Goal: Task Accomplishment & Management: Complete application form

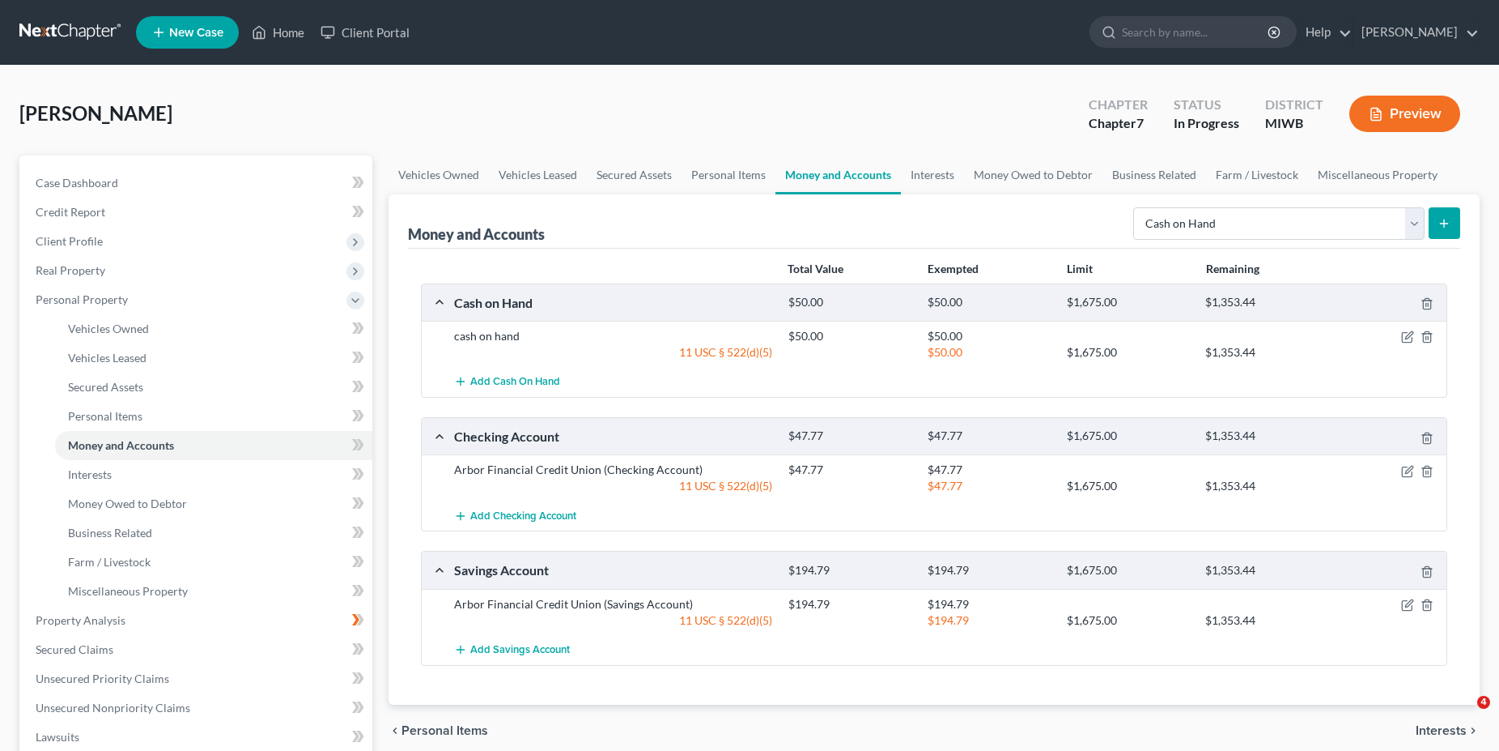
select select "cash_on_hand"
click at [322, 176] on link "Case Dashboard" at bounding box center [198, 182] width 350 height 29
select select "0"
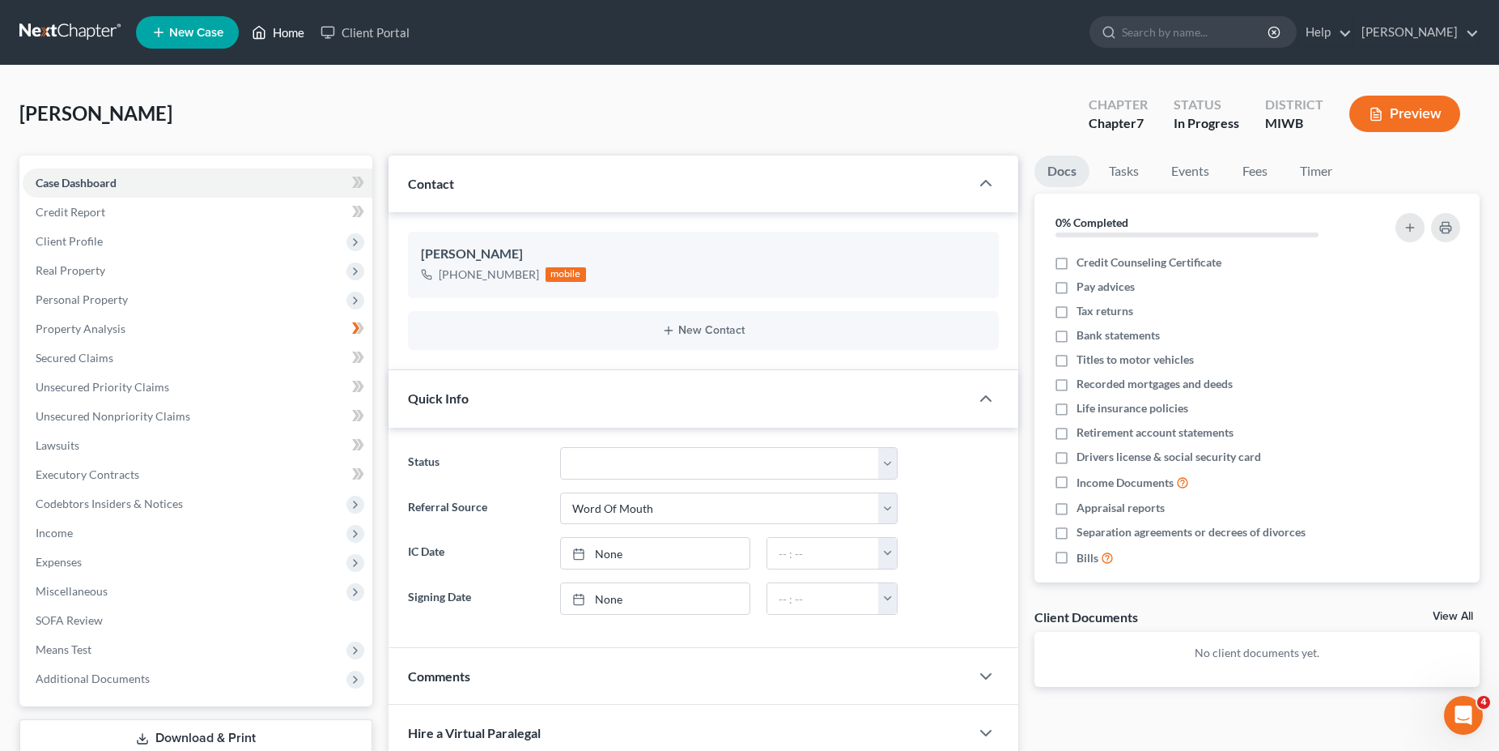
click at [271, 32] on link "Home" at bounding box center [278, 32] width 69 height 29
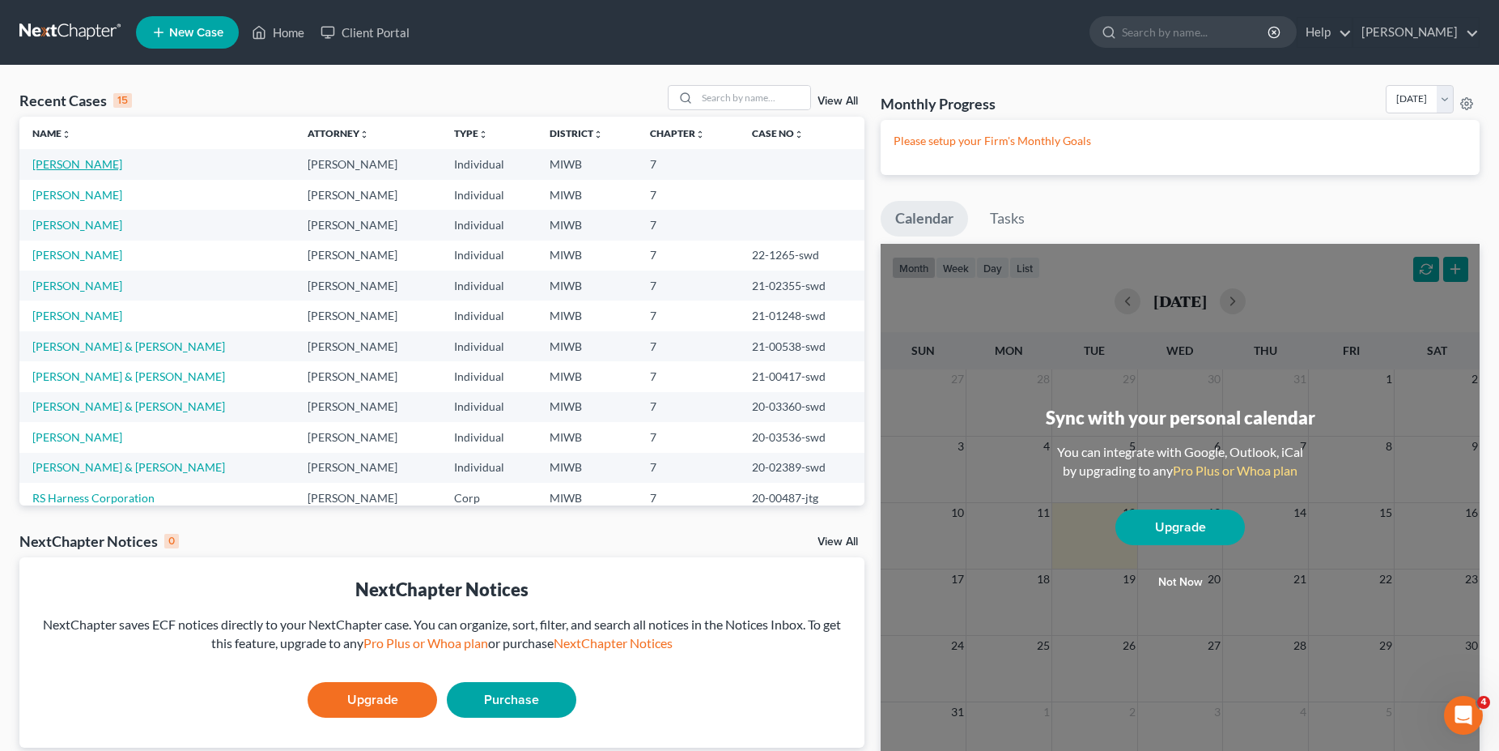
click at [75, 166] on link "[PERSON_NAME]" at bounding box center [77, 164] width 90 height 14
select select "0"
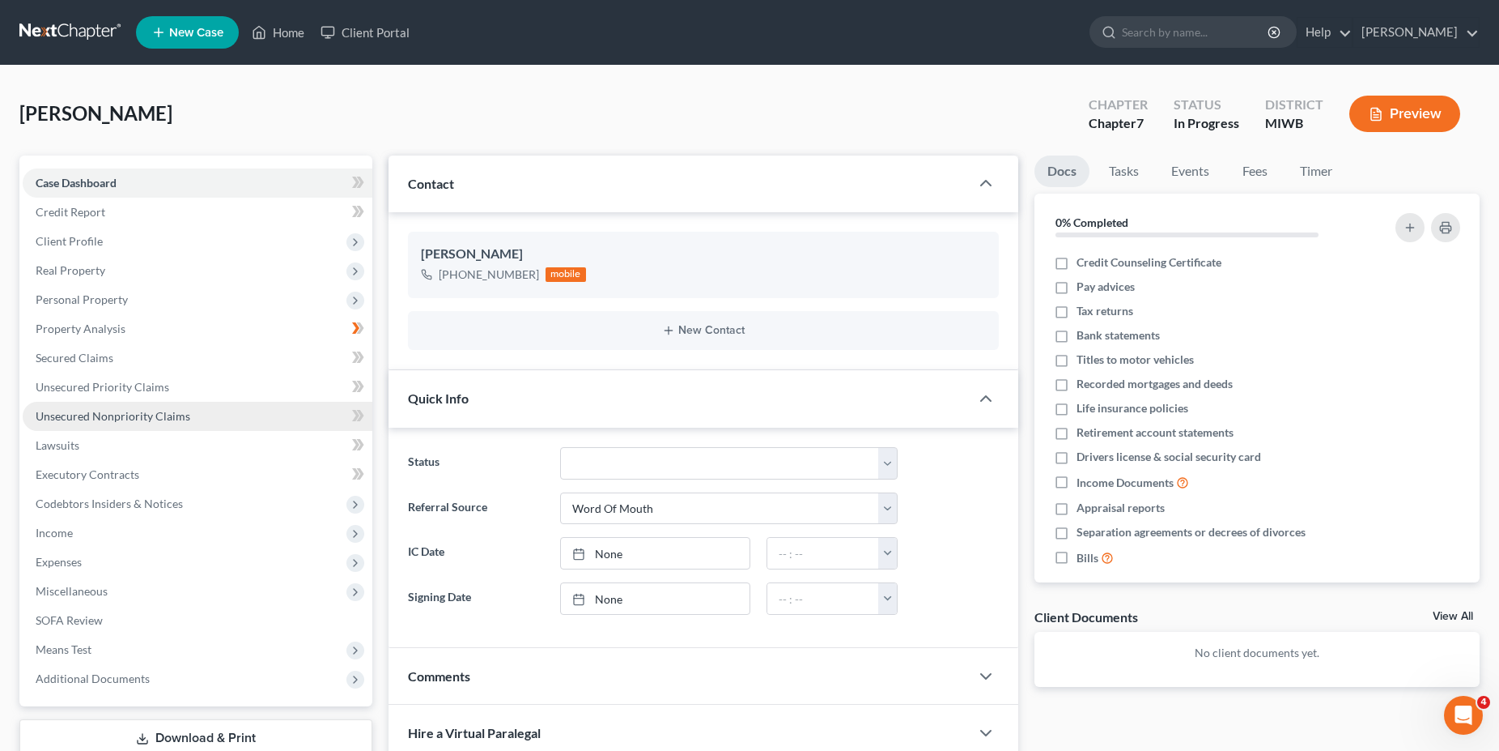
click at [120, 423] on link "Unsecured Nonpriority Claims" at bounding box center [198, 416] width 350 height 29
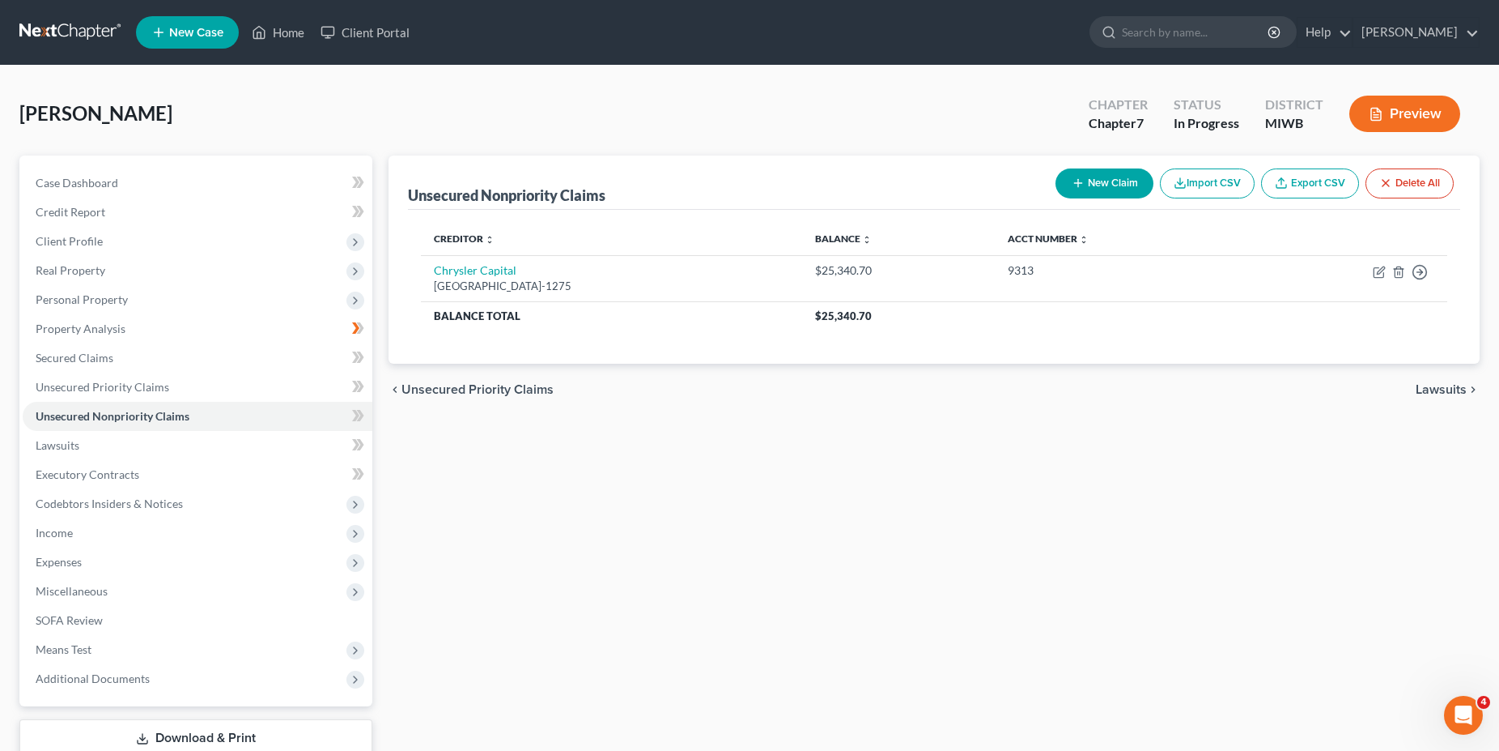
click at [1402, 103] on button "Preview" at bounding box center [1405, 114] width 111 height 36
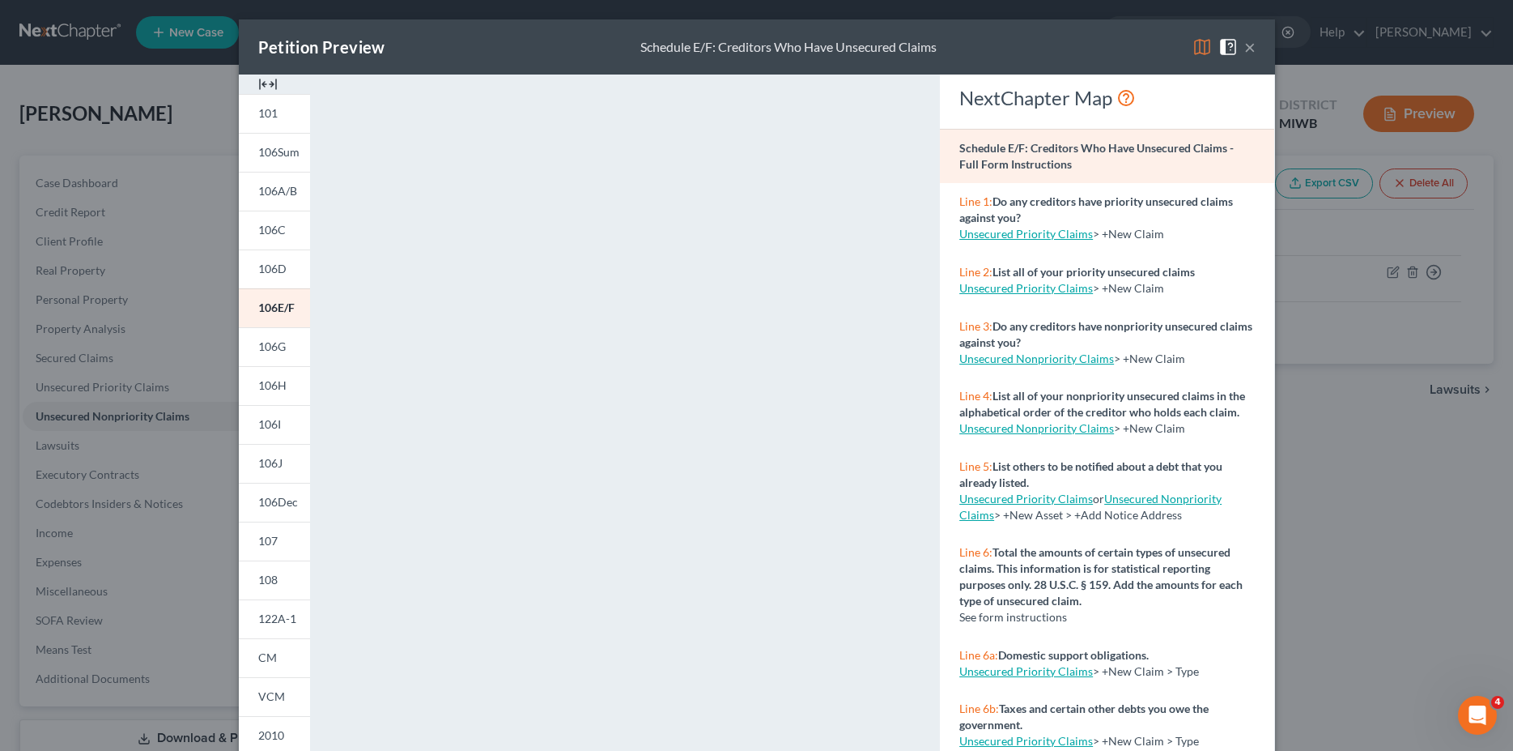
click at [124, 416] on div "Petition Preview Schedule E/F: Creditors Who Have Unsecured Claims × 101 106Sum…" at bounding box center [756, 375] width 1513 height 751
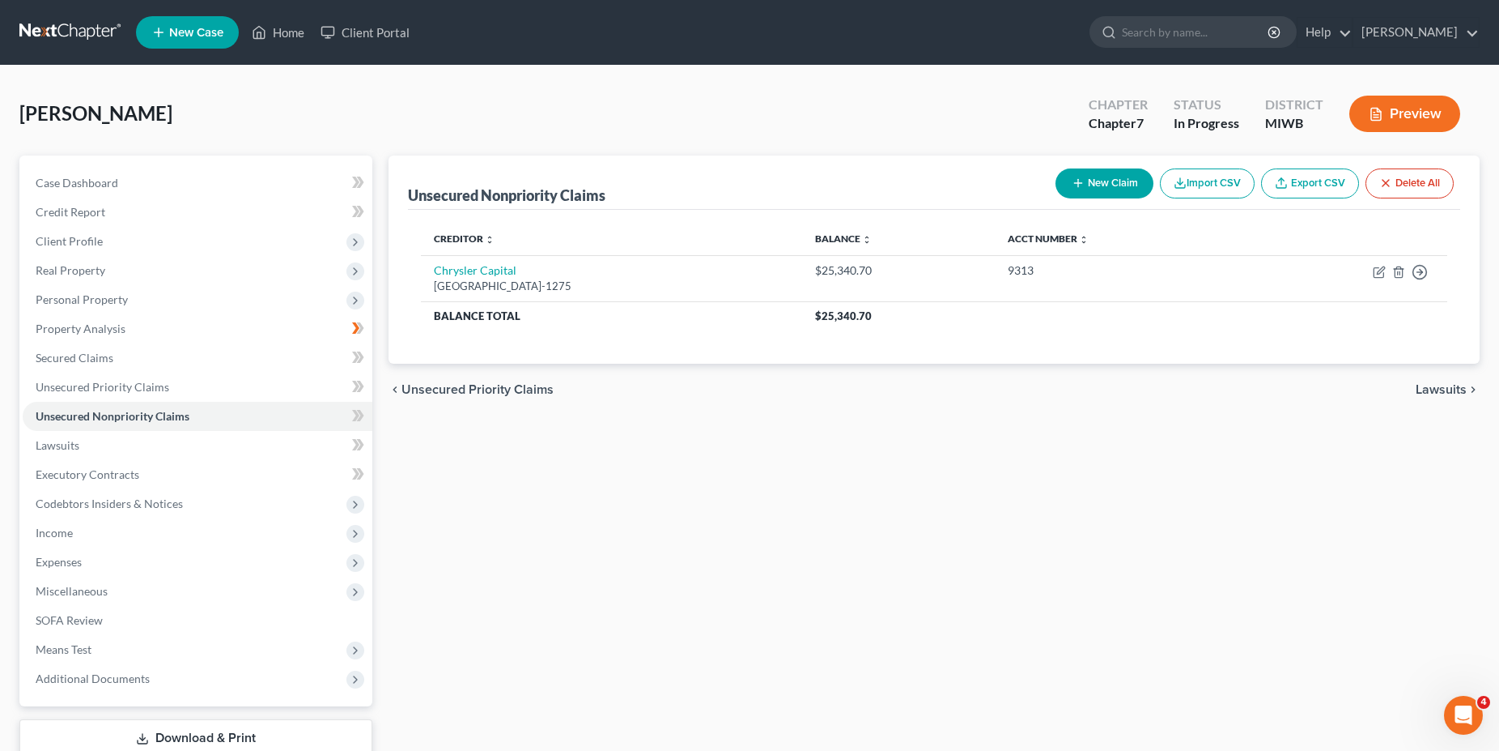
click at [1094, 175] on button "New Claim" at bounding box center [1105, 183] width 98 height 30
select select "0"
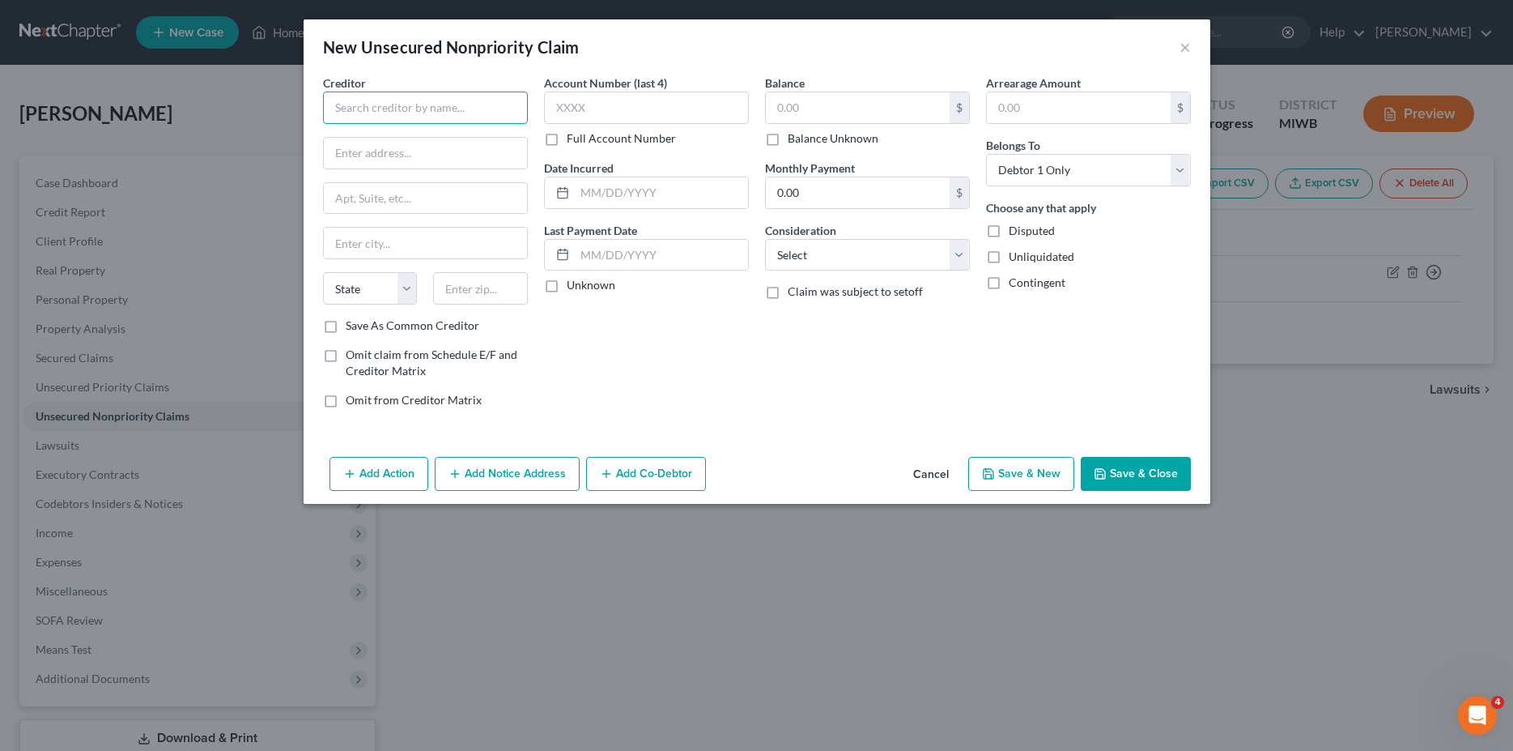
click at [355, 108] on input "text" at bounding box center [425, 107] width 205 height 32
type input "BCG Equities, LLC"
type input "c/o [PERSON_NAME] MacKelly"
type input "[STREET_ADDRESS]"
type input "Brookfield"
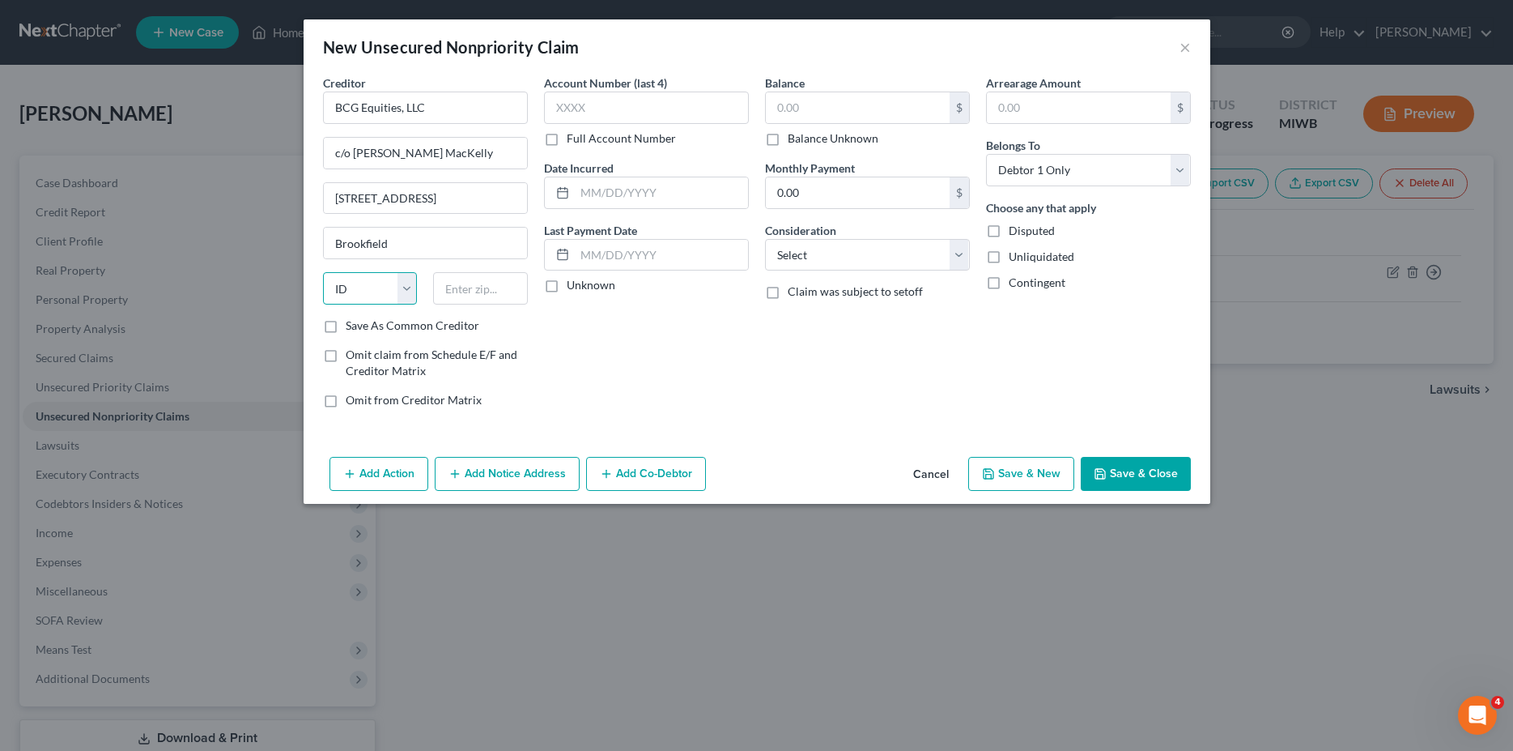
click at [323, 272] on select "State [US_STATE] AK AR AZ CA CO CT DE DC [GEOGRAPHIC_DATA] [GEOGRAPHIC_DATA] GU…" at bounding box center [370, 288] width 95 height 32
select select "52"
click option "WI" at bounding box center [0, 0] width 0 height 0
click at [466, 291] on input "text" at bounding box center [480, 288] width 95 height 32
type input "53005"
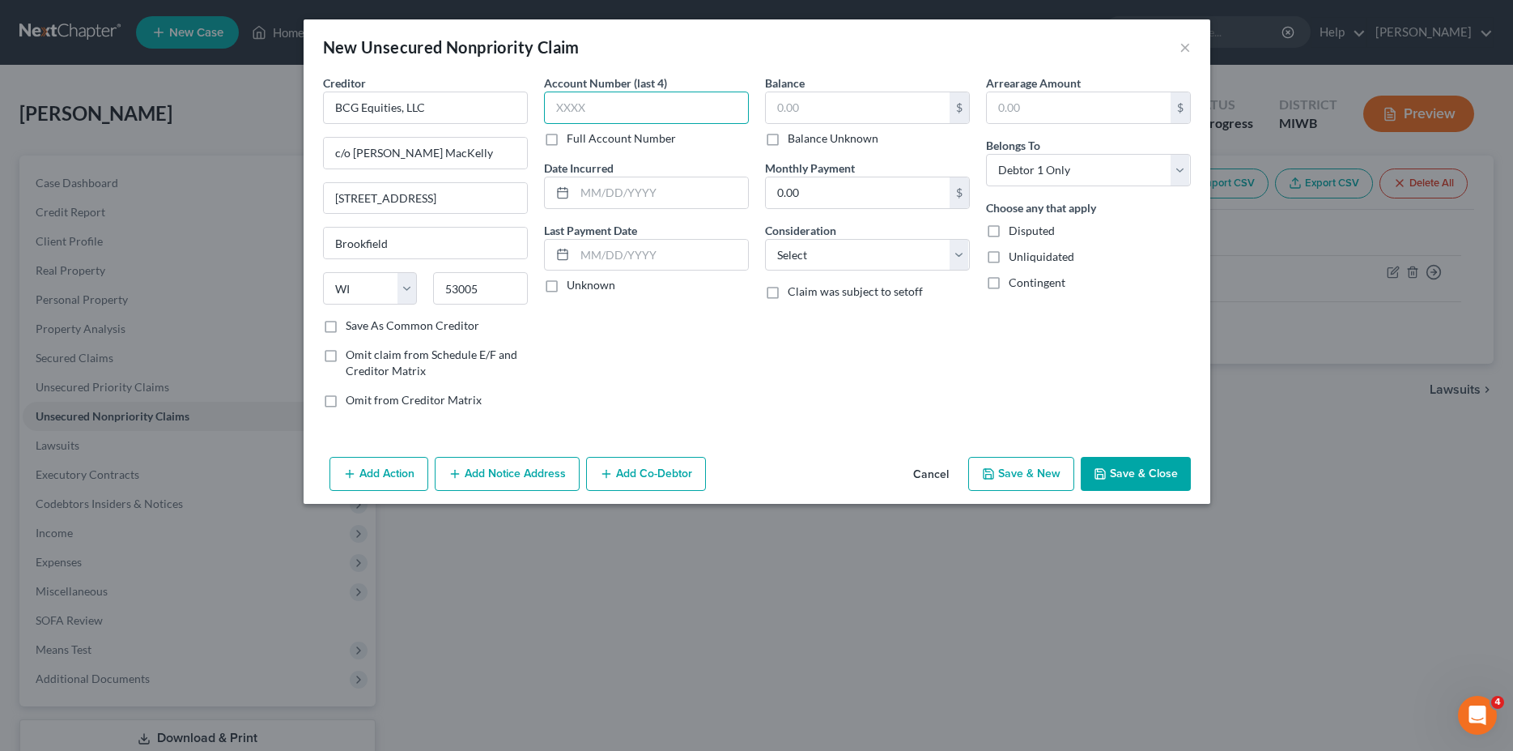
click at [603, 103] on input "text" at bounding box center [646, 107] width 205 height 32
type input "945"
click at [664, 195] on input "text" at bounding box center [661, 192] width 173 height 31
click at [567, 284] on label "Unknown" at bounding box center [591, 285] width 49 height 16
click at [573, 284] on input "Unknown" at bounding box center [578, 282] width 11 height 11
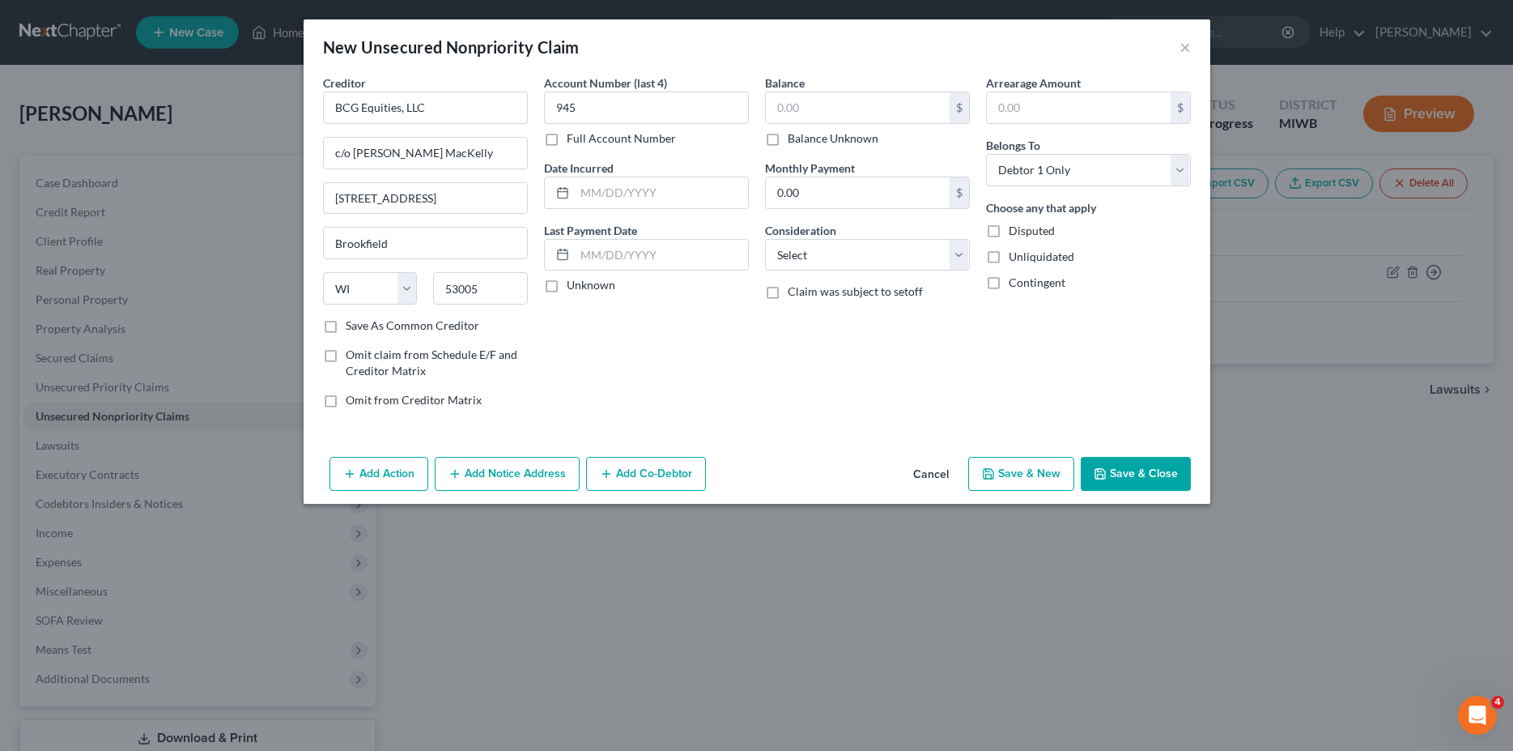
checkbox input "true"
click at [825, 109] on input "text" at bounding box center [858, 107] width 184 height 31
type input "5,687.31"
click at [765, 239] on select "Select Cable / Satellite Services Collection Agency Credit Card Debt Debt Couns…" at bounding box center [867, 255] width 205 height 32
select select "10"
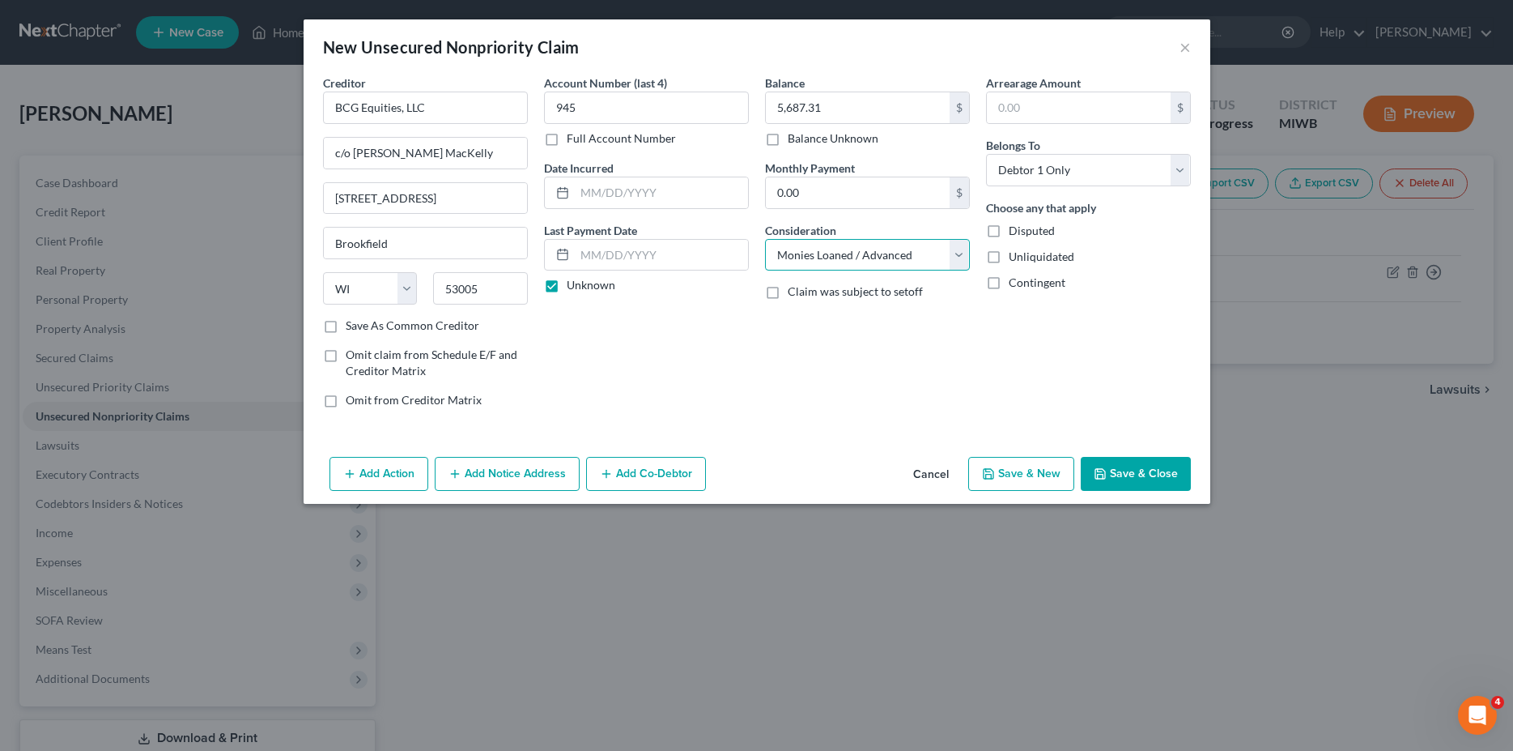
click option "Monies Loaned / Advanced" at bounding box center [0, 0] width 0 height 0
click at [1040, 114] on input "text" at bounding box center [1079, 107] width 184 height 31
type input "5,687.31"
click at [1009, 258] on label "Unliquidated" at bounding box center [1042, 257] width 66 height 16
click at [1015, 258] on input "Unliquidated" at bounding box center [1020, 254] width 11 height 11
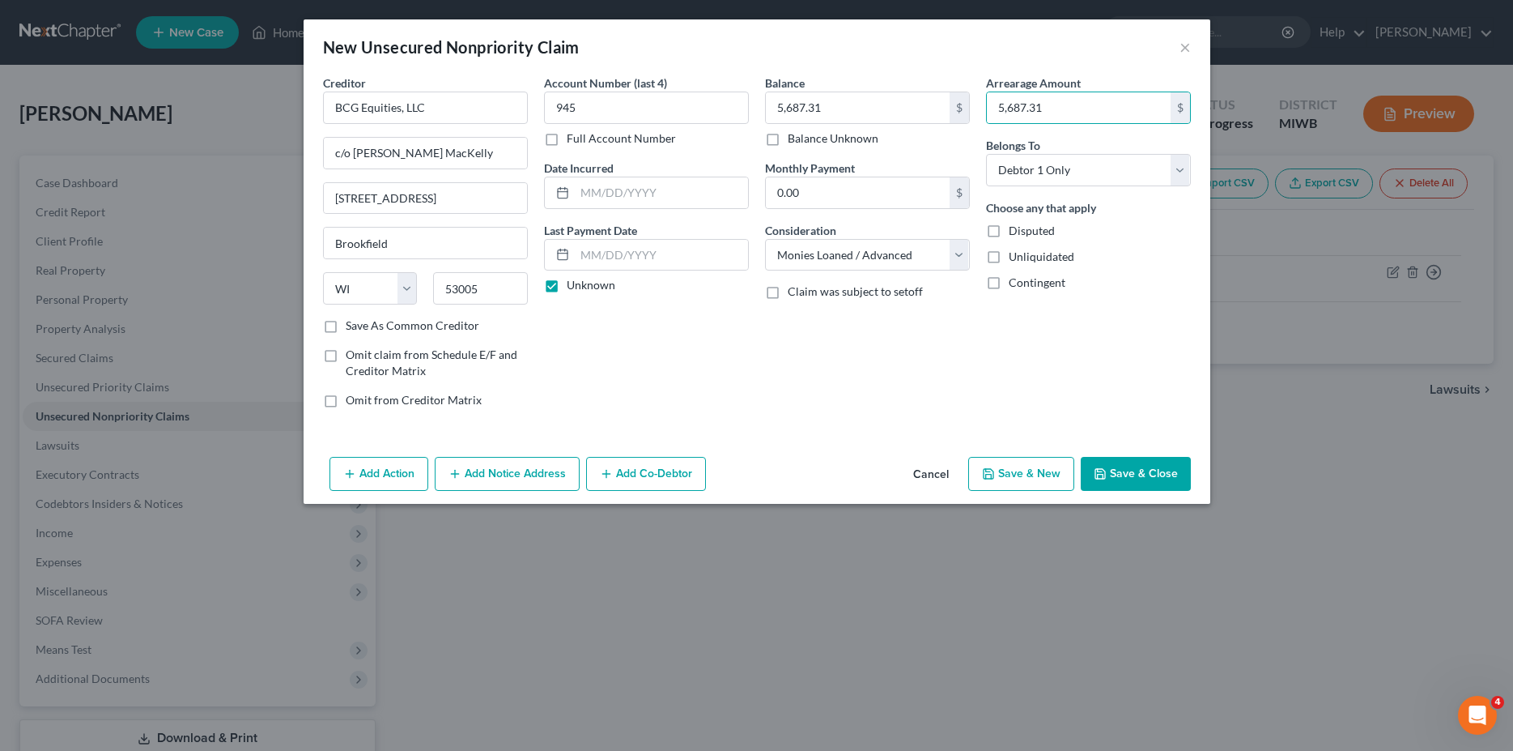
checkbox input "true"
click at [1032, 471] on button "Save & New" at bounding box center [1021, 474] width 106 height 34
select select "0"
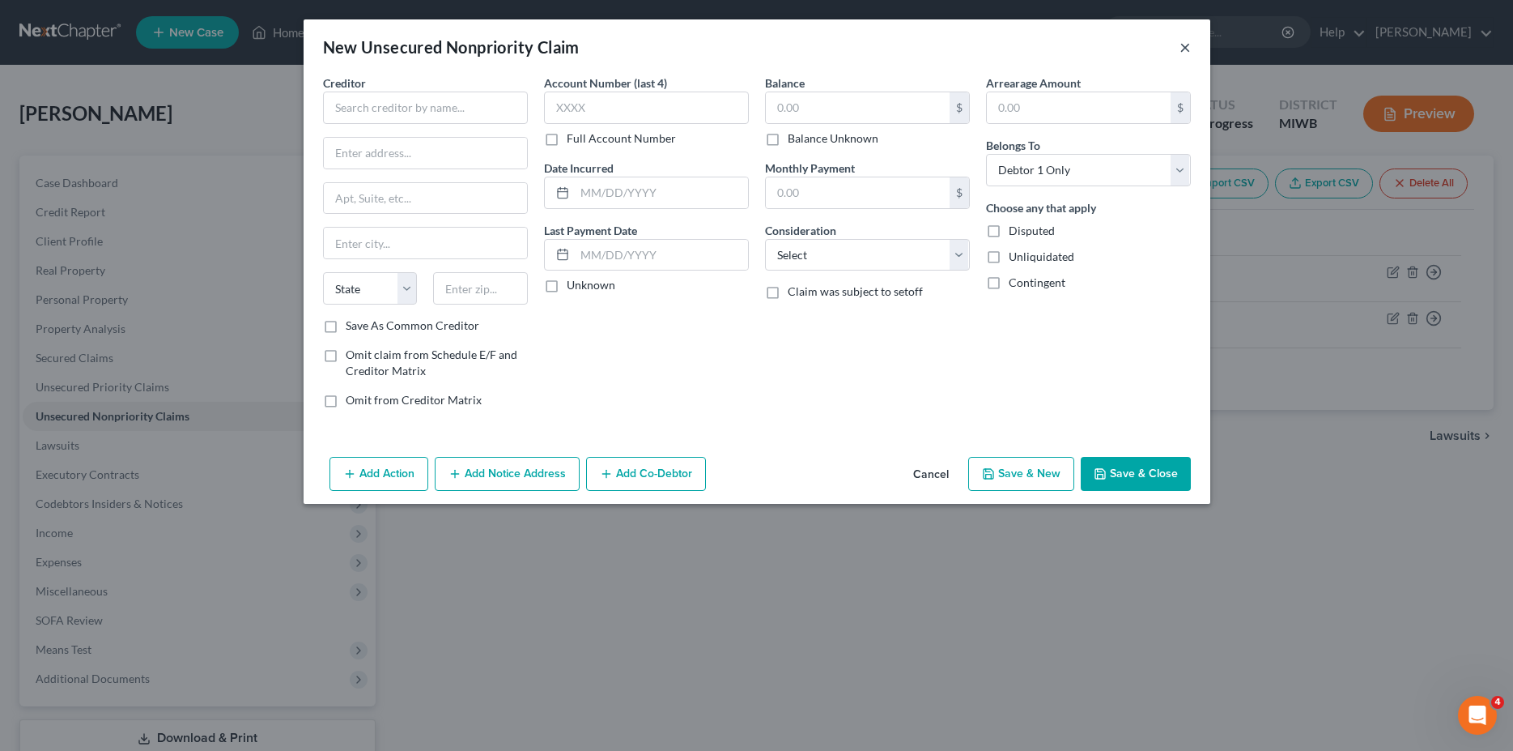
click at [1186, 41] on button "×" at bounding box center [1185, 46] width 11 height 19
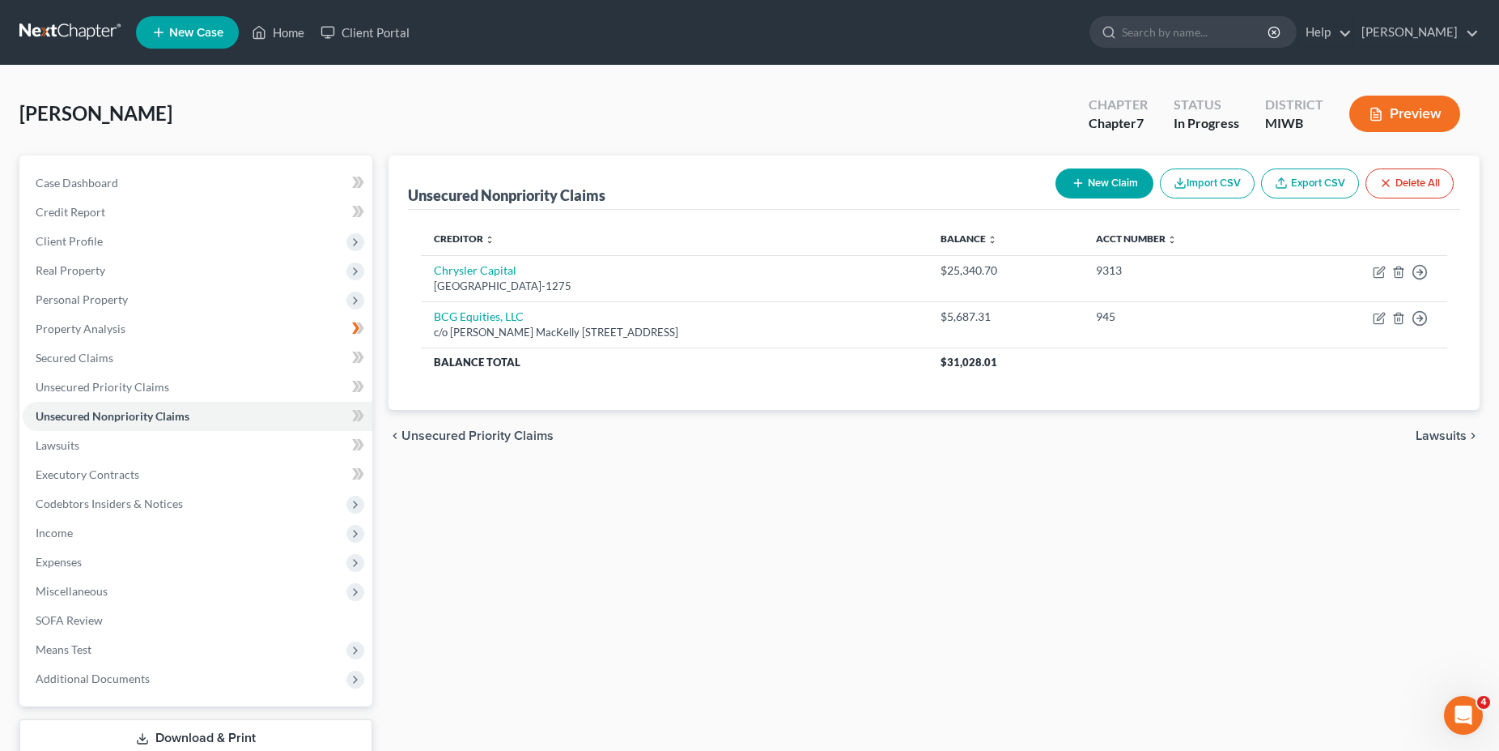
click at [1093, 180] on button "New Claim" at bounding box center [1105, 183] width 98 height 30
select select "0"
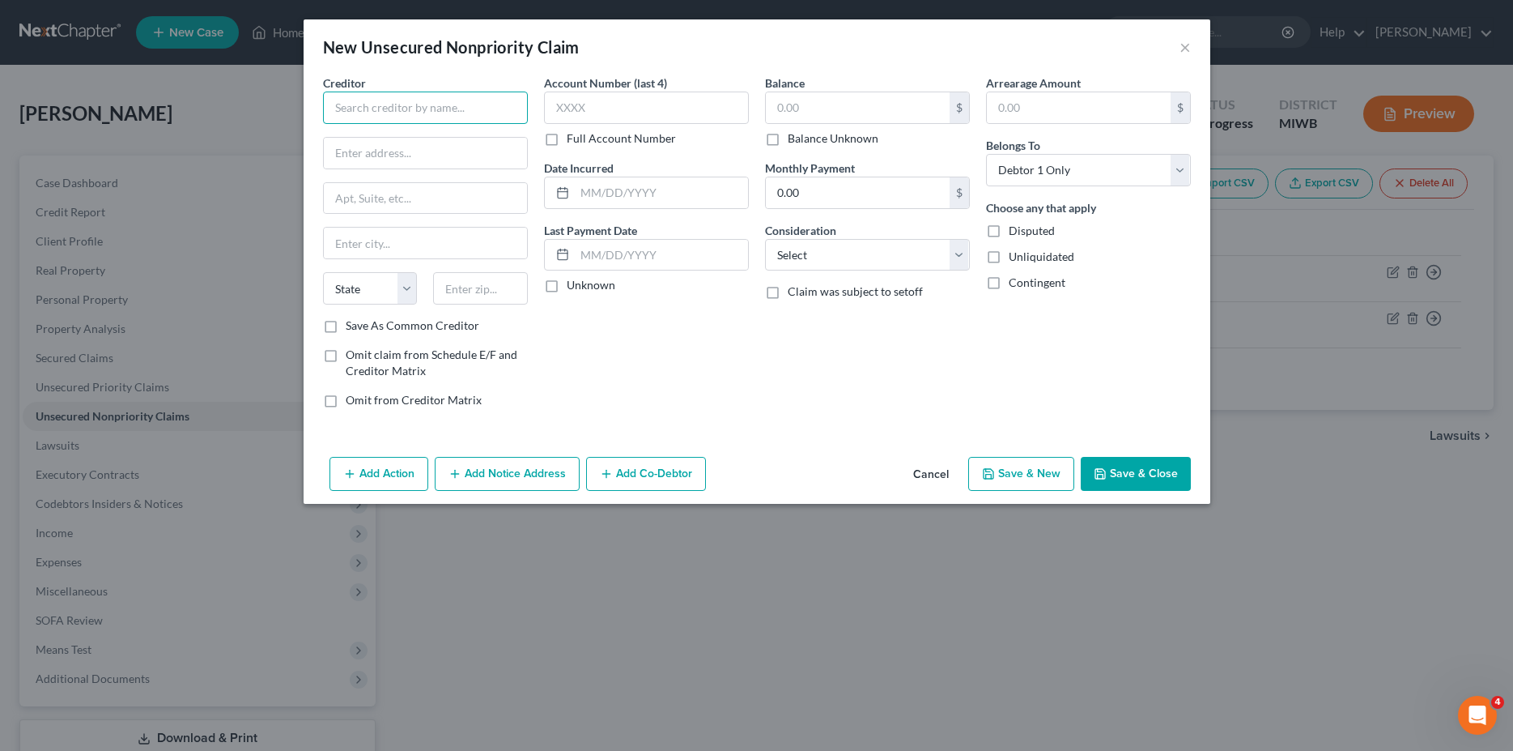
click at [464, 106] on input "text" at bounding box center [425, 107] width 205 height 32
type input "Midland Credit Management"
type input "350 Camino De La Reina"
type input "Suite 100"
type input "[GEOGRAPHIC_DATA]"
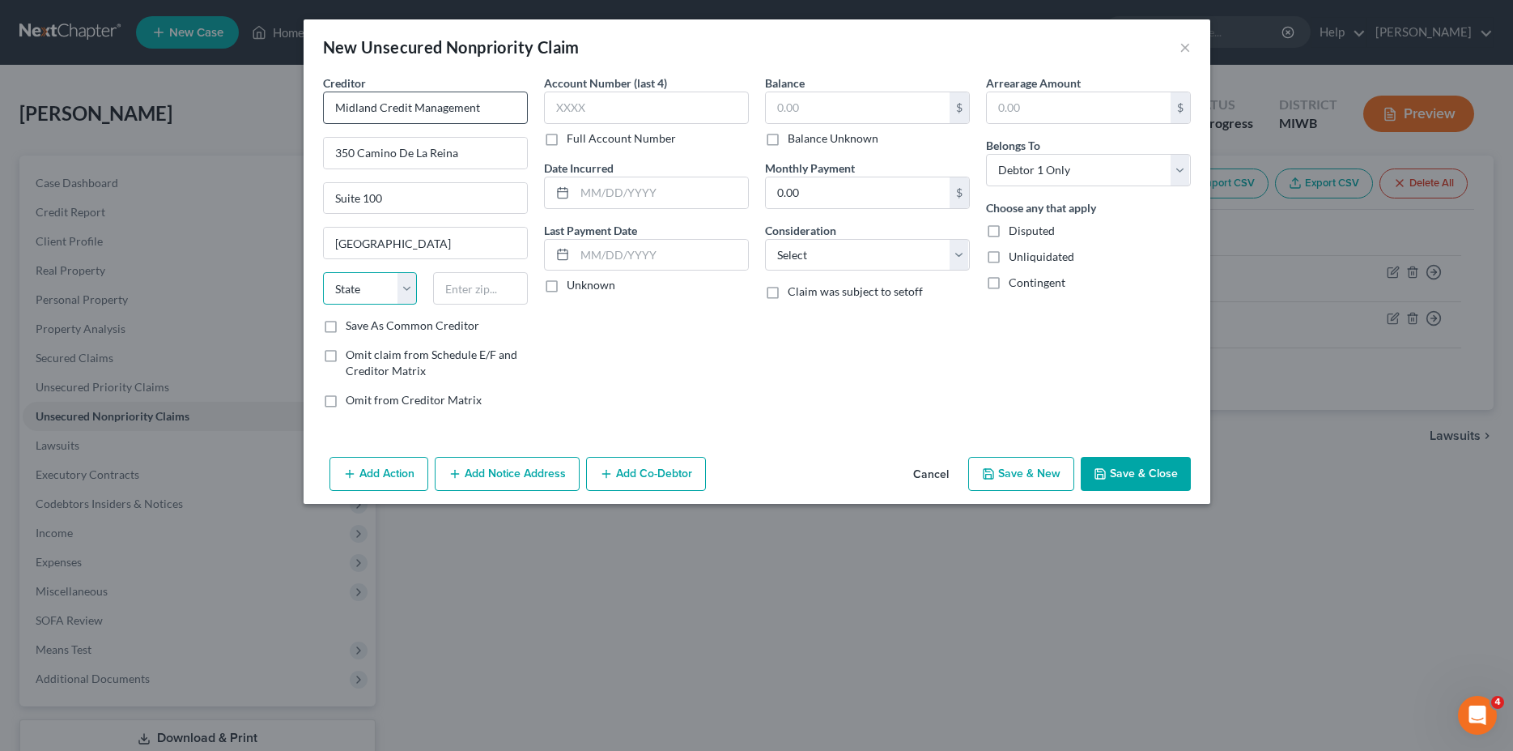
select select "4"
type input "92108"
click at [598, 112] on input "text" at bounding box center [646, 107] width 205 height 32
type input "7037"
click at [567, 283] on label "Unknown" at bounding box center [591, 285] width 49 height 16
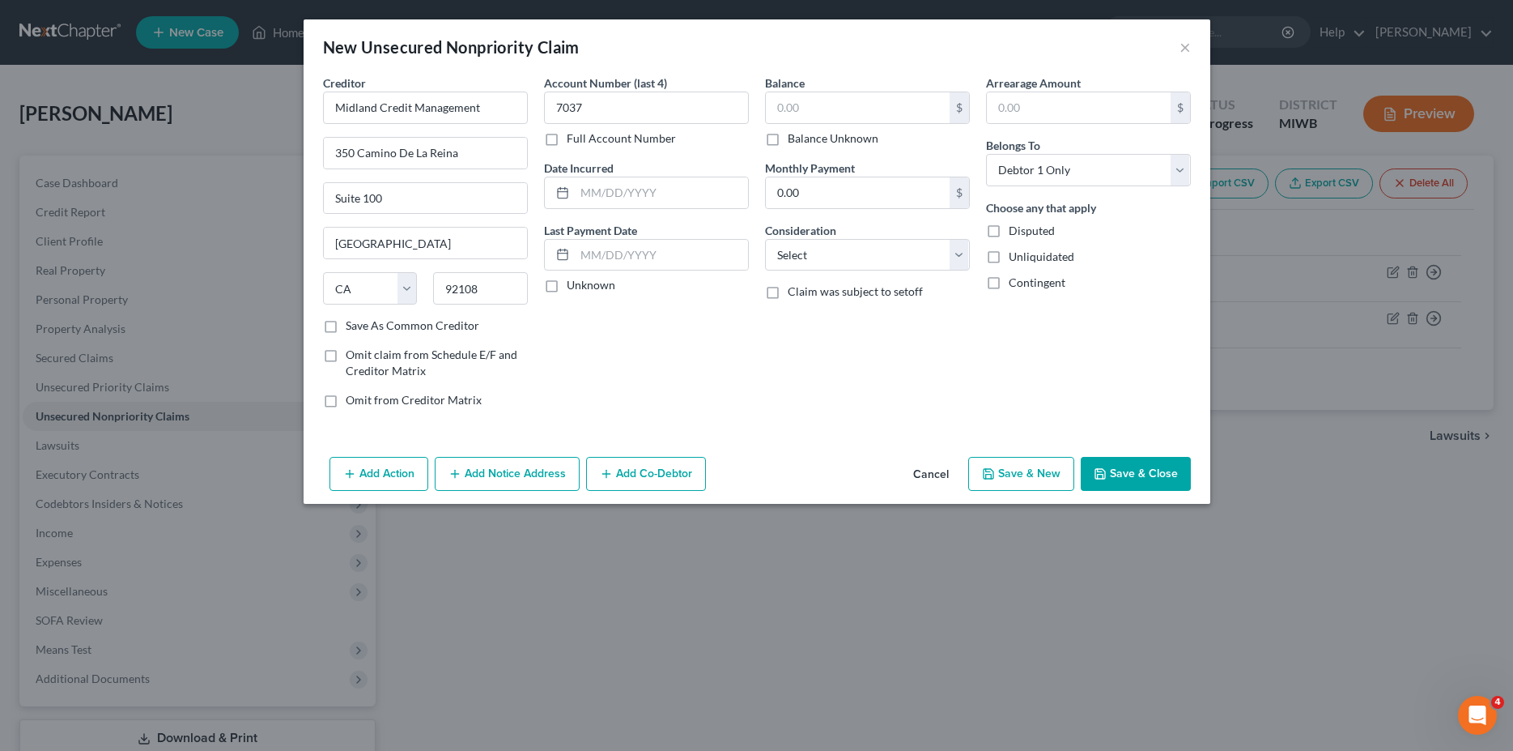
click at [573, 283] on input "Unknown" at bounding box center [578, 282] width 11 height 11
checkbox input "true"
click at [815, 103] on input "text" at bounding box center [858, 107] width 184 height 31
type input "5,349.32"
click at [765, 239] on select "Select Cable / Satellite Services Collection Agency Credit Card Debt Debt Couns…" at bounding box center [867, 255] width 205 height 32
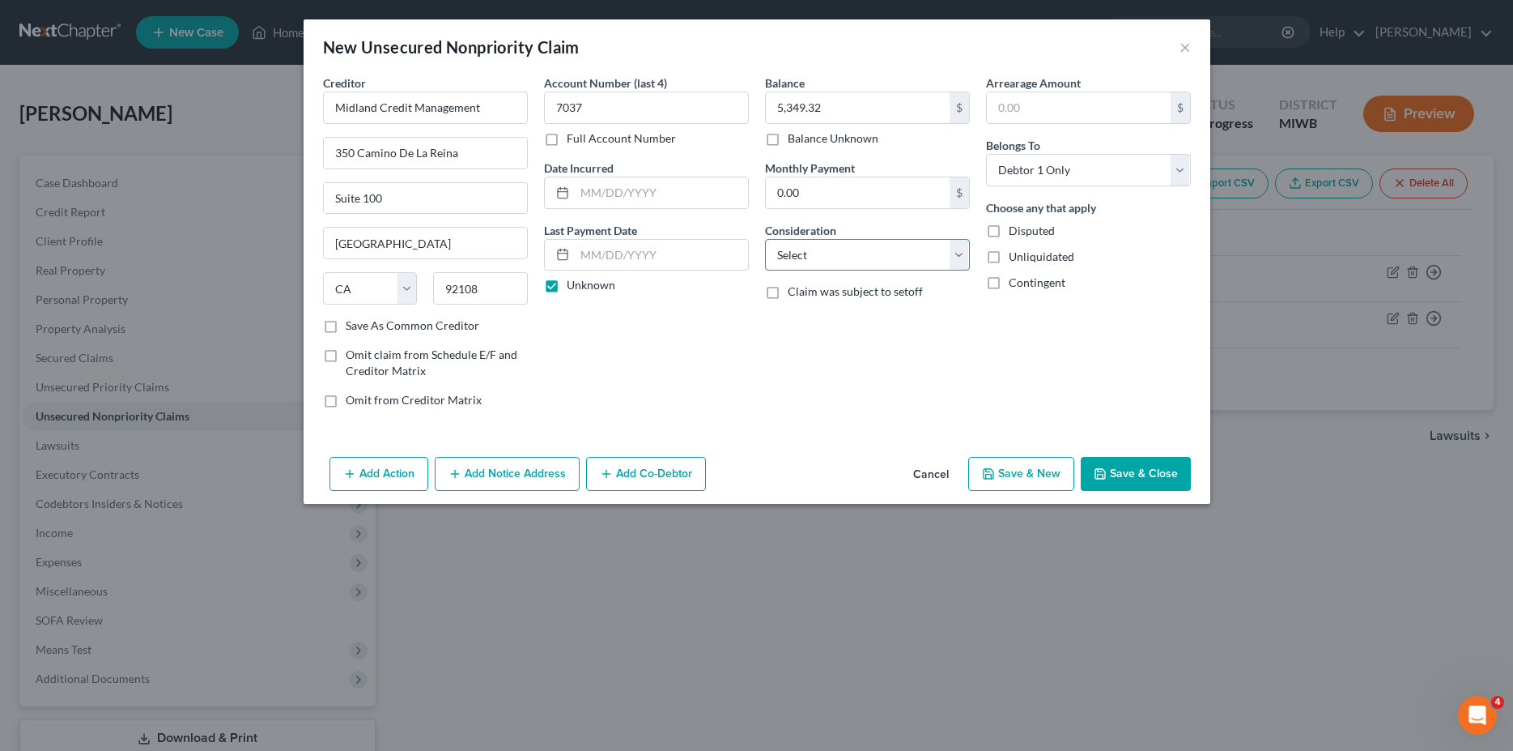
select select "2"
click option "Credit Card Debt" at bounding box center [0, 0] width 0 height 0
click at [1060, 106] on input "text" at bounding box center [1079, 107] width 184 height 31
type input "5,349.32"
click at [1009, 251] on label "Unliquidated" at bounding box center [1042, 257] width 66 height 16
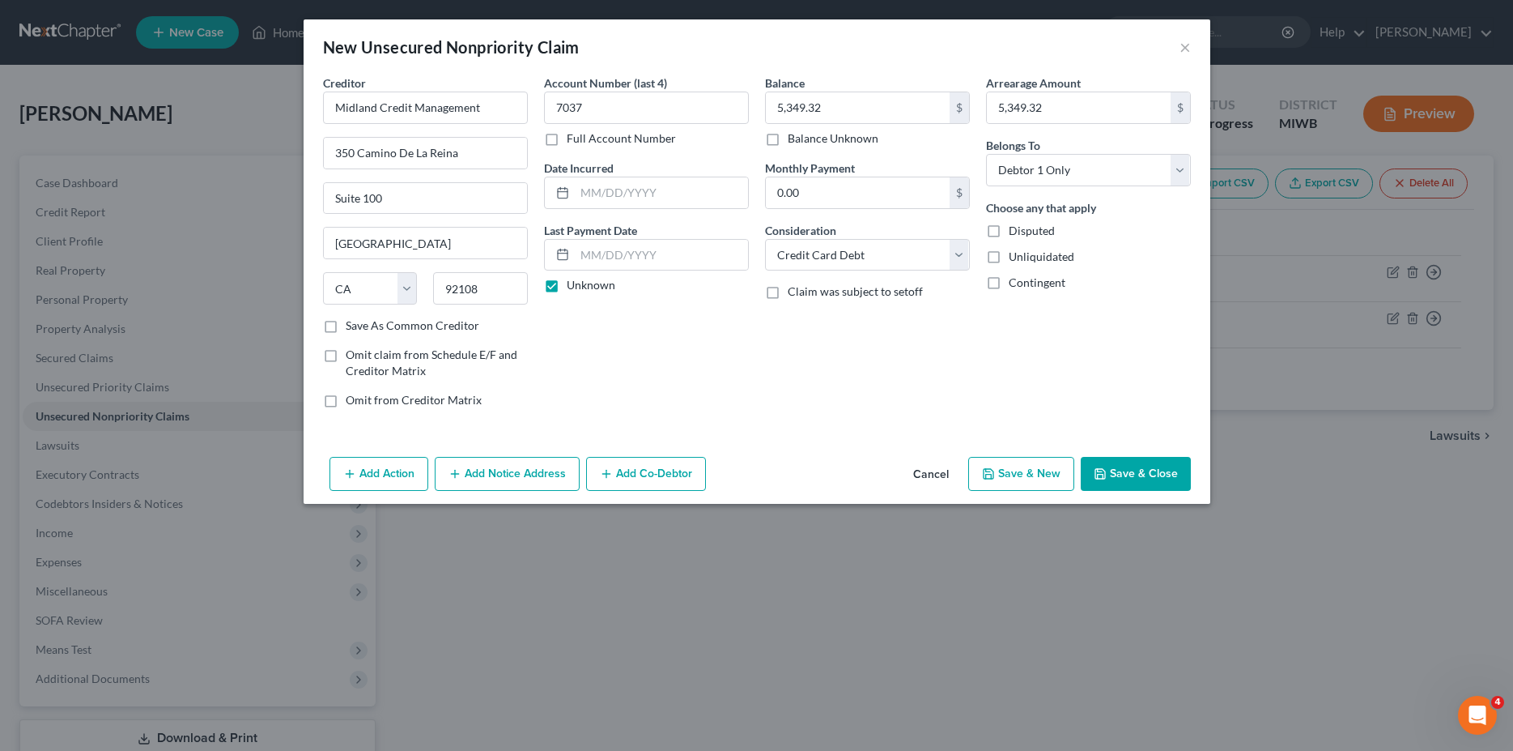
click at [1015, 251] on input "Unliquidated" at bounding box center [1020, 254] width 11 height 11
checkbox input "true"
click at [1015, 487] on button "Save & New" at bounding box center [1021, 474] width 106 height 34
select select "0"
click at [462, 117] on input "text" at bounding box center [425, 107] width 205 height 32
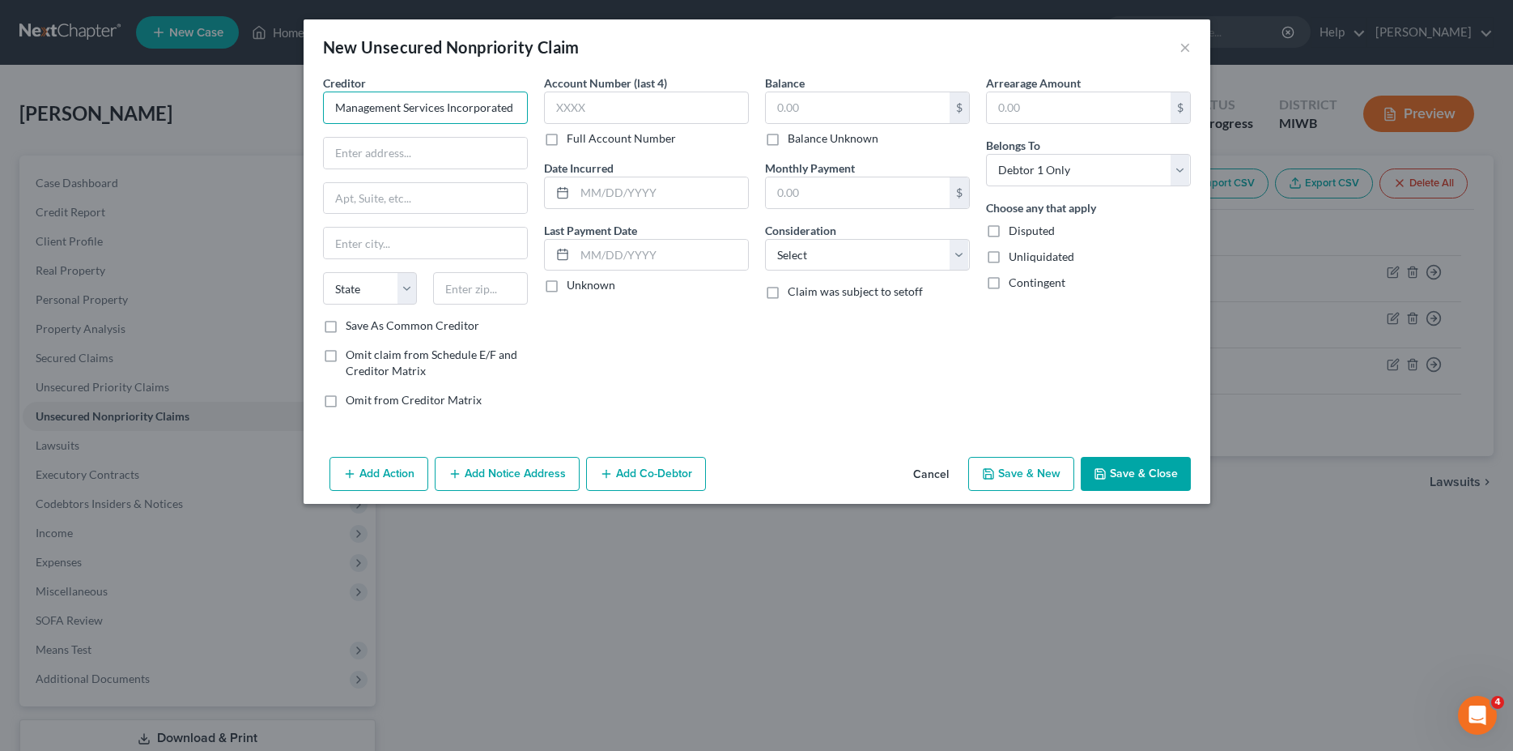
click at [331, 103] on input "Management Services Incorporated" at bounding box center [425, 107] width 205 height 32
type input "NCB Management Services, Inc."
click at [395, 151] on input "text" at bounding box center [425, 153] width 203 height 31
type input "PO Box 1099"
type input "Langhorne"
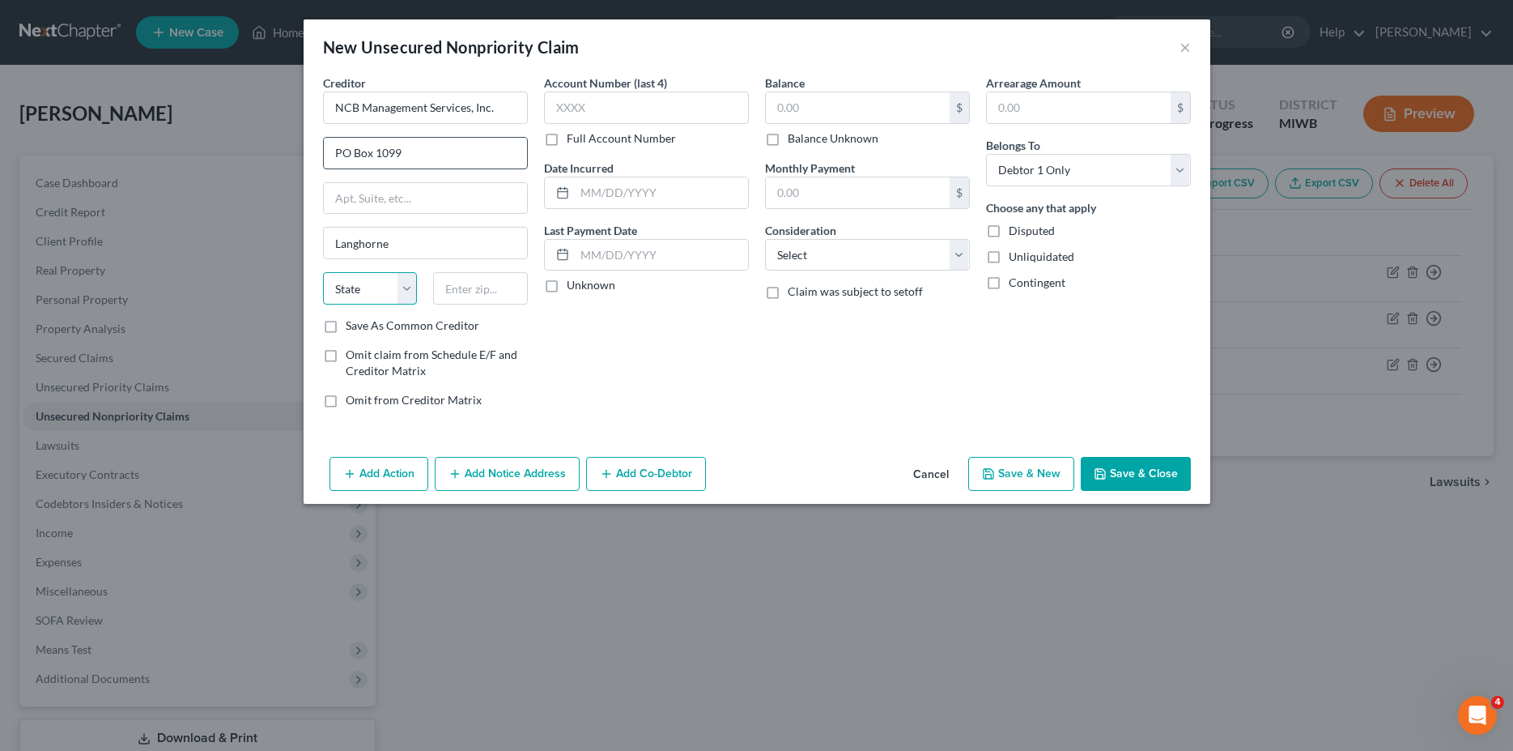
select select "39"
type input "19047"
click at [589, 116] on input "text" at bounding box center [646, 107] width 205 height 32
type input "2079"
click at [635, 286] on div "Unknown" at bounding box center [646, 285] width 205 height 16
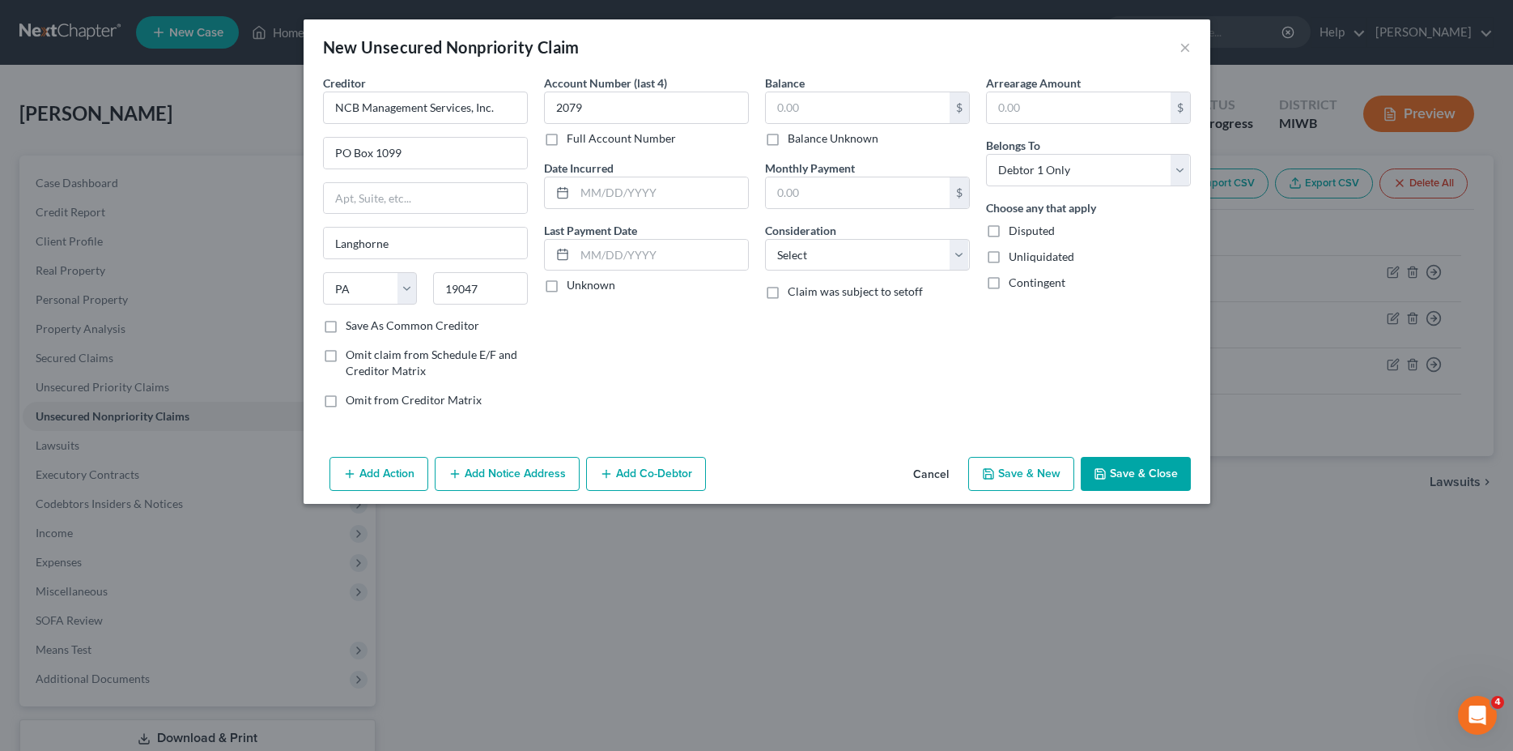
click at [567, 288] on label "Unknown" at bounding box center [591, 285] width 49 height 16
click at [573, 287] on input "Unknown" at bounding box center [578, 282] width 11 height 11
checkbox input "true"
click at [822, 102] on input "text" at bounding box center [858, 107] width 184 height 31
type input "4,054.67"
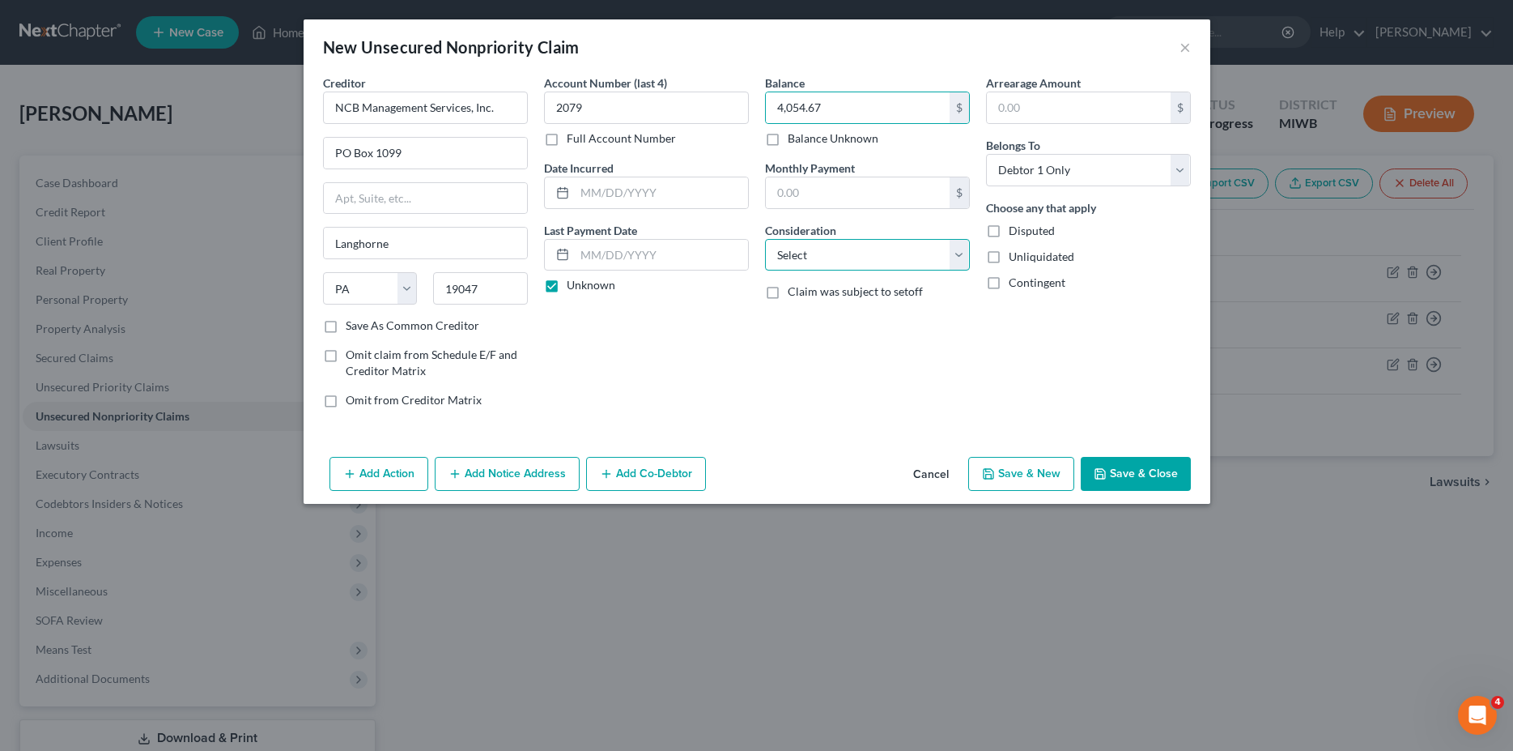
click at [765, 239] on select "Select Cable / Satellite Services Collection Agency Credit Card Debt Debt Couns…" at bounding box center [867, 255] width 205 height 32
select select "2"
click option "Credit Card Debt" at bounding box center [0, 0] width 0 height 0
click at [1009, 253] on label "Unliquidated" at bounding box center [1042, 257] width 66 height 16
click at [1015, 253] on input "Unliquidated" at bounding box center [1020, 254] width 11 height 11
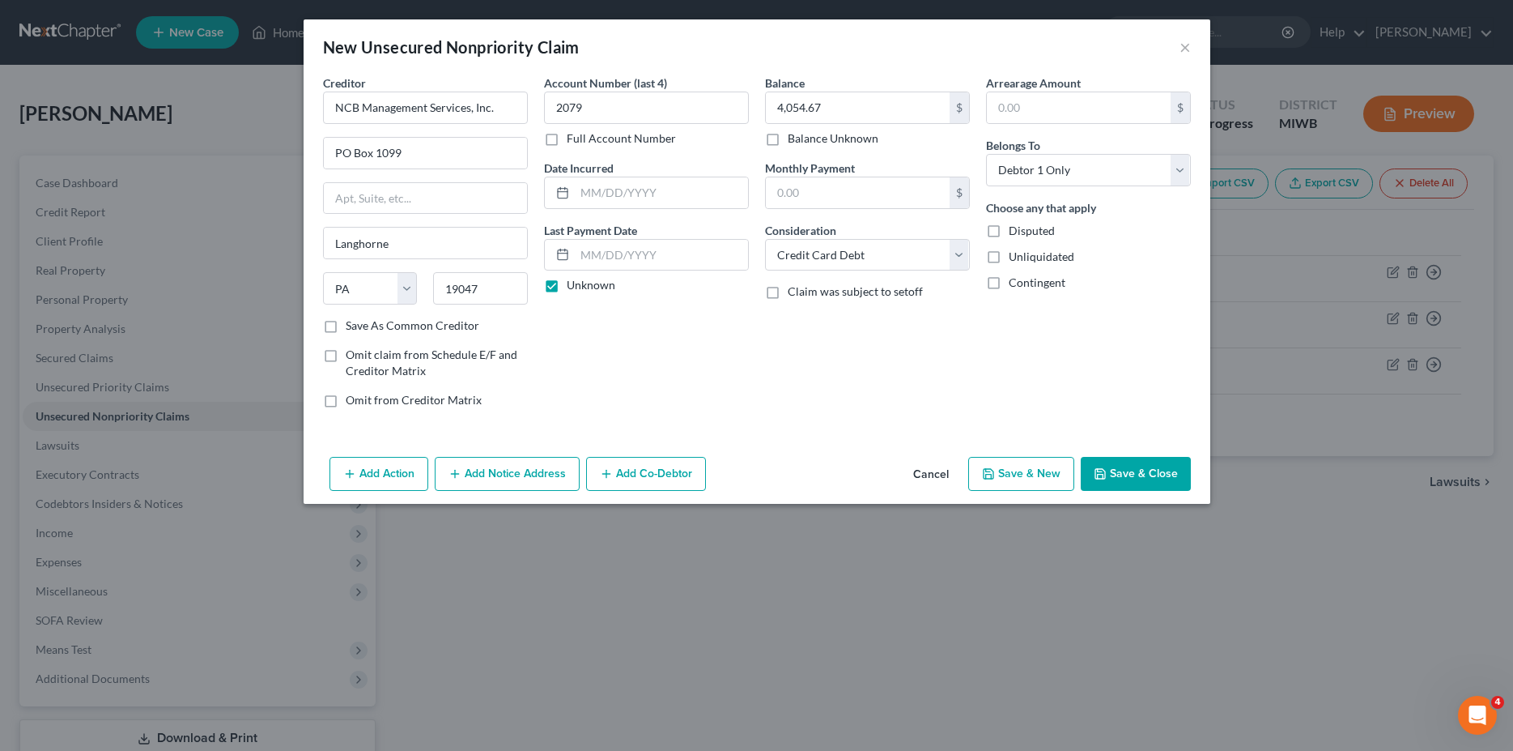
checkbox input "true"
click at [1121, 475] on button "Save & Close" at bounding box center [1136, 474] width 110 height 34
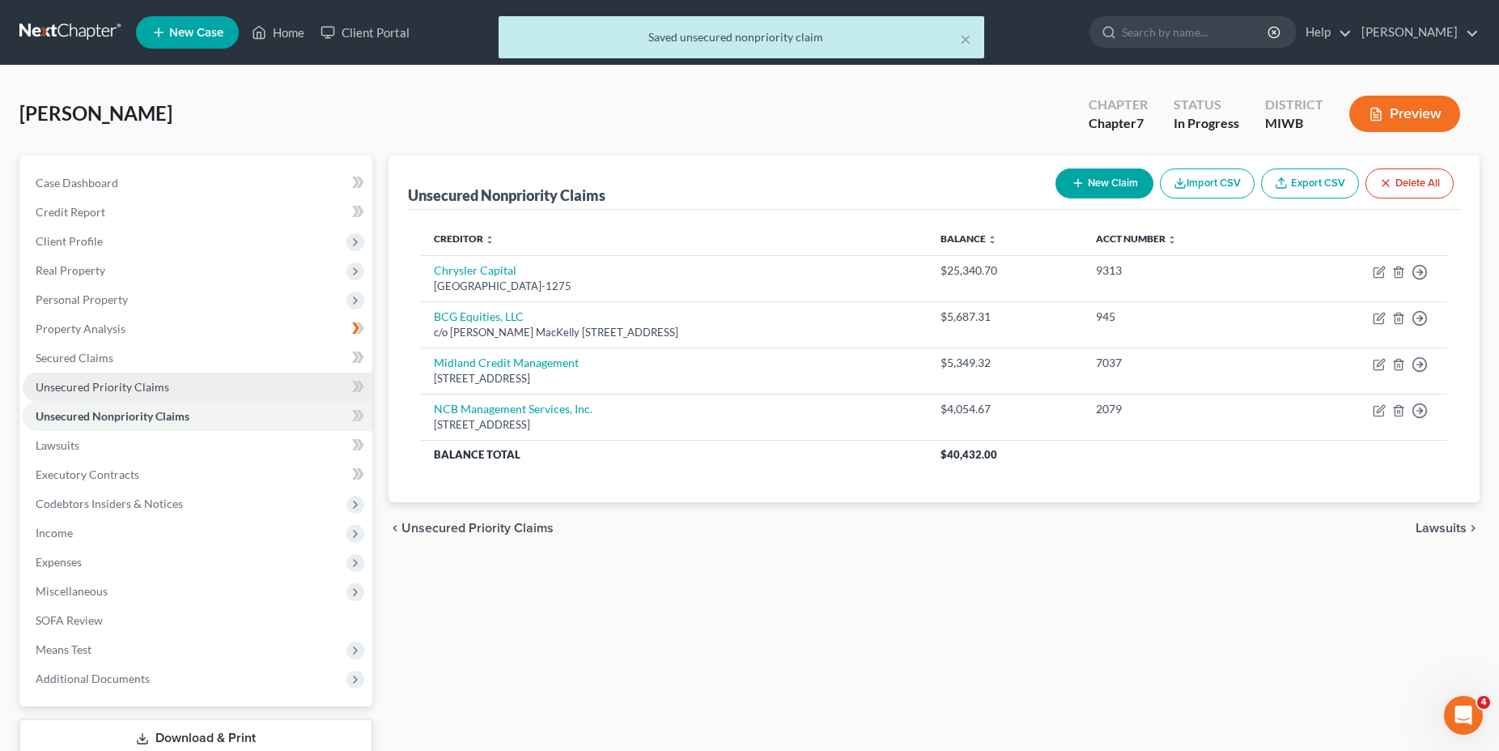
click at [144, 389] on span "Unsecured Priority Claims" at bounding box center [103, 387] width 134 height 14
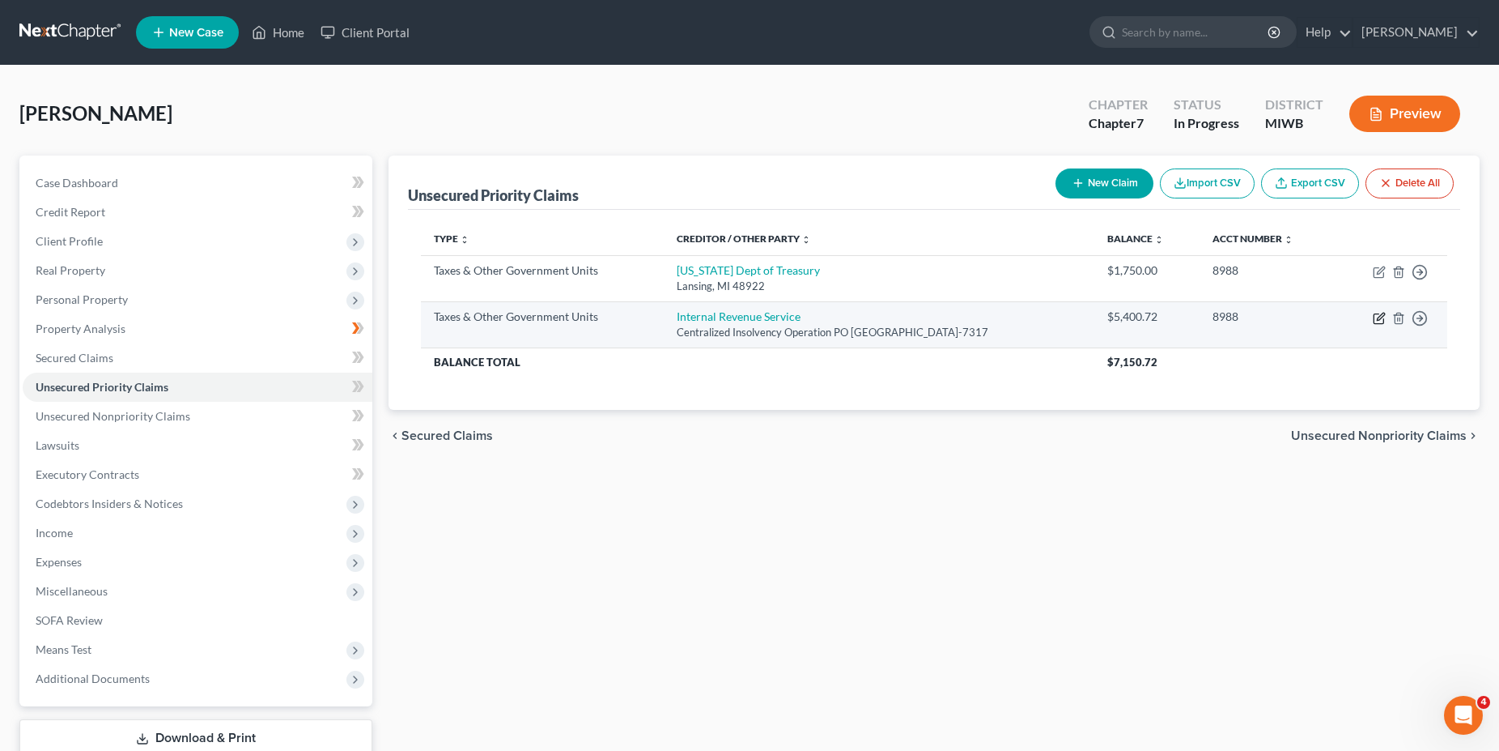
click at [1379, 315] on icon "button" at bounding box center [1379, 318] width 13 height 13
select select "0"
select select "39"
select select "0"
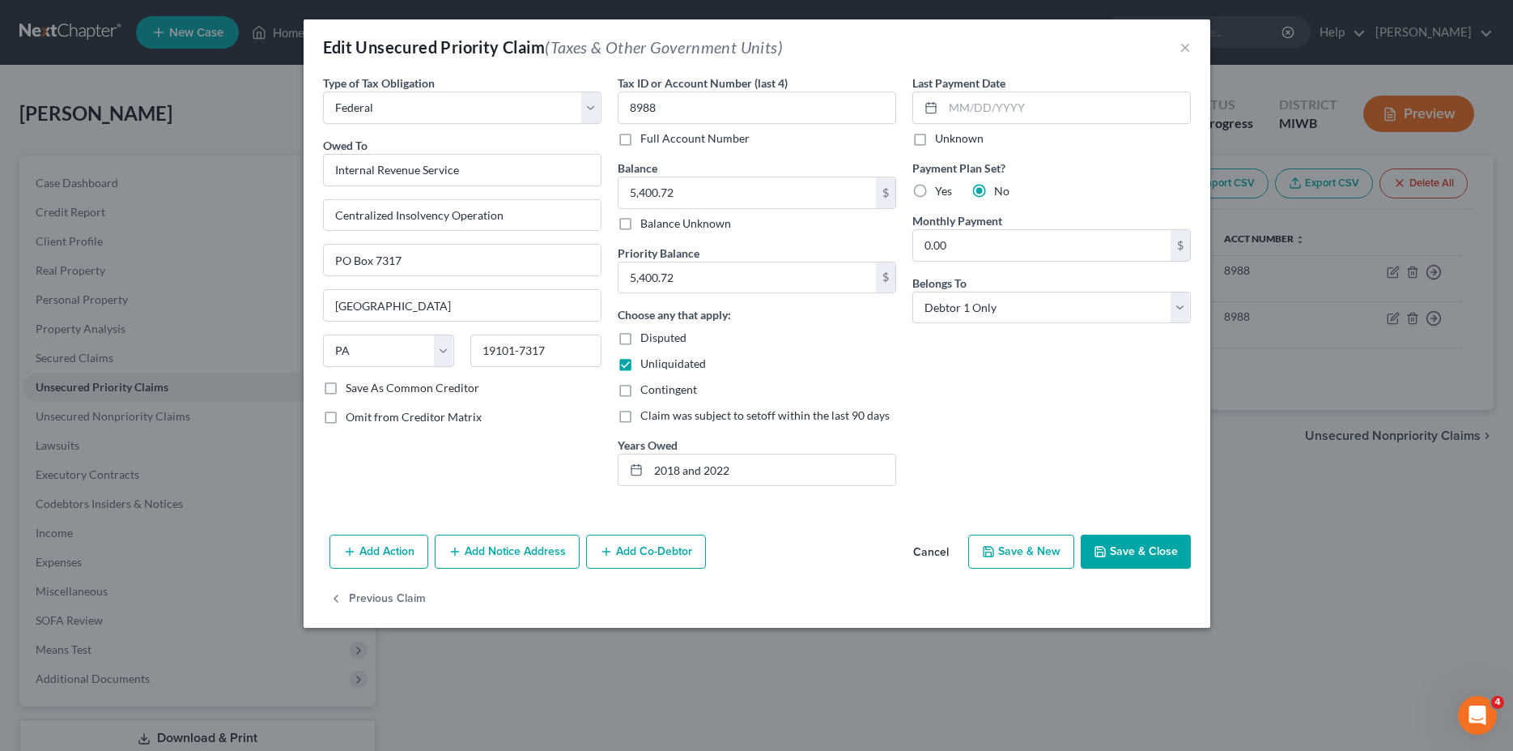
click at [520, 557] on button "Add Notice Address" at bounding box center [507, 551] width 145 height 34
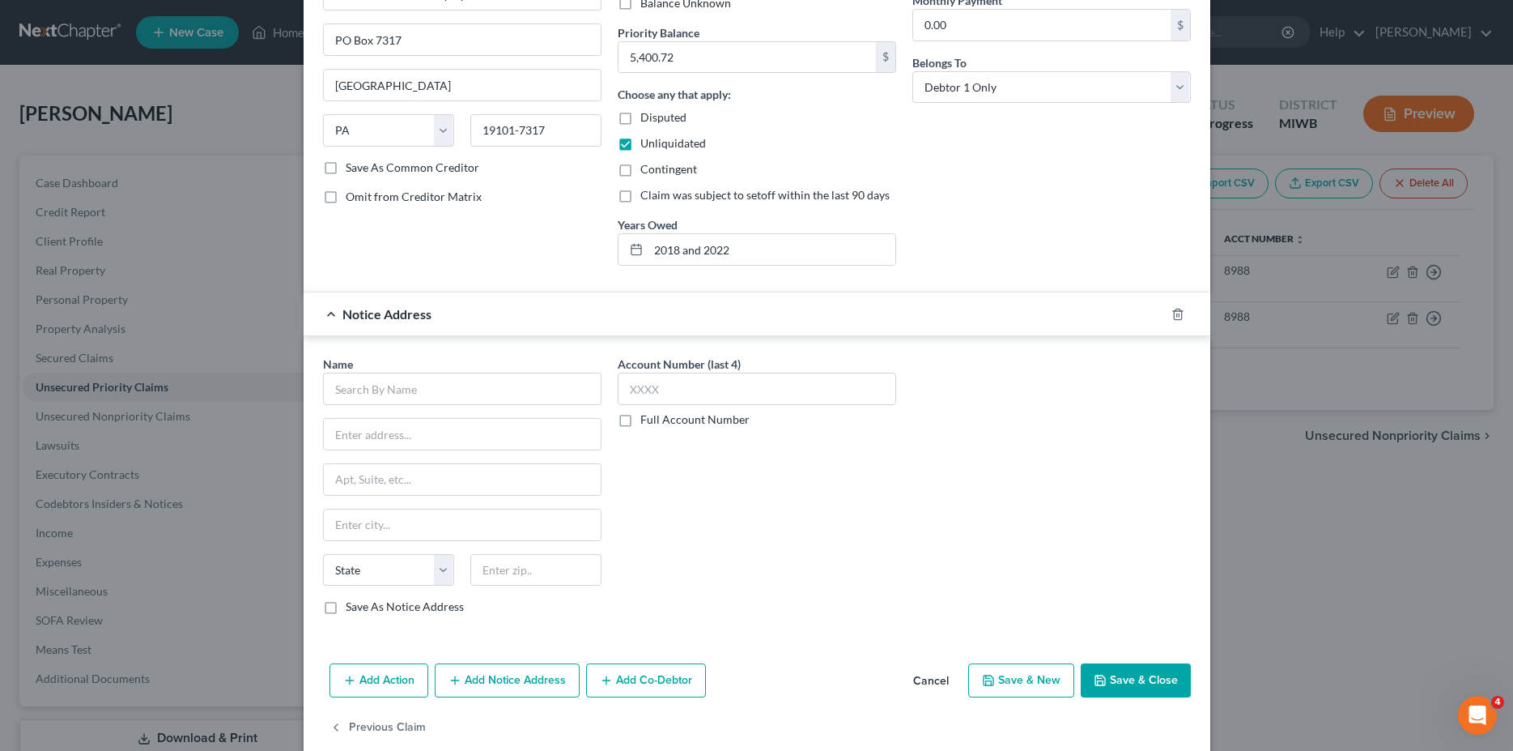
scroll to position [222, 0]
click at [424, 385] on input "text" at bounding box center [462, 387] width 279 height 32
type input "ConServe"
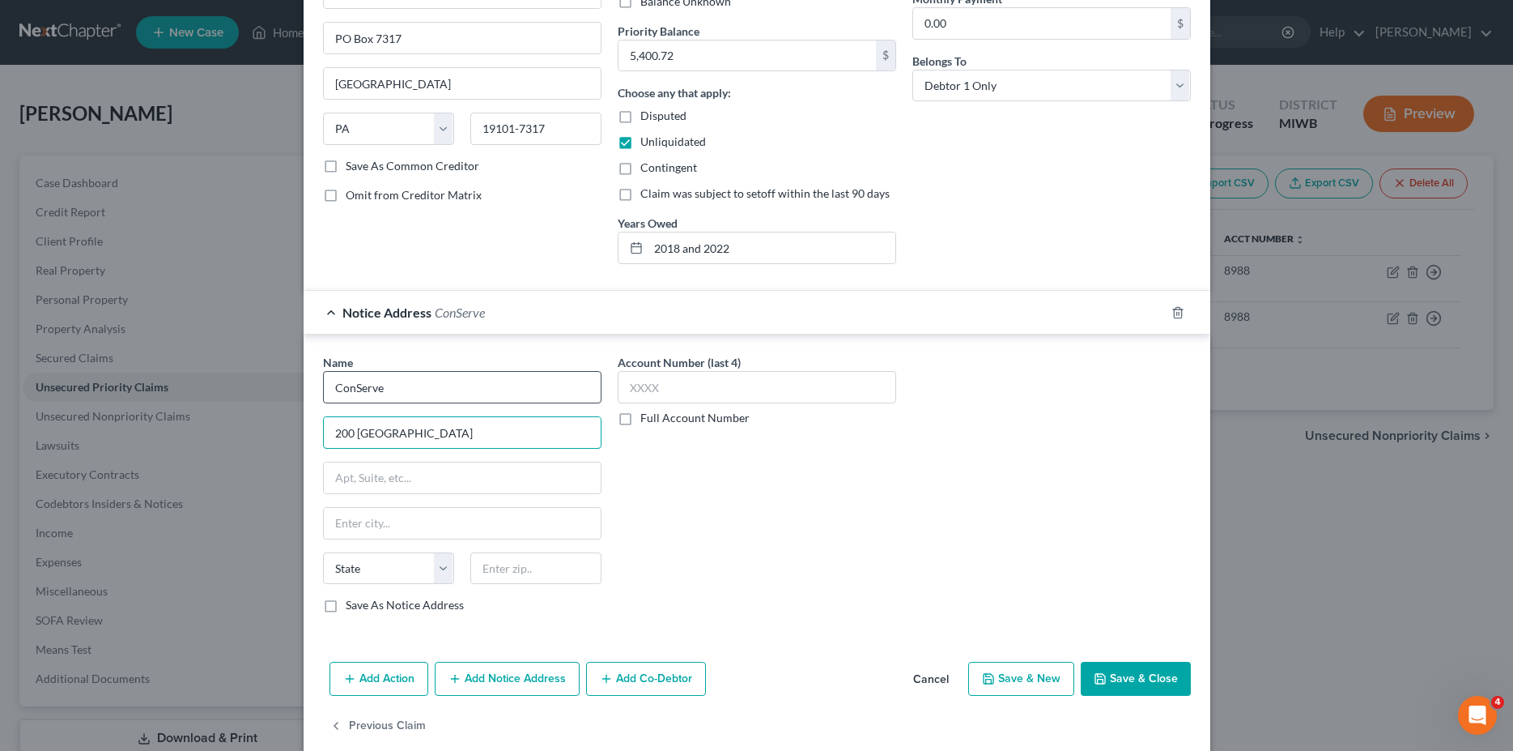
type input "200 [GEOGRAPHIC_DATA]"
type input "Fairport"
select select "35"
type input "14450"
type input "2269"
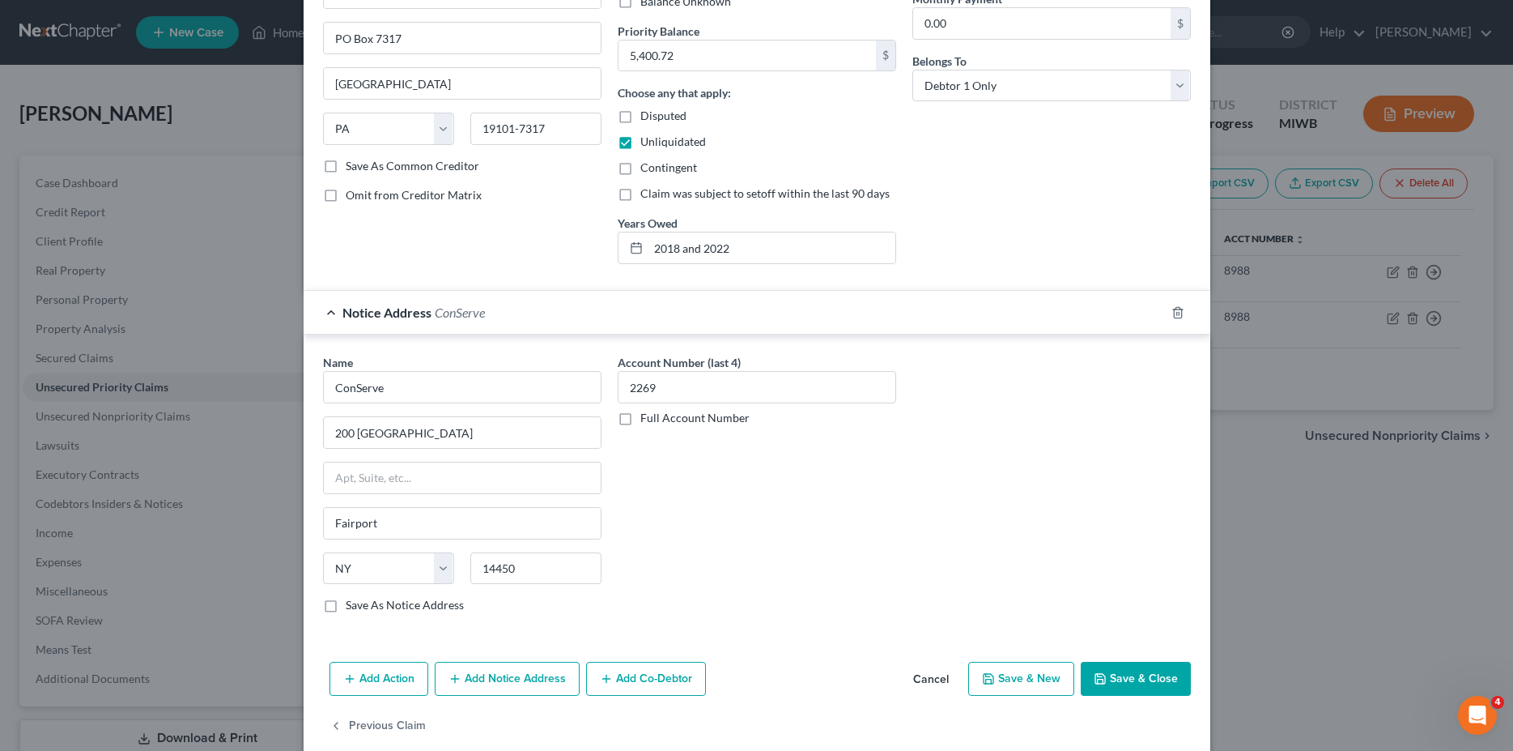
click at [1125, 674] on button "Save & Close" at bounding box center [1136, 678] width 110 height 34
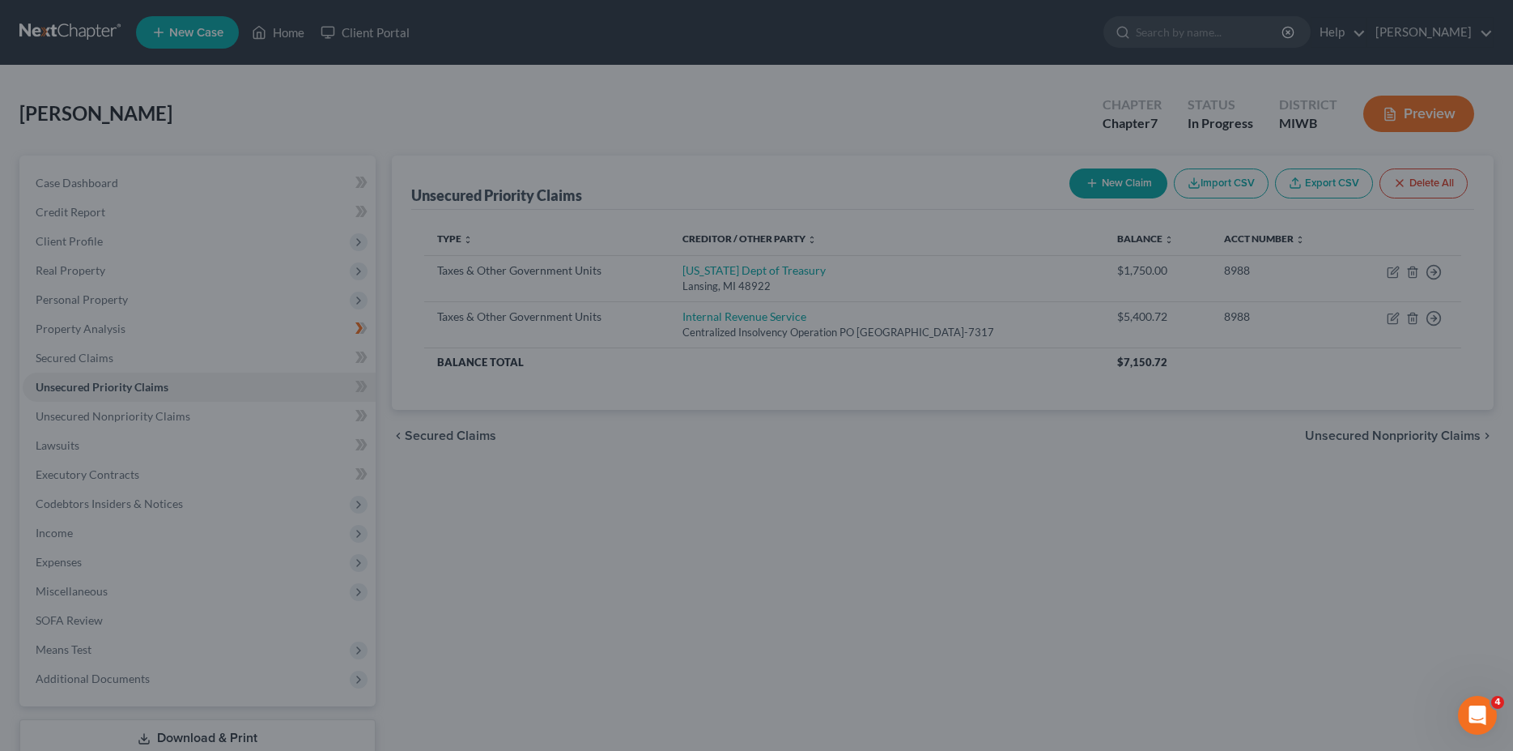
scroll to position [0, 0]
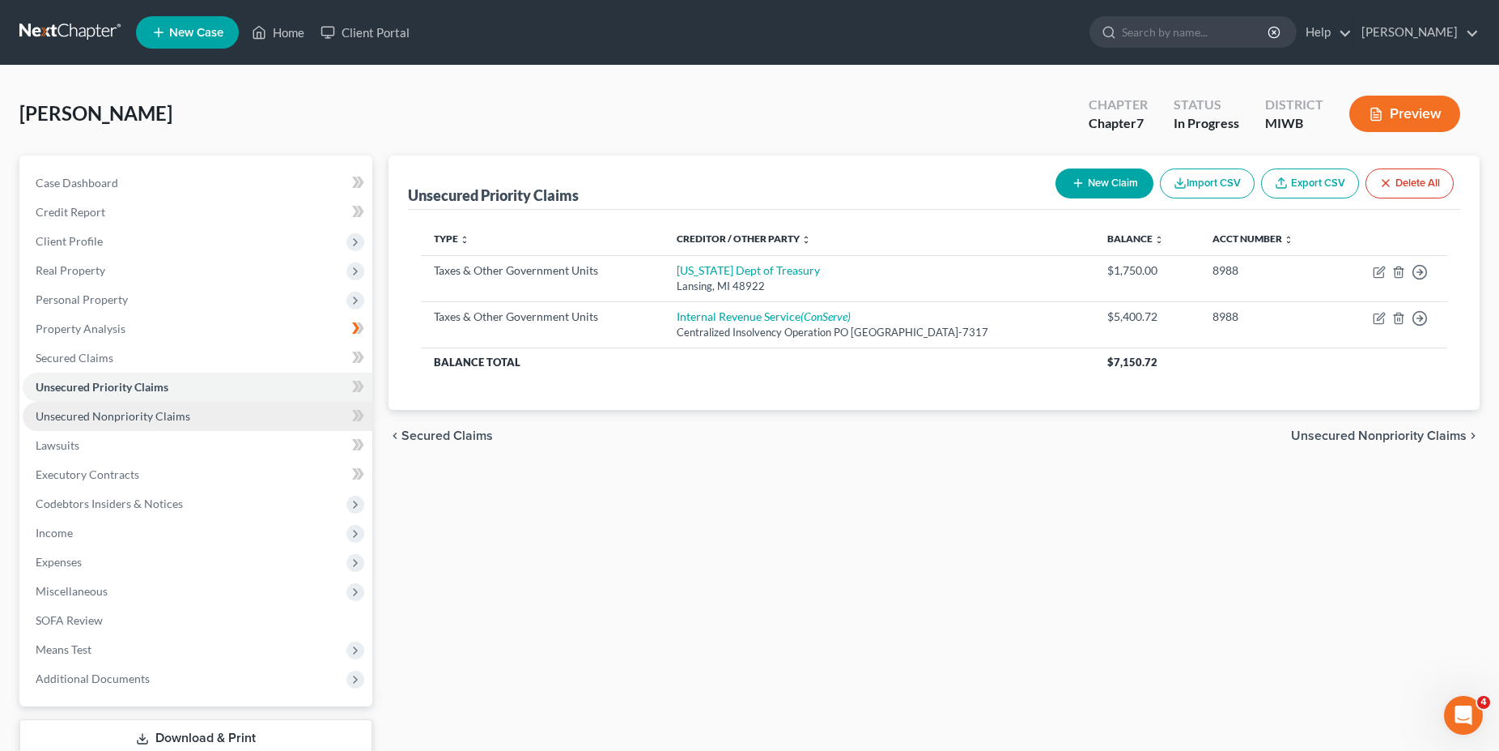
click at [173, 411] on span "Unsecured Nonpriority Claims" at bounding box center [113, 416] width 155 height 14
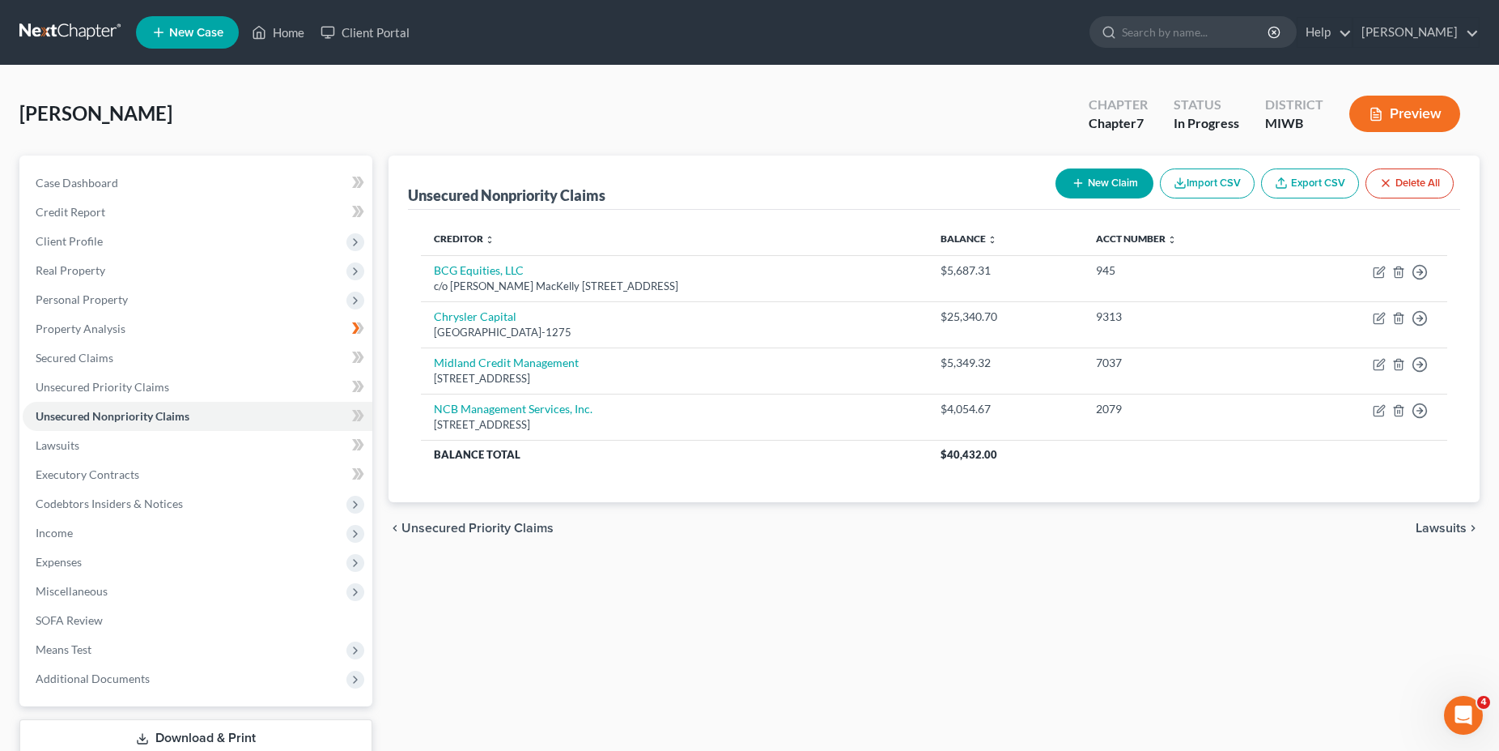
click at [1104, 185] on button "New Claim" at bounding box center [1105, 183] width 98 height 30
select select "0"
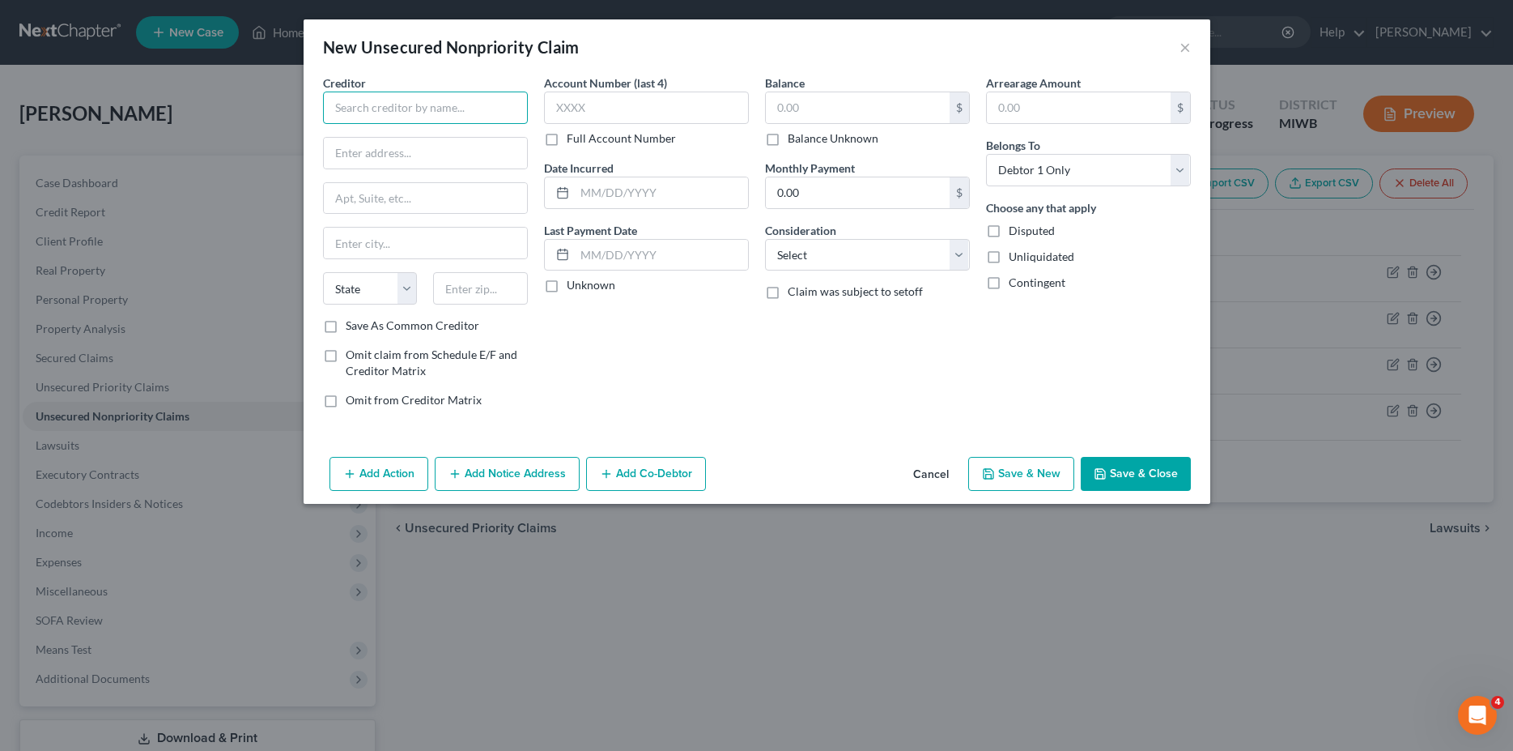
click at [446, 105] on input "text" at bounding box center [425, 107] width 205 height 32
type input "Portfolio Recovery Associates LLC"
type input "[STREET_ADDRESS]"
type input "[GEOGRAPHIC_DATA]"
select select "48"
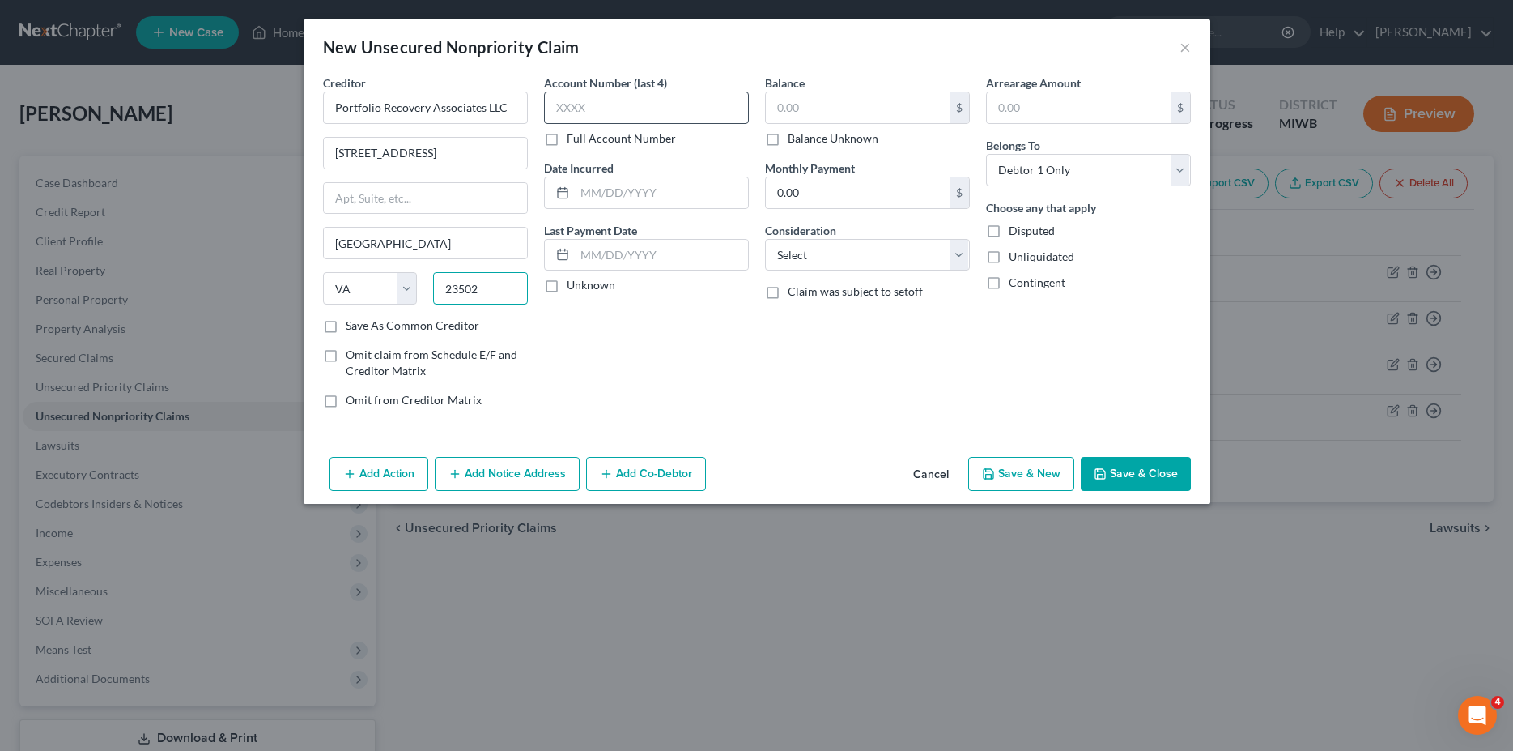
type input "23502"
click at [596, 104] on input "text" at bounding box center [646, 107] width 205 height 32
type input "5227"
click at [567, 287] on label "Unknown" at bounding box center [591, 285] width 49 height 16
click at [573, 287] on input "Unknown" at bounding box center [578, 282] width 11 height 11
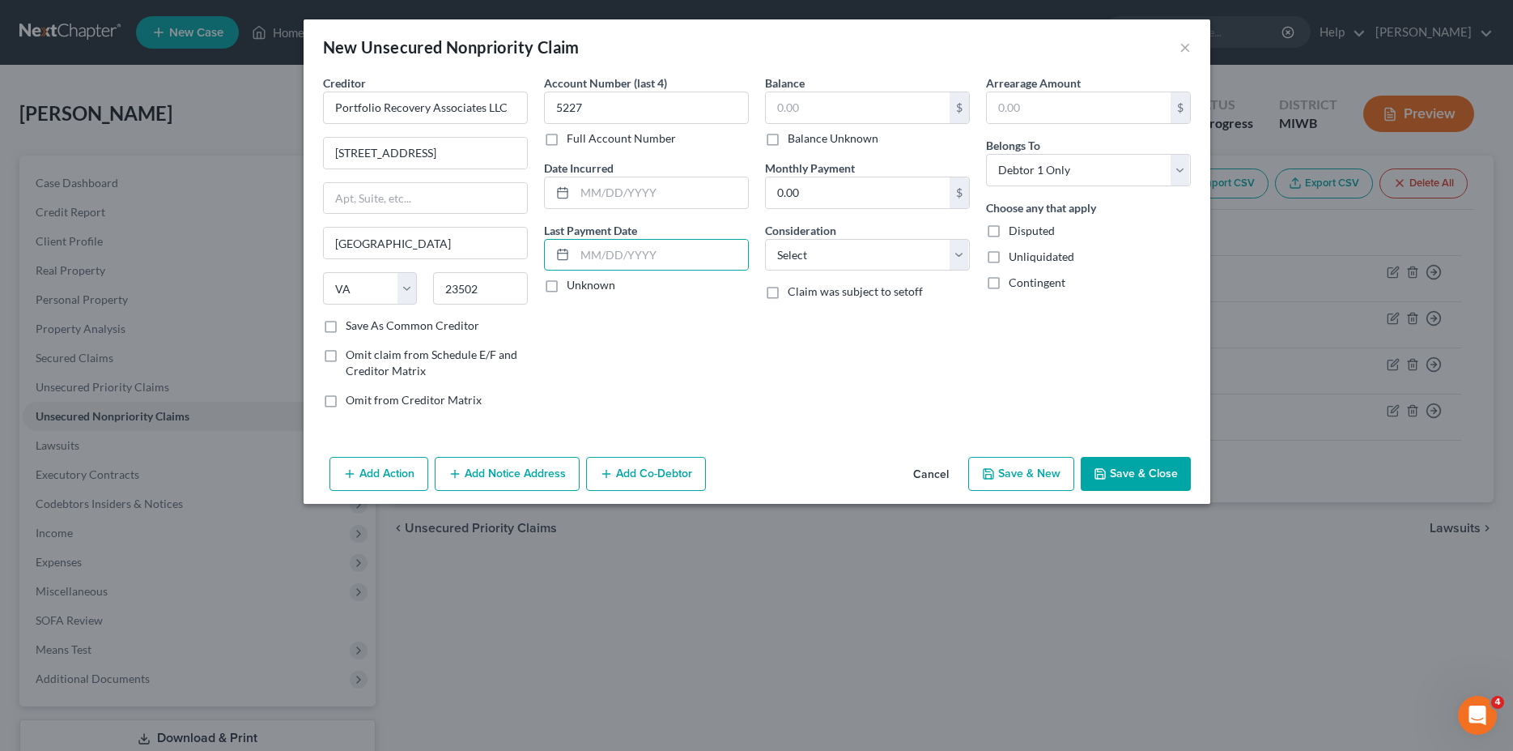
checkbox input "true"
click at [815, 108] on input "text" at bounding box center [858, 107] width 184 height 31
type input "2,455.06"
click at [765, 239] on select "Select Cable / Satellite Services Collection Agency Credit Card Debt Debt Couns…" at bounding box center [867, 255] width 205 height 32
select select "2"
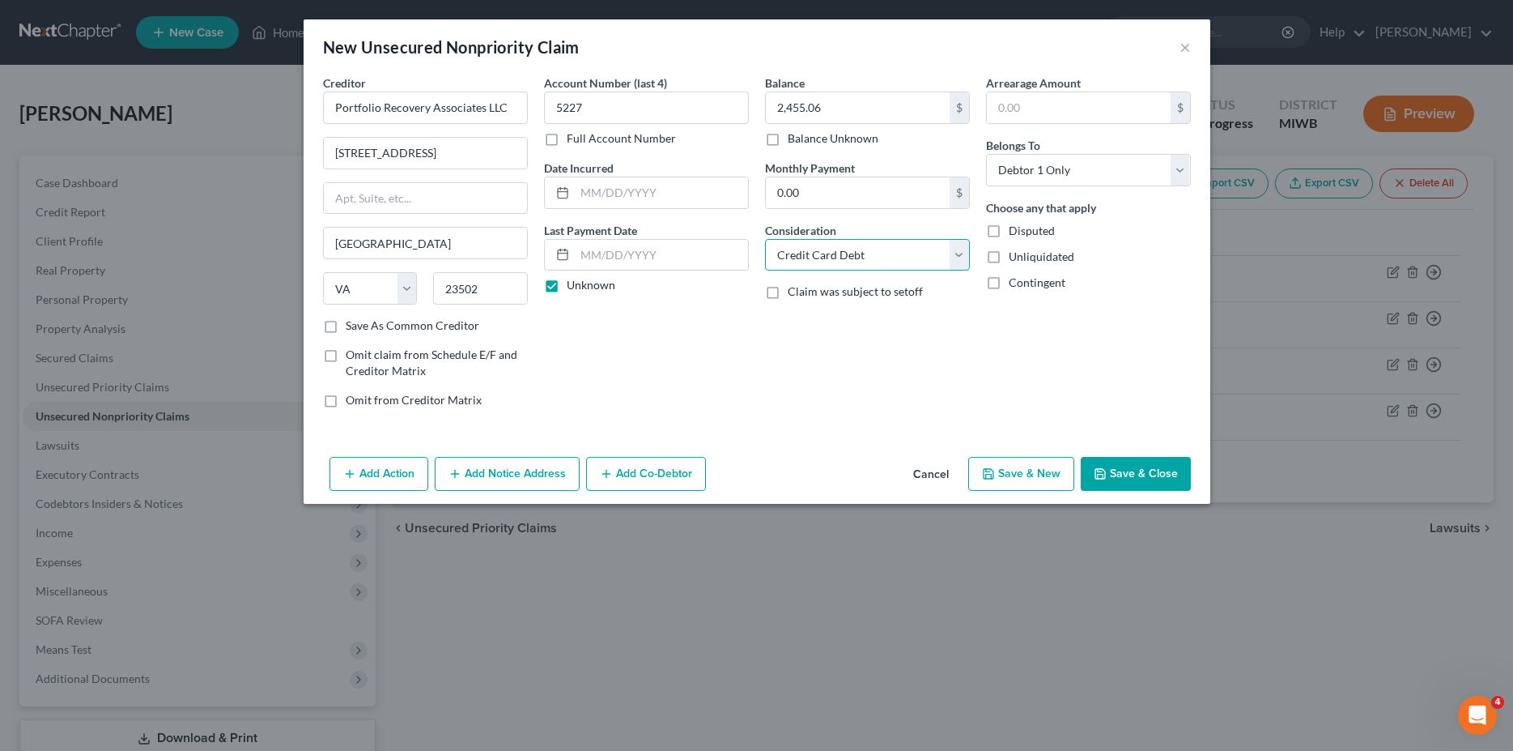
click option "Credit Card Debt" at bounding box center [0, 0] width 0 height 0
click at [1087, 103] on input "text" at bounding box center [1079, 107] width 184 height 31
type input "2,455.06"
click at [1009, 257] on label "Unliquidated" at bounding box center [1042, 257] width 66 height 16
click at [1015, 257] on input "Unliquidated" at bounding box center [1020, 254] width 11 height 11
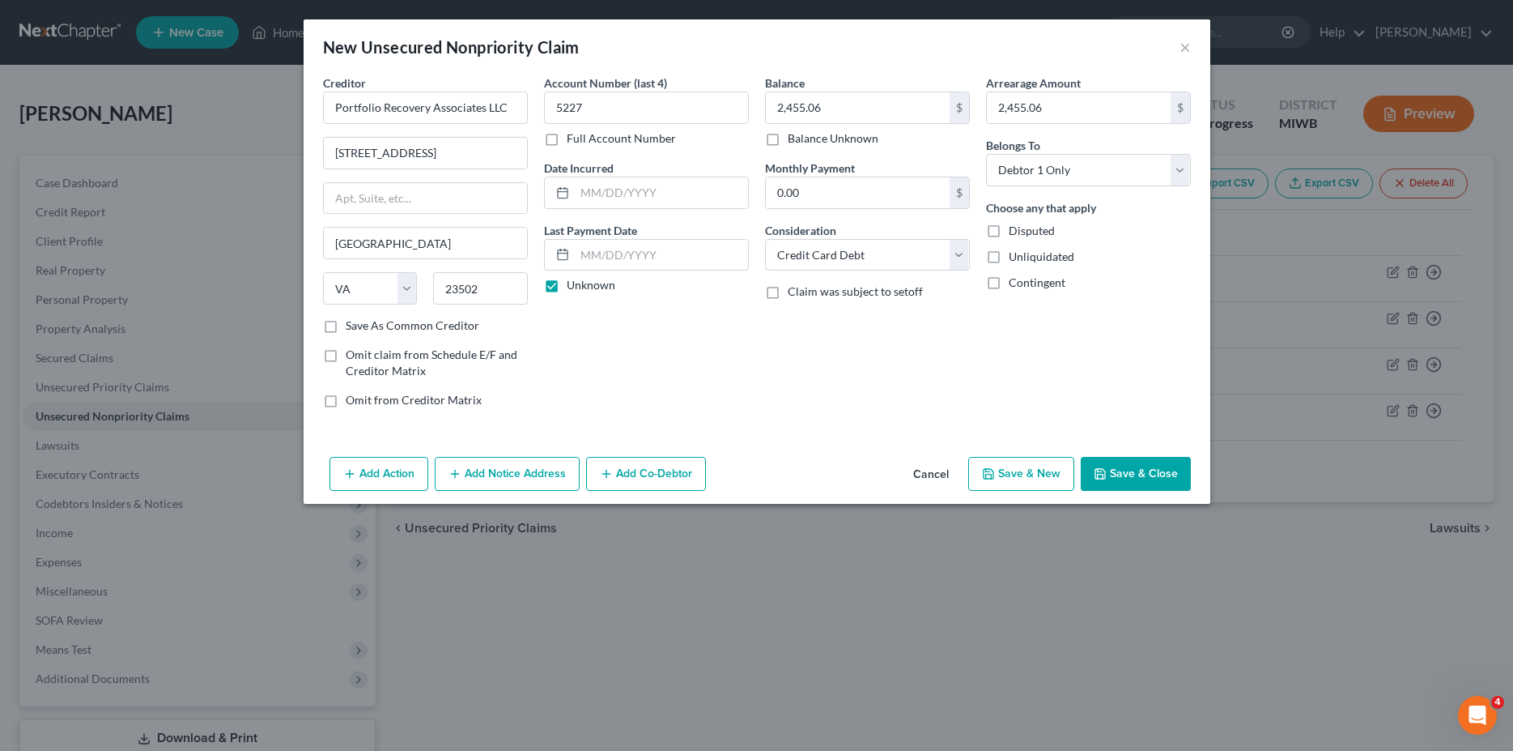
checkbox input "true"
click at [1012, 478] on button "Save & New" at bounding box center [1021, 474] width 106 height 34
select select "0"
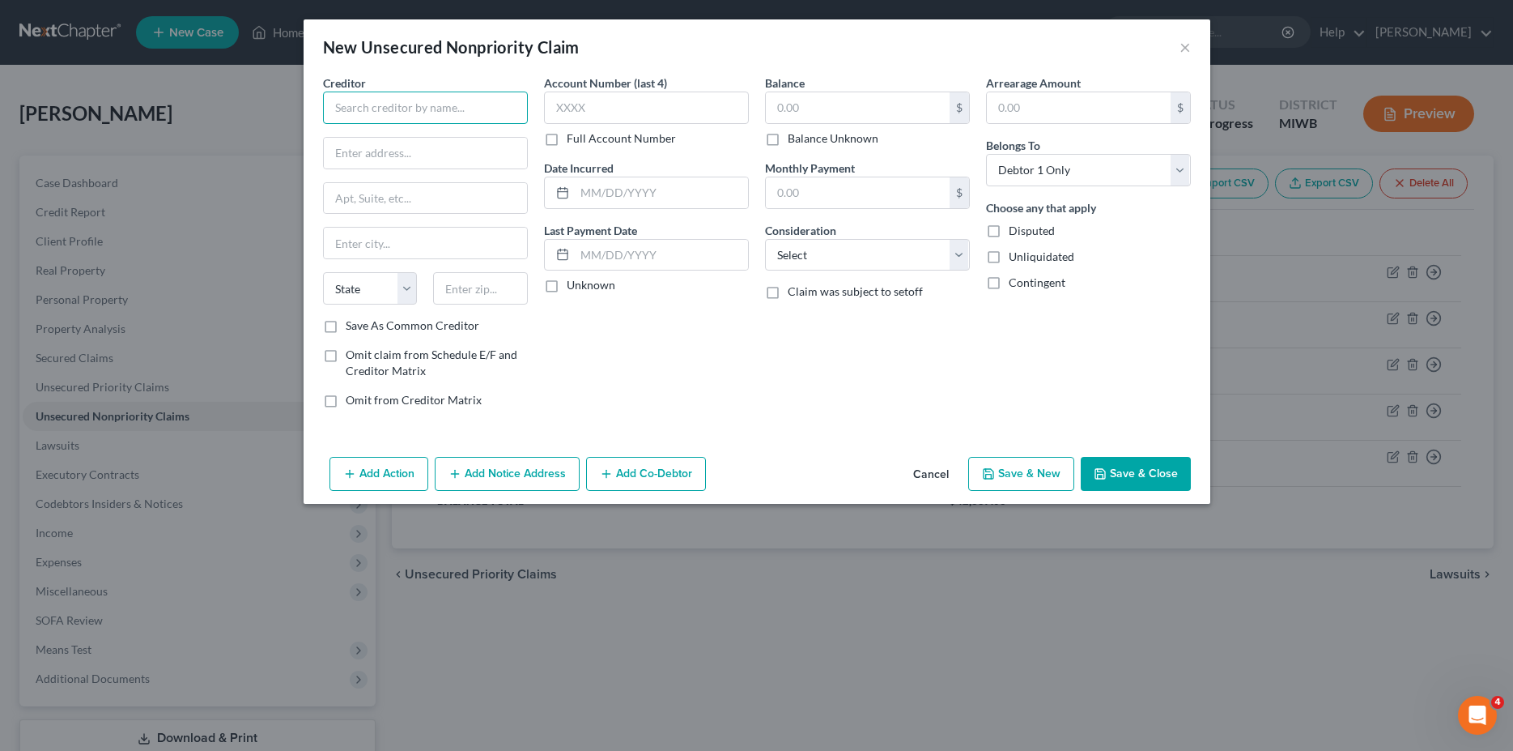
click at [357, 109] on input "text" at bounding box center [425, 107] width 205 height 32
type input "Kohls/Capital One"
type input "PO Box 3115"
type input "[GEOGRAPHIC_DATA]"
click at [323, 272] on select "State [US_STATE] AK AR AZ CA CO CT DE DC [GEOGRAPHIC_DATA] [GEOGRAPHIC_DATA] GU…" at bounding box center [370, 288] width 95 height 32
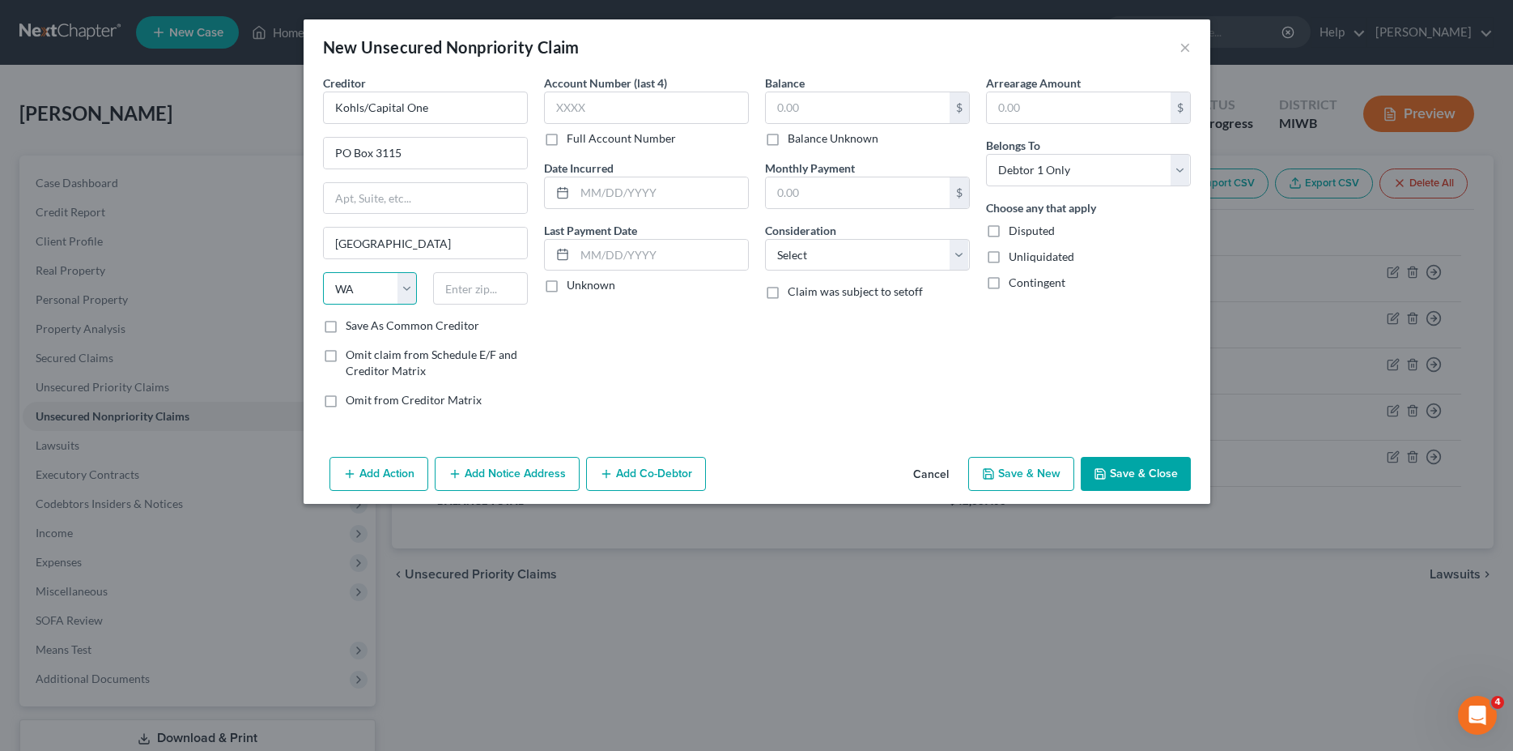
select select "52"
click option "WI" at bounding box center [0, 0] width 0 height 0
click at [474, 291] on input "text" at bounding box center [480, 288] width 95 height 32
type input "53201-5740"
click at [595, 112] on input "text" at bounding box center [646, 107] width 205 height 32
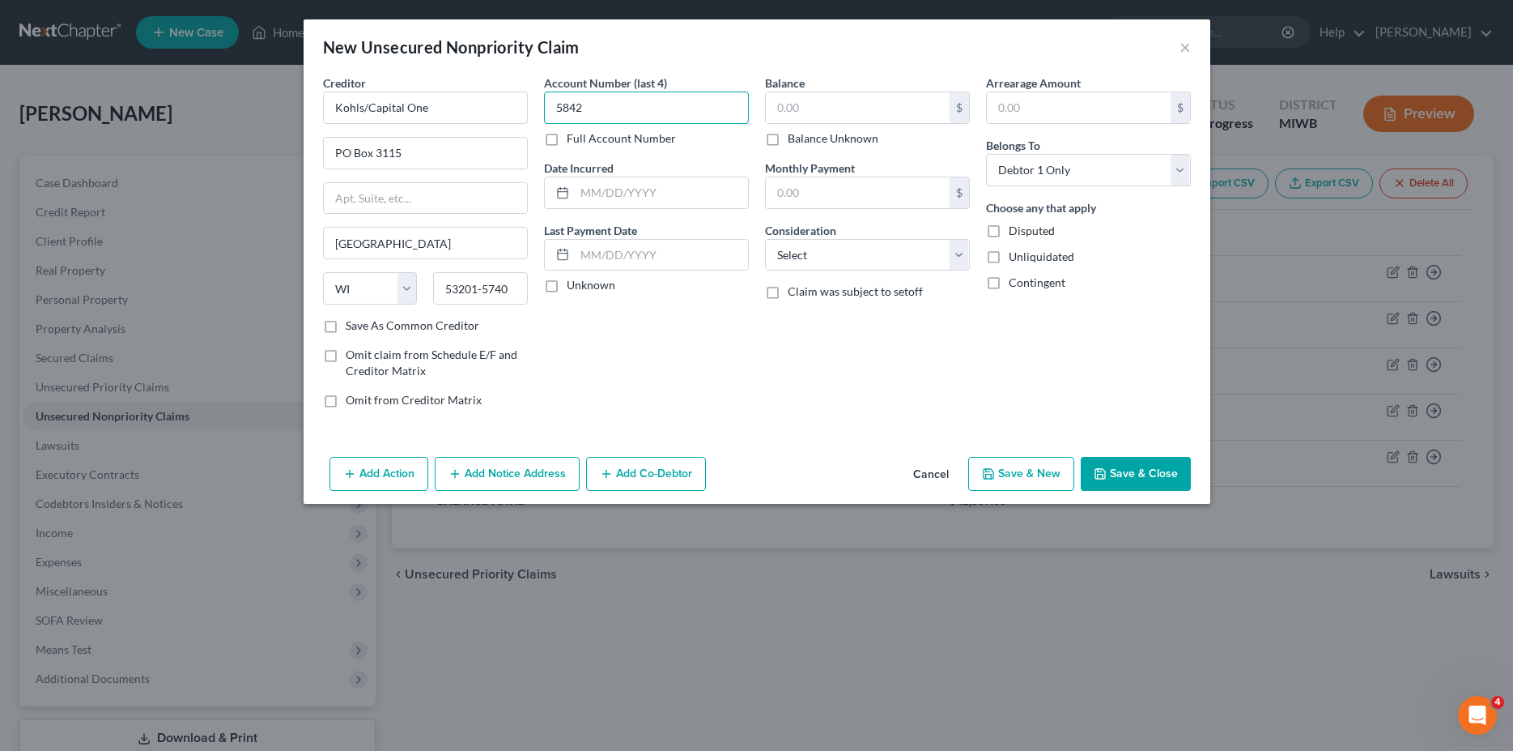
click at [595, 112] on input "5842" at bounding box center [646, 107] width 205 height 32
type input "5842"
click at [683, 193] on input "text" at bounding box center [661, 192] width 173 height 31
click at [514, 285] on input "53201-5740" at bounding box center [480, 288] width 95 height 32
type input "53201"
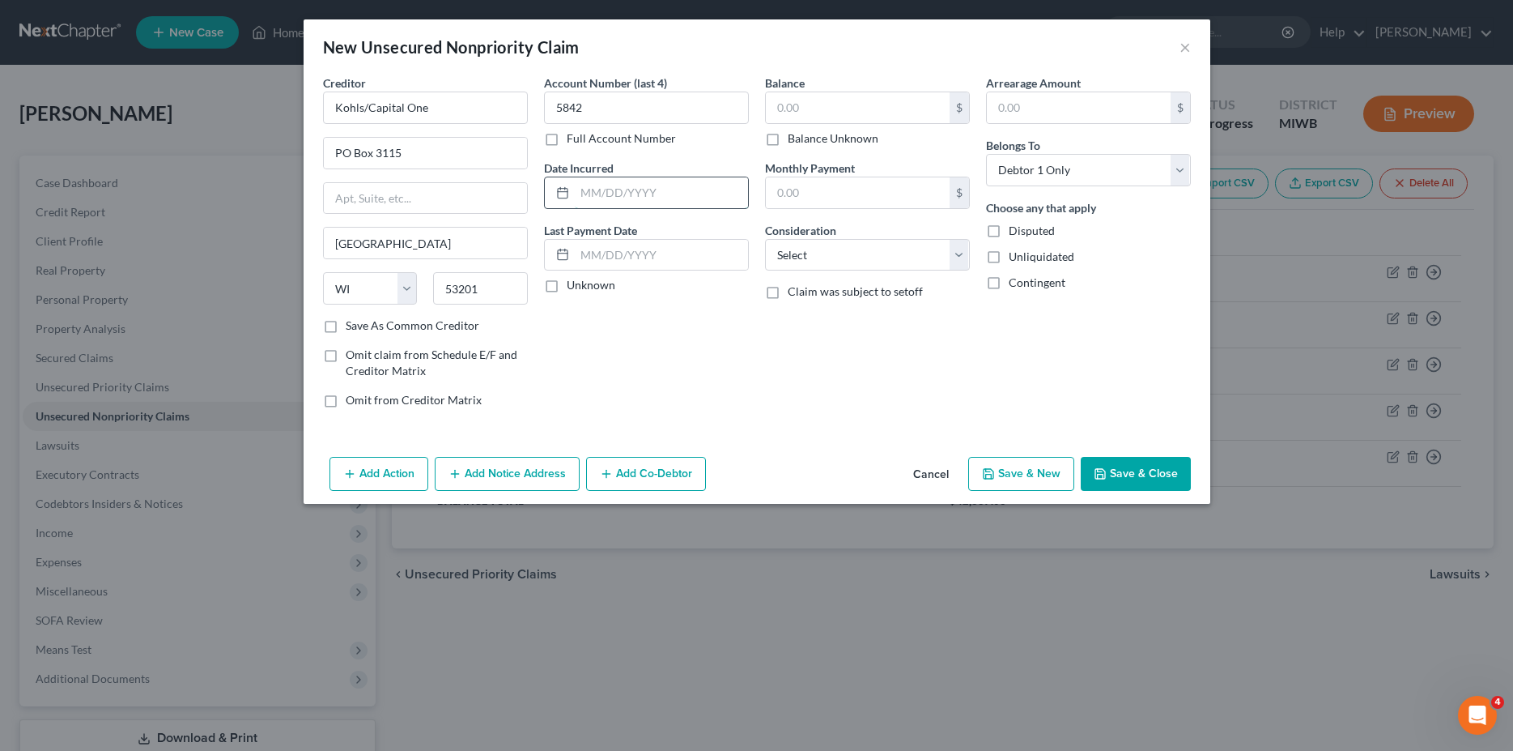
click at [675, 195] on input "text" at bounding box center [661, 192] width 173 height 31
click at [604, 189] on input "text" at bounding box center [661, 192] width 173 height 31
click at [560, 196] on icon at bounding box center [562, 192] width 13 height 13
click at [670, 202] on input "text" at bounding box center [661, 192] width 173 height 31
click at [568, 203] on div at bounding box center [560, 192] width 30 height 31
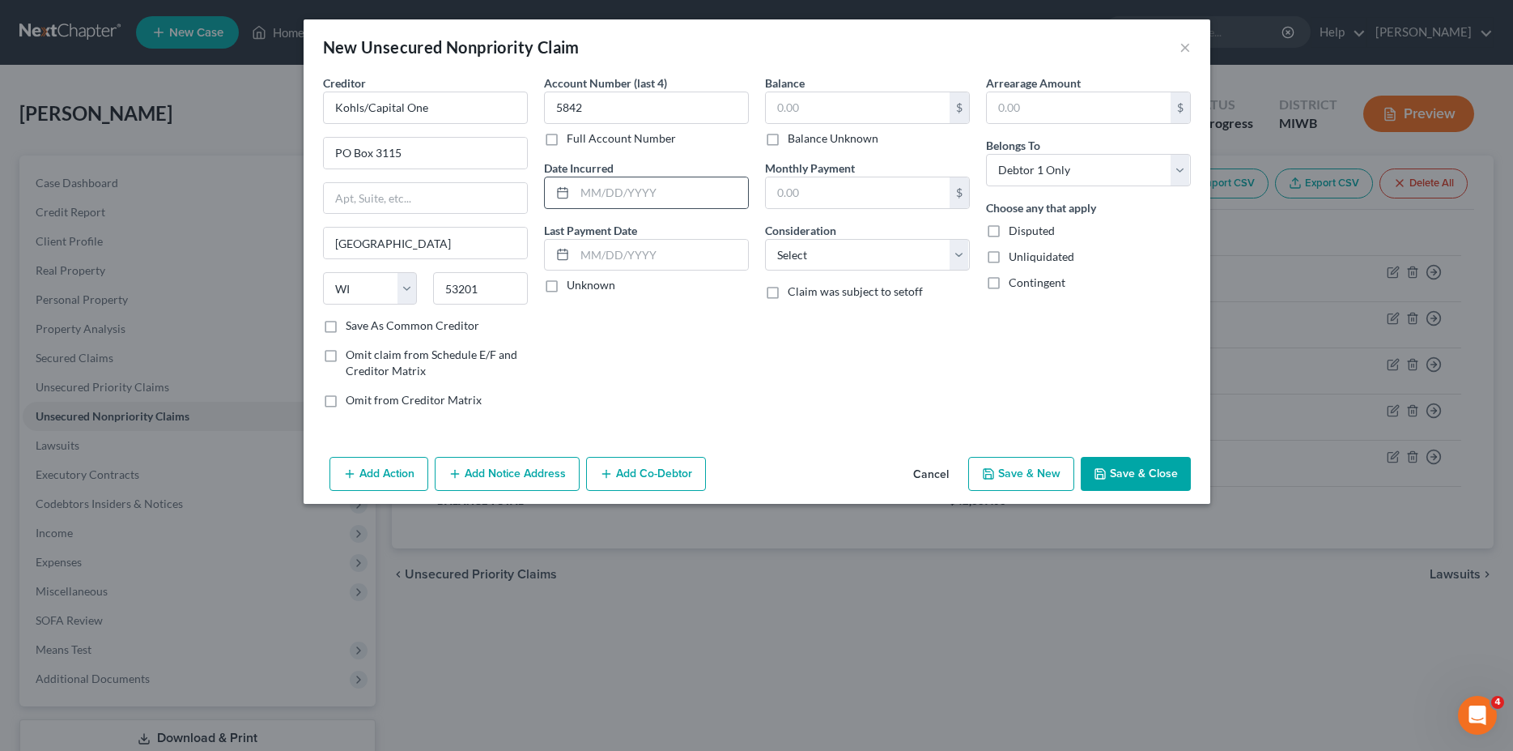
click at [568, 203] on div at bounding box center [560, 192] width 30 height 31
click at [563, 191] on line at bounding box center [563, 191] width 10 height 0
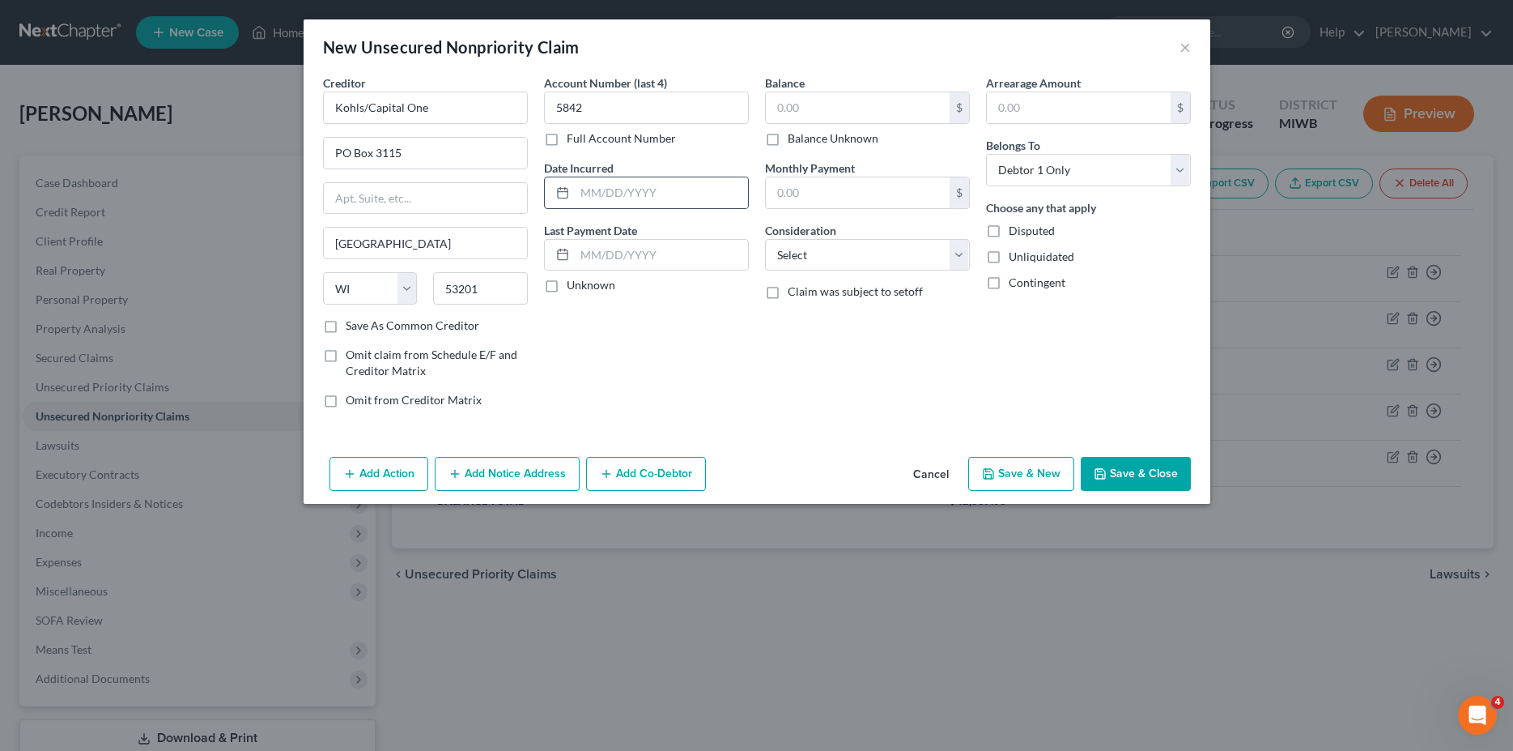
click at [563, 191] on line at bounding box center [563, 191] width 10 height 0
click at [567, 287] on label "Unknown" at bounding box center [591, 285] width 49 height 16
click at [573, 287] on input "Unknown" at bounding box center [578, 282] width 11 height 11
checkbox input "true"
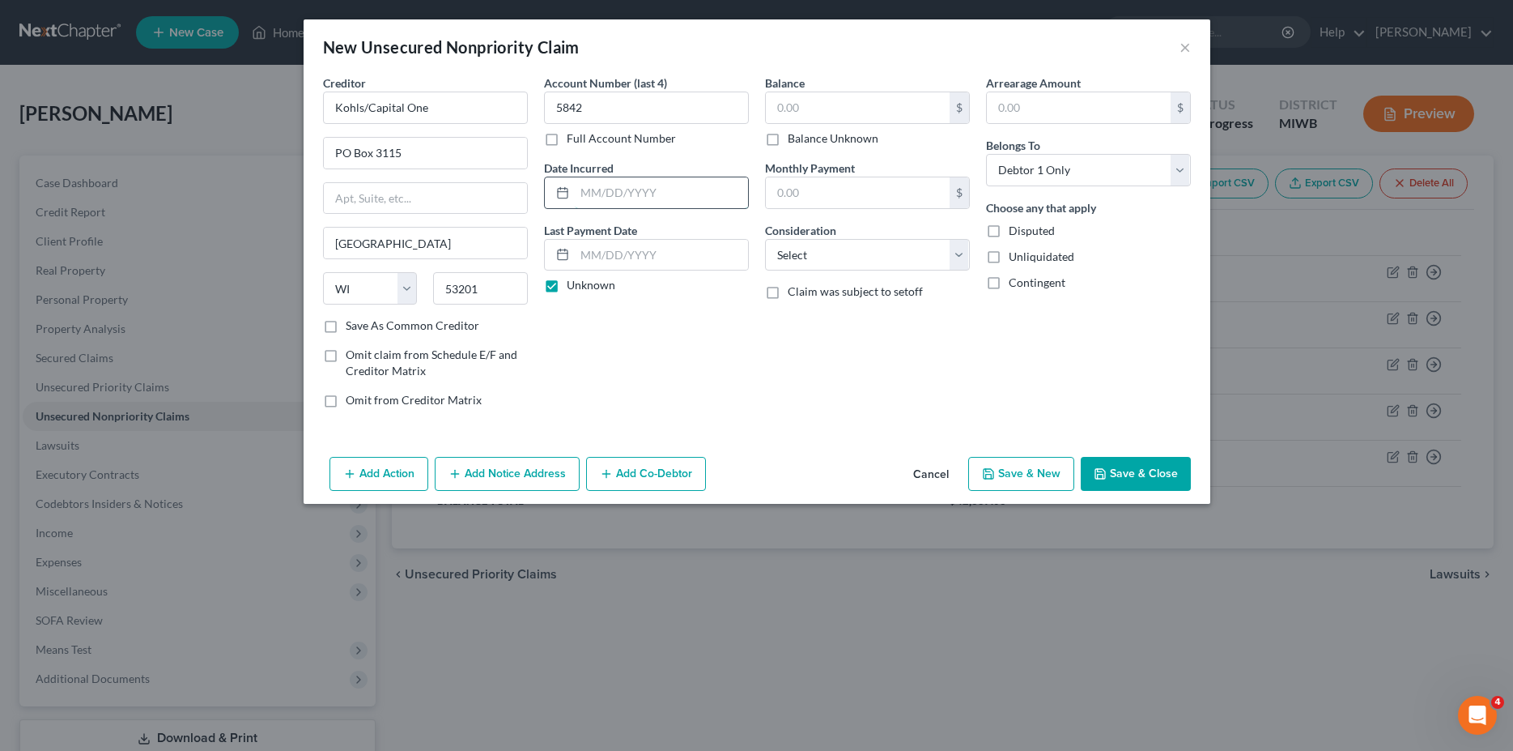
click at [658, 191] on input "text" at bounding box center [661, 192] width 173 height 31
type input "[DATE]"
click at [480, 293] on input "53201" at bounding box center [480, 288] width 95 height 32
type input "53201-5740"
click at [815, 107] on input "text" at bounding box center [858, 107] width 184 height 31
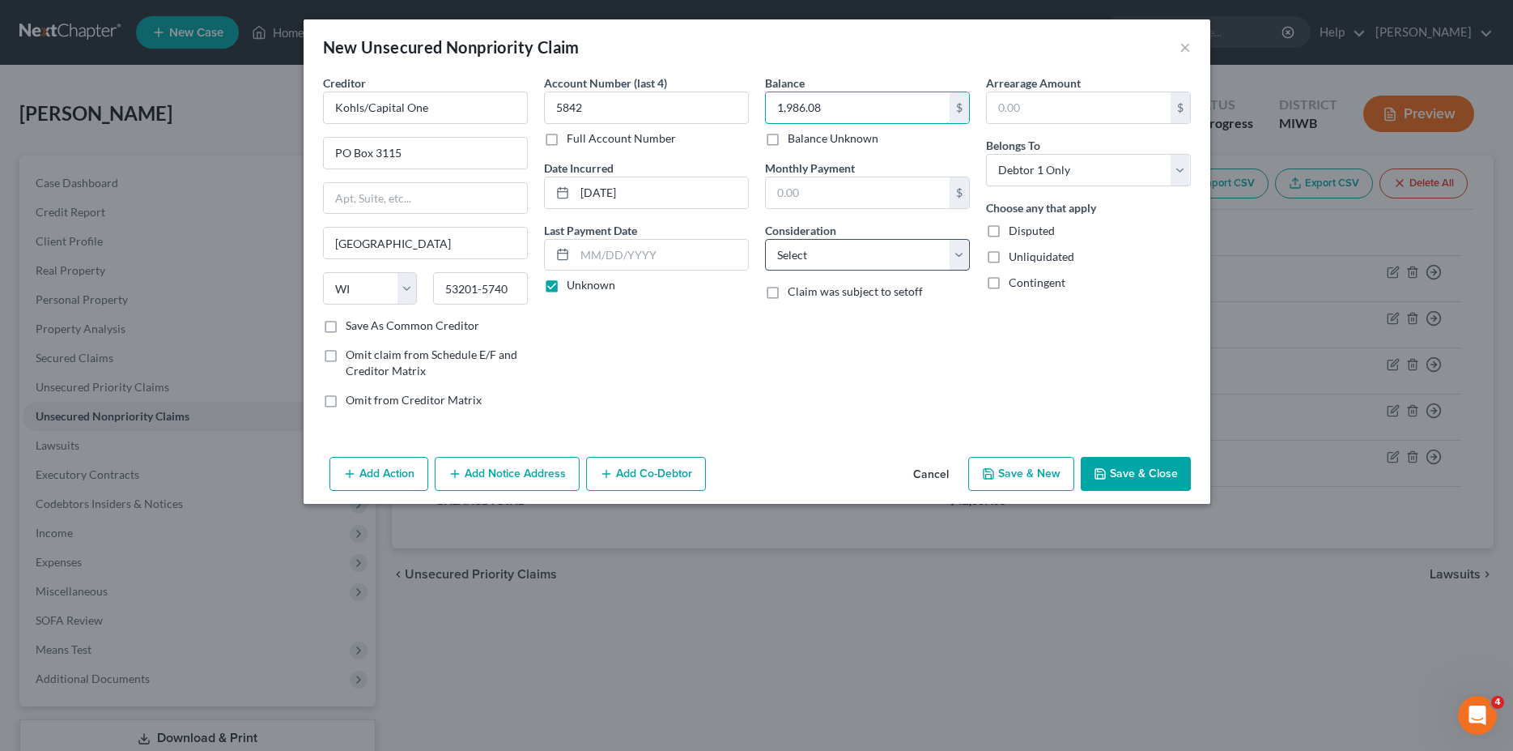
type input "1,986.08"
click at [765, 239] on select "Select Cable / Satellite Services Collection Agency Credit Card Debt Debt Couns…" at bounding box center [867, 255] width 205 height 32
select select "2"
click option "Credit Card Debt" at bounding box center [0, 0] width 0 height 0
click at [1055, 110] on input "text" at bounding box center [1079, 107] width 184 height 31
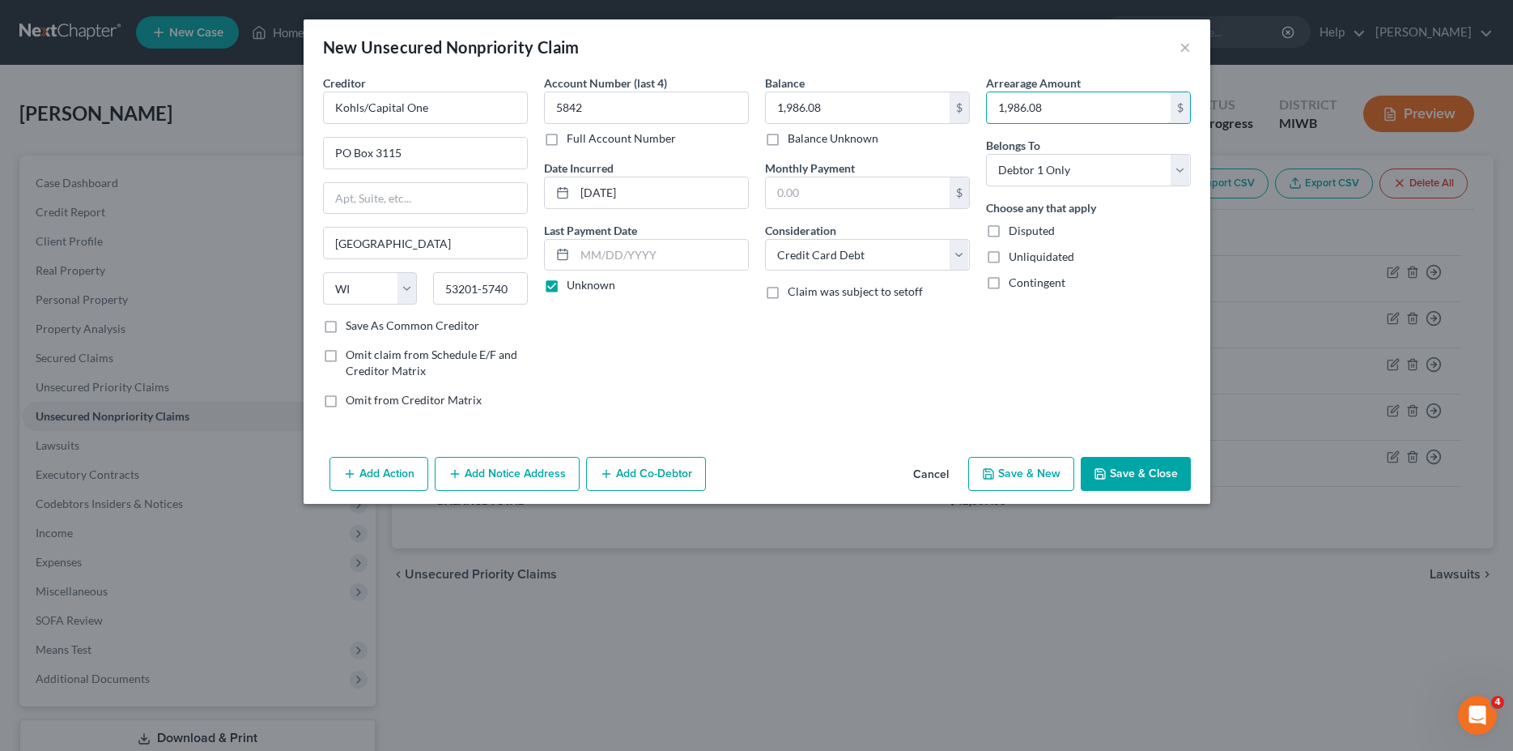
type input "1,986.08"
click at [1009, 258] on label "Unliquidated" at bounding box center [1042, 257] width 66 height 16
click at [1015, 258] on input "Unliquidated" at bounding box center [1020, 254] width 11 height 11
checkbox input "true"
click at [513, 474] on button "Add Notice Address" at bounding box center [507, 474] width 145 height 34
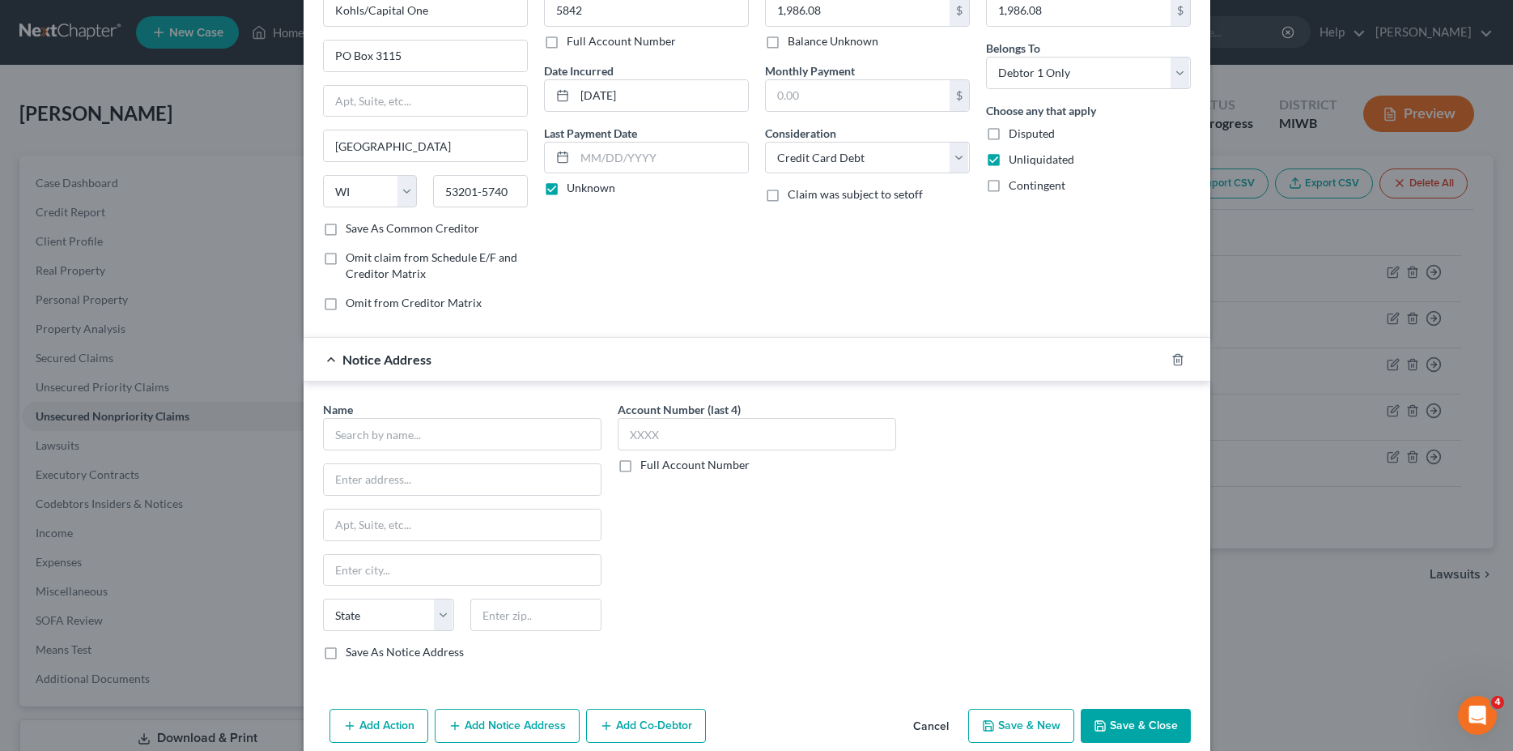
scroll to position [121, 0]
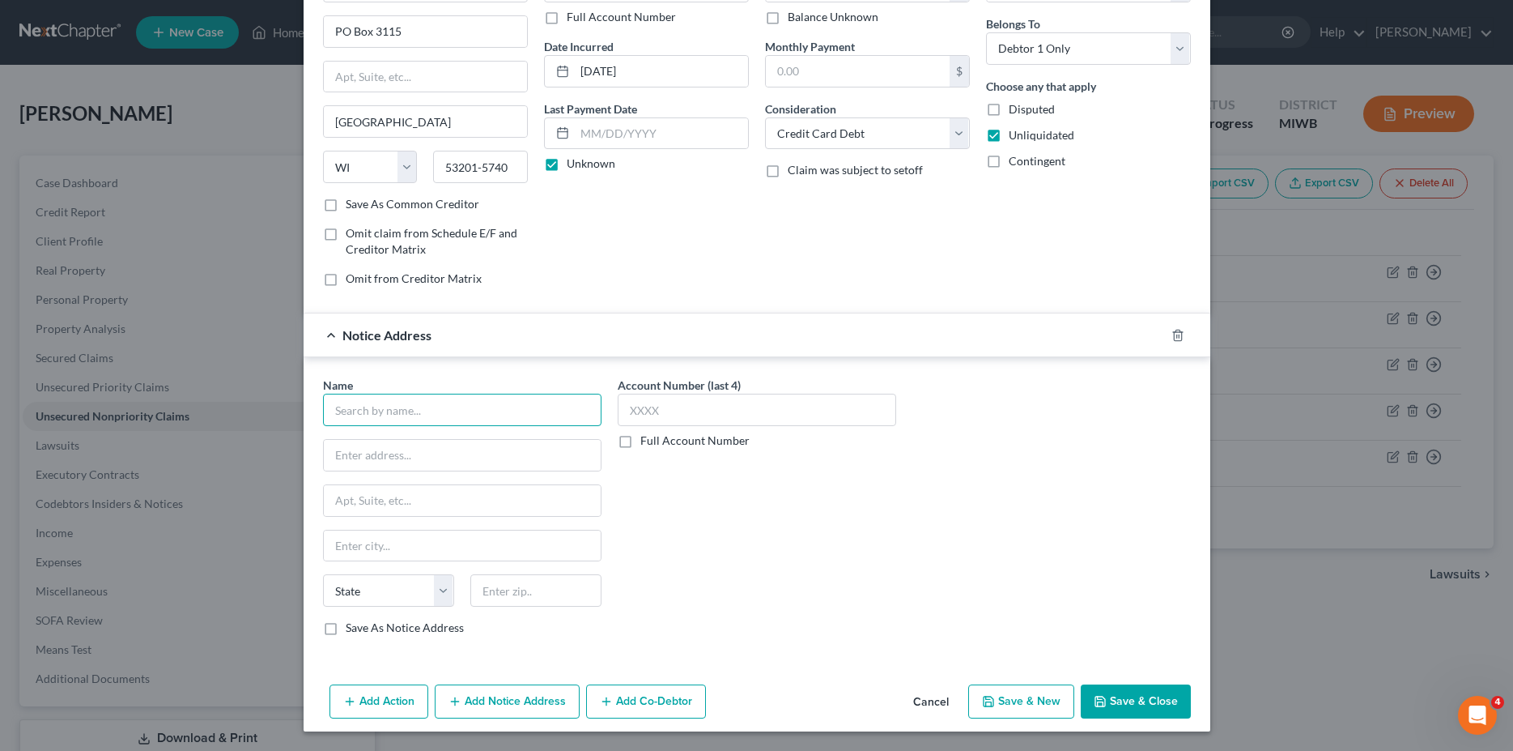
click at [347, 408] on input "text" at bounding box center [462, 409] width 279 height 32
type input "Financial Recovery Services, Inc."
type input "PO Box 21405"
type input "[PERSON_NAME]"
select select "24"
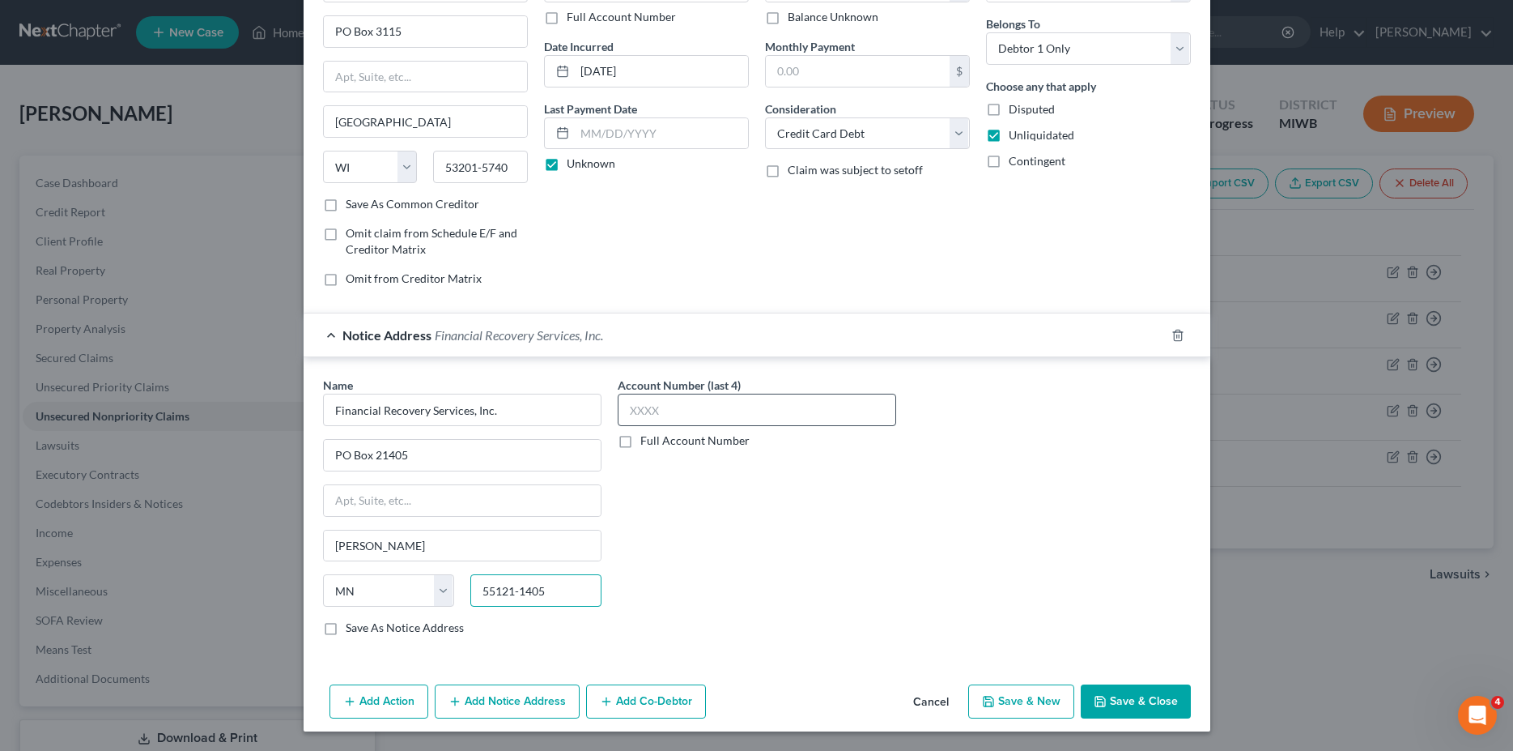
type input "55121-1405"
click at [668, 407] on input "text" at bounding box center [757, 409] width 279 height 32
type input "5842"
click at [1015, 700] on button "Save & New" at bounding box center [1021, 701] width 106 height 34
select select "0"
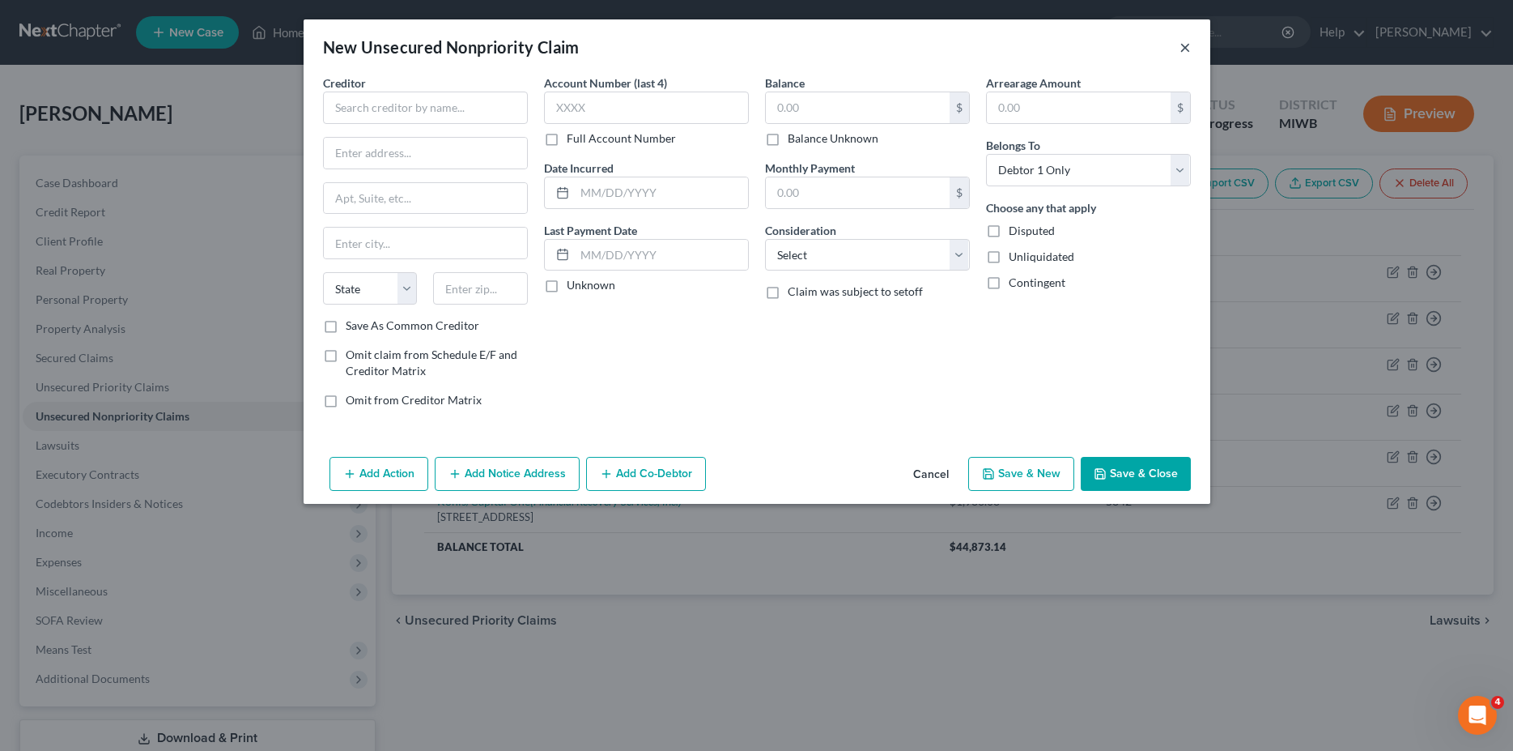
click at [1181, 50] on button "×" at bounding box center [1185, 46] width 11 height 19
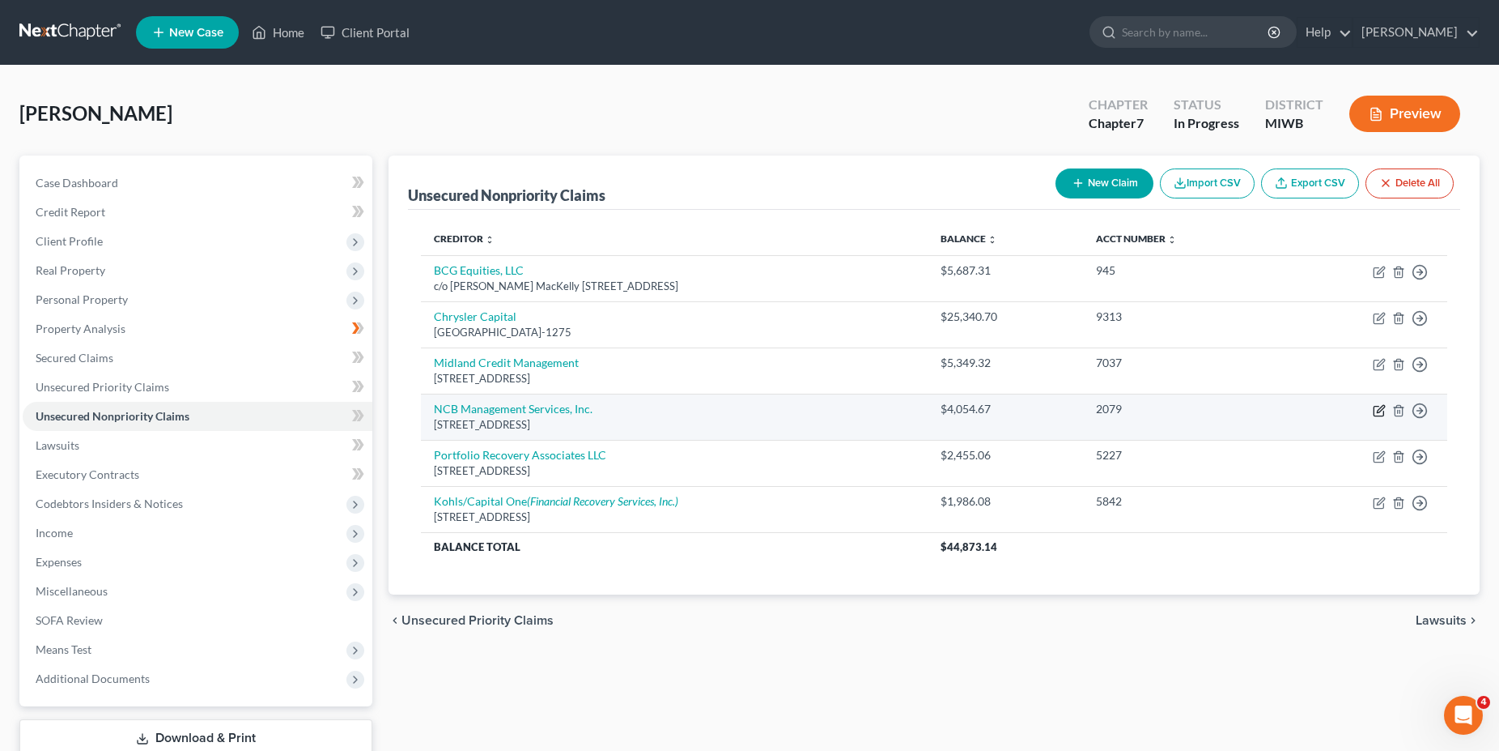
click at [1378, 414] on icon "button" at bounding box center [1379, 410] width 13 height 13
select select "39"
select select "2"
select select "0"
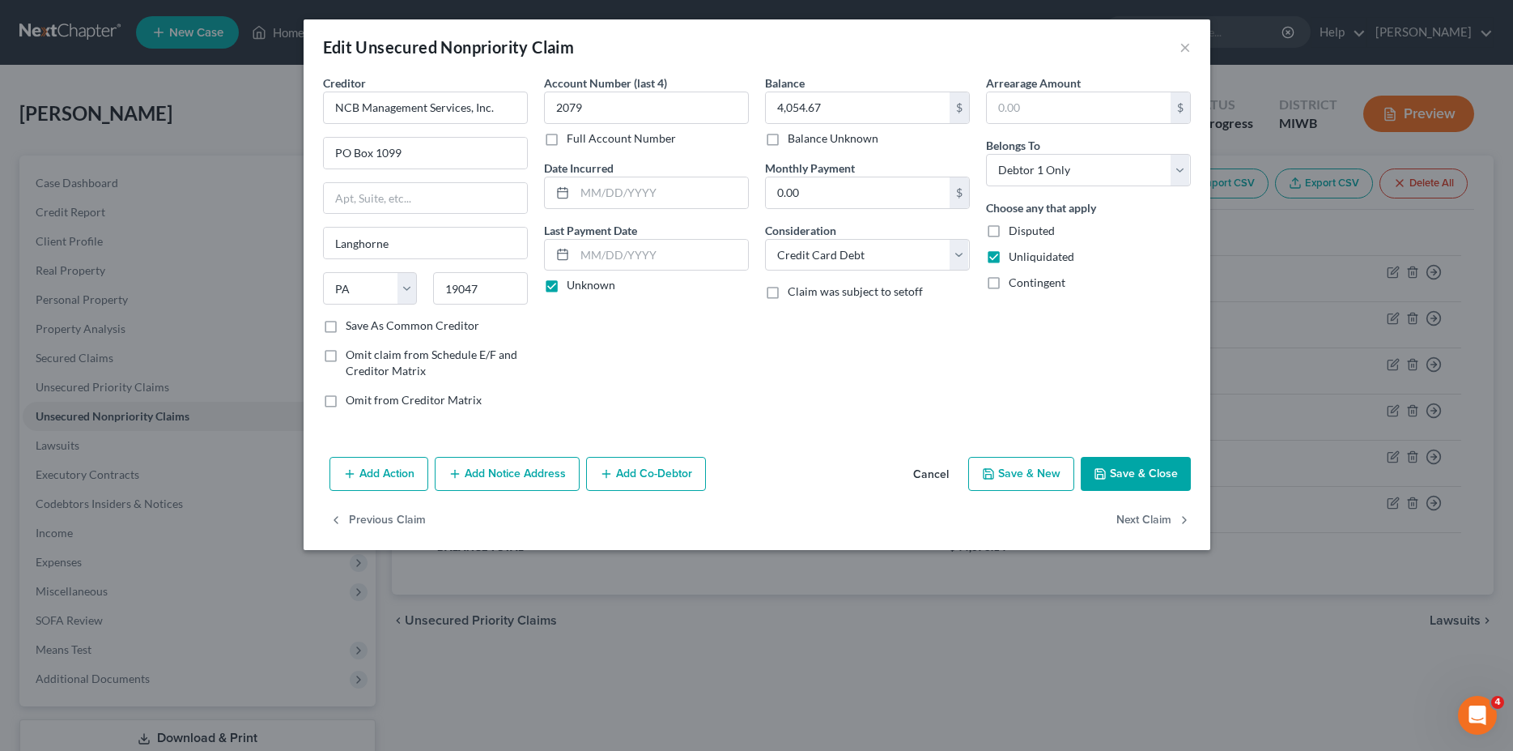
click at [523, 478] on button "Add Notice Address" at bounding box center [507, 474] width 145 height 34
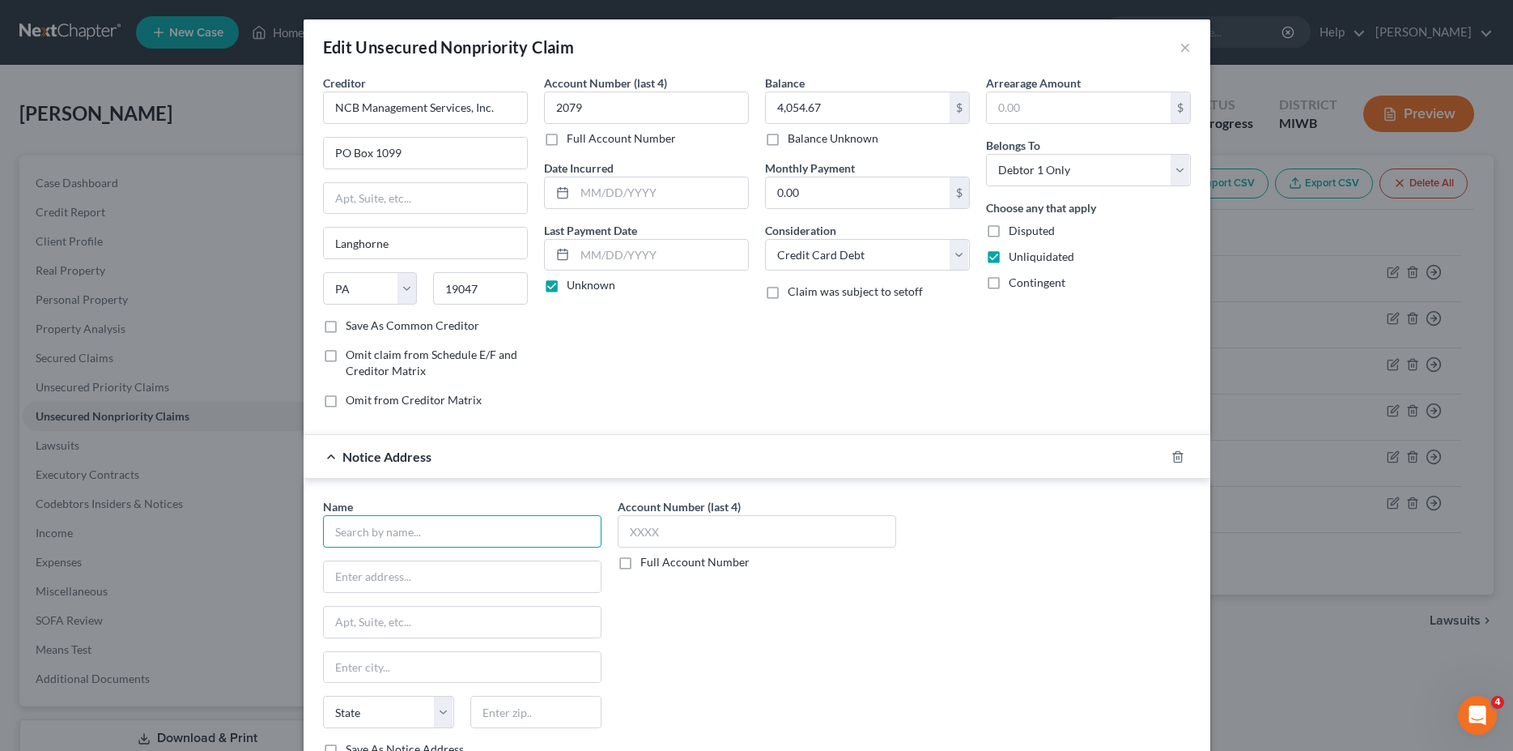
click at [447, 530] on input "text" at bounding box center [462, 531] width 279 height 32
type input "Republic Bank and Trust"
type input "[STREET_ADDRESS]"
type input "T"
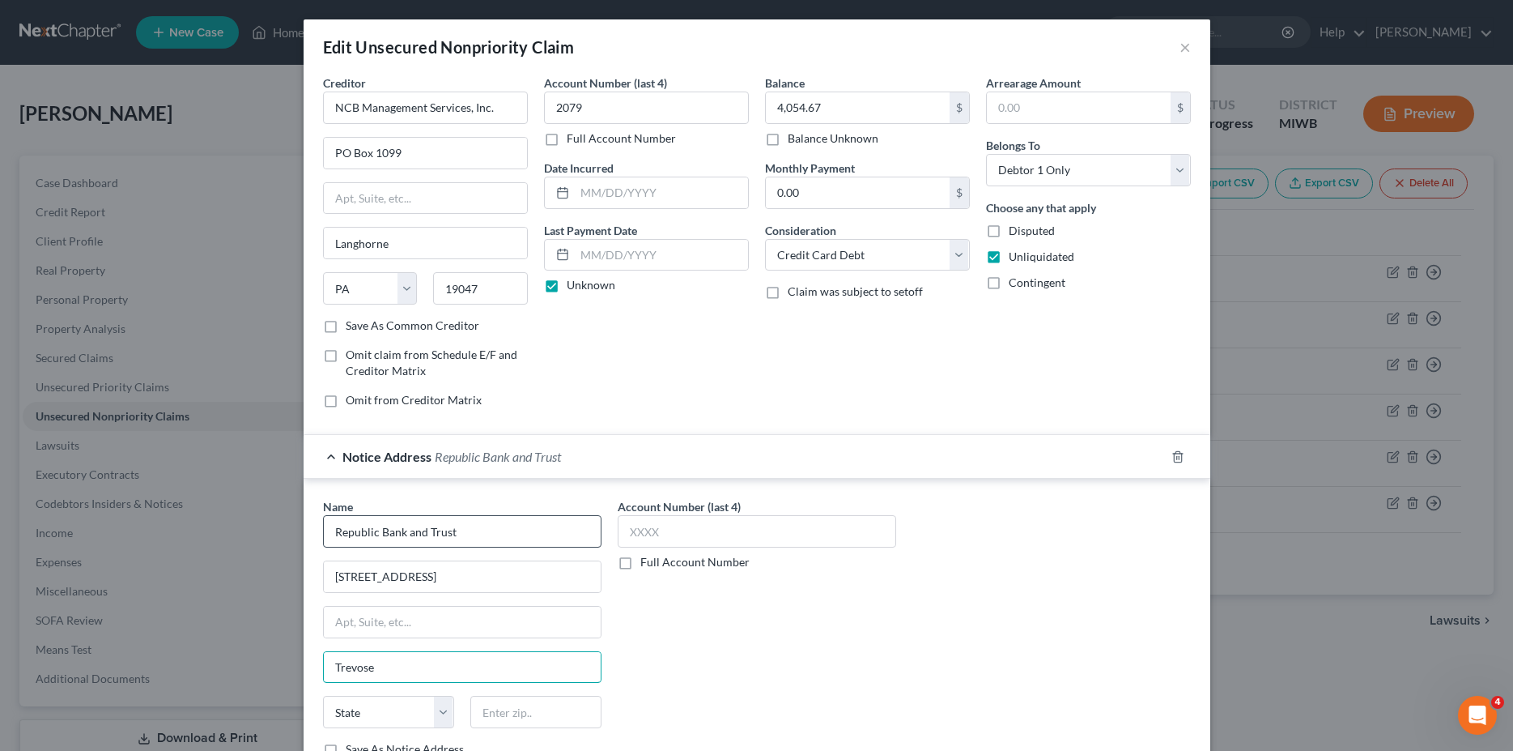
type input "Trevose"
select select "39"
type input "19053-6945"
type input "20XX"
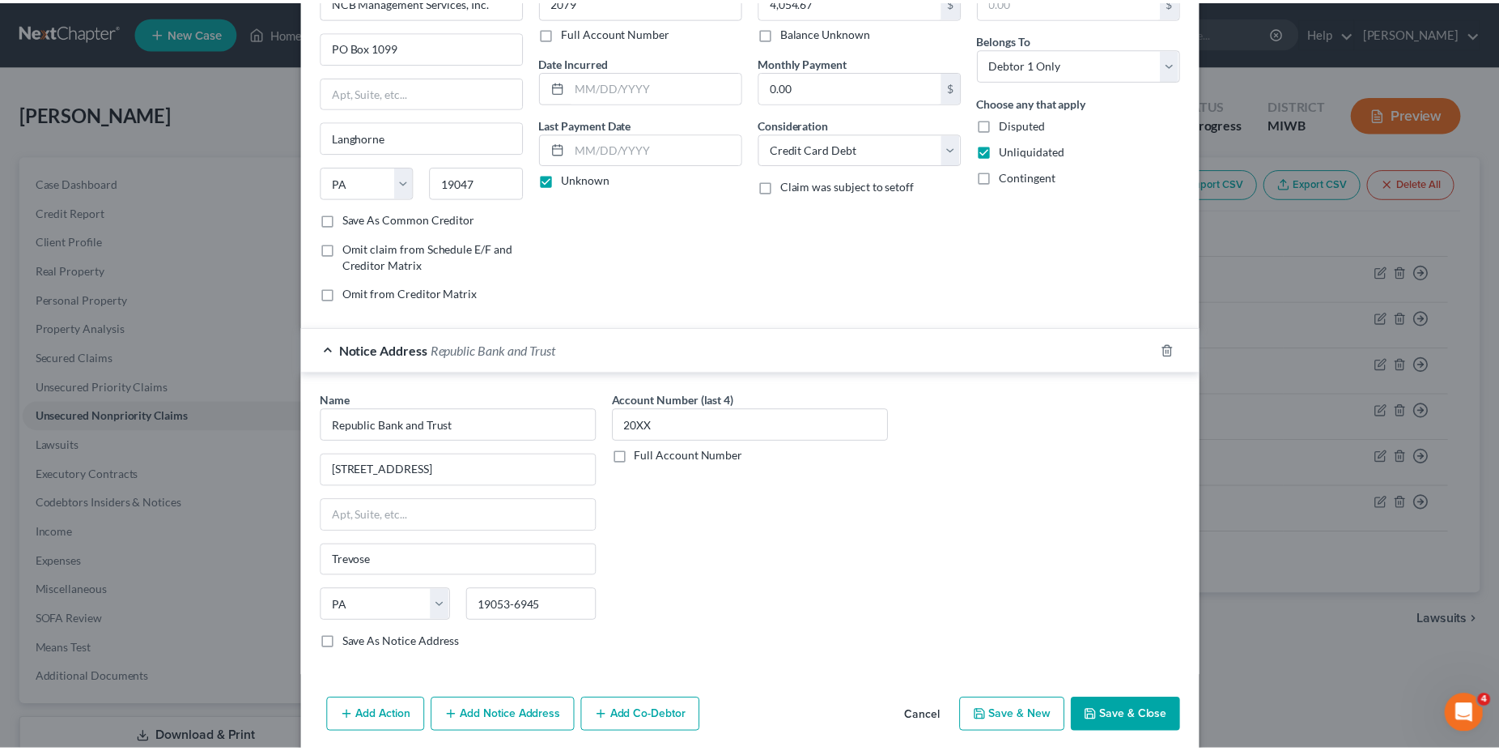
scroll to position [109, 0]
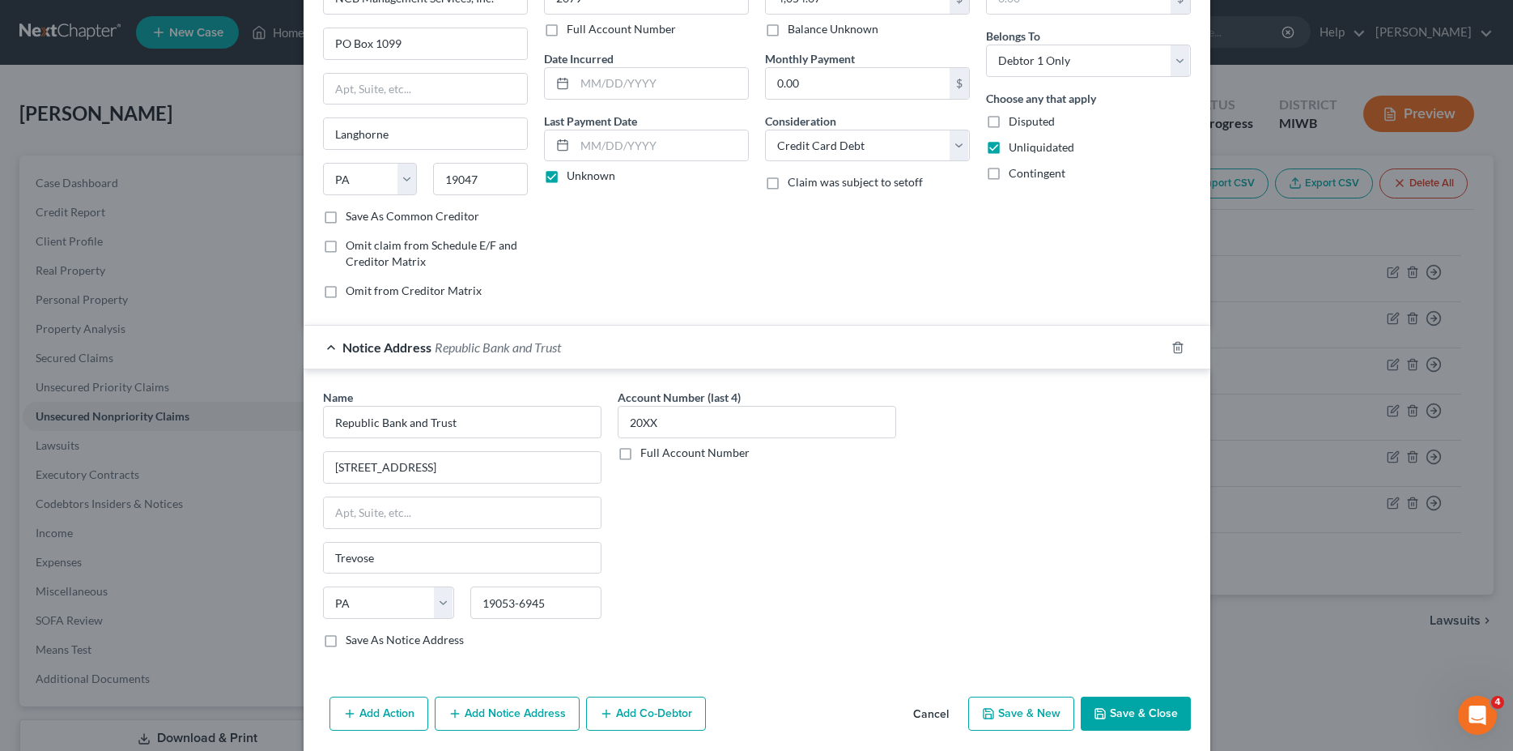
click at [1117, 705] on button "Save & Close" at bounding box center [1136, 713] width 110 height 34
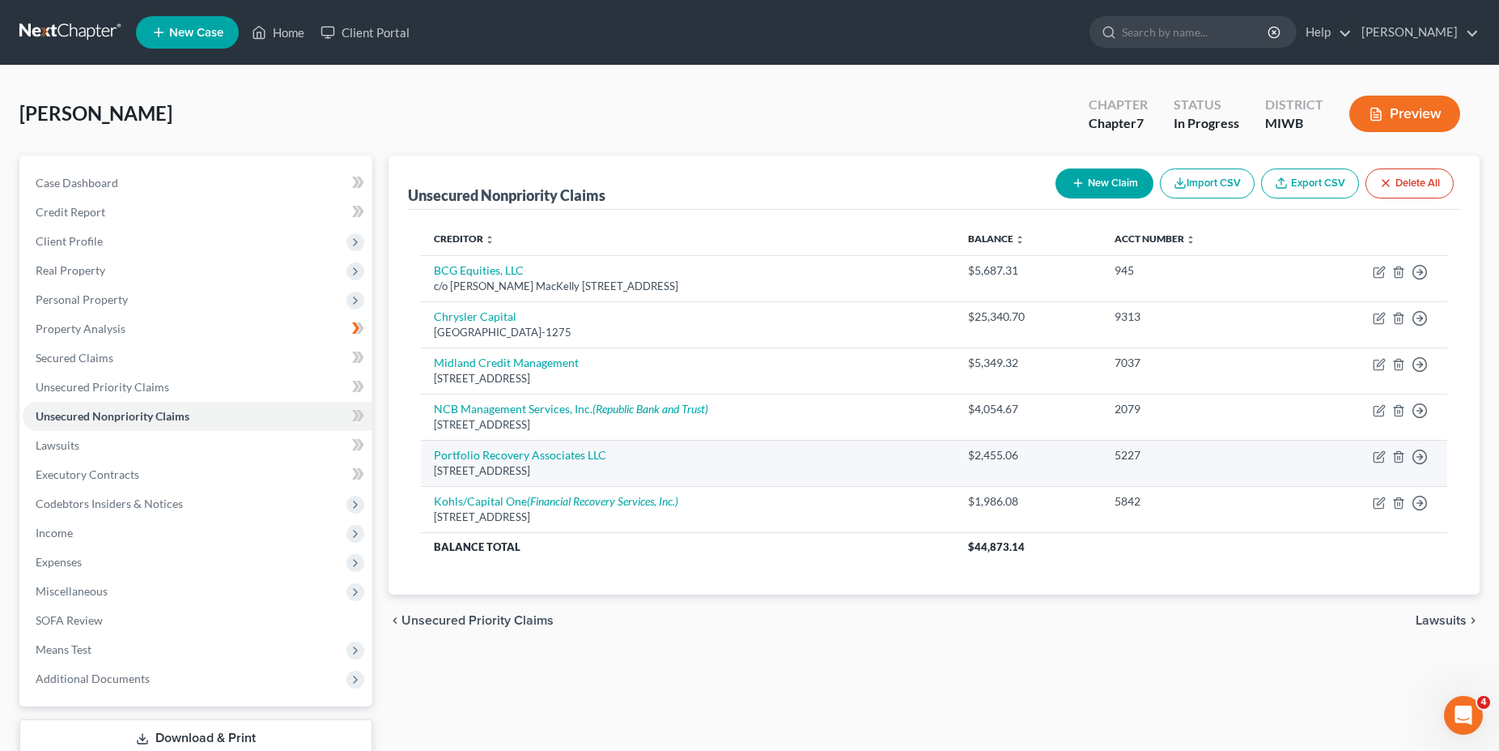
click at [1171, 466] on td "5227" at bounding box center [1197, 463] width 190 height 46
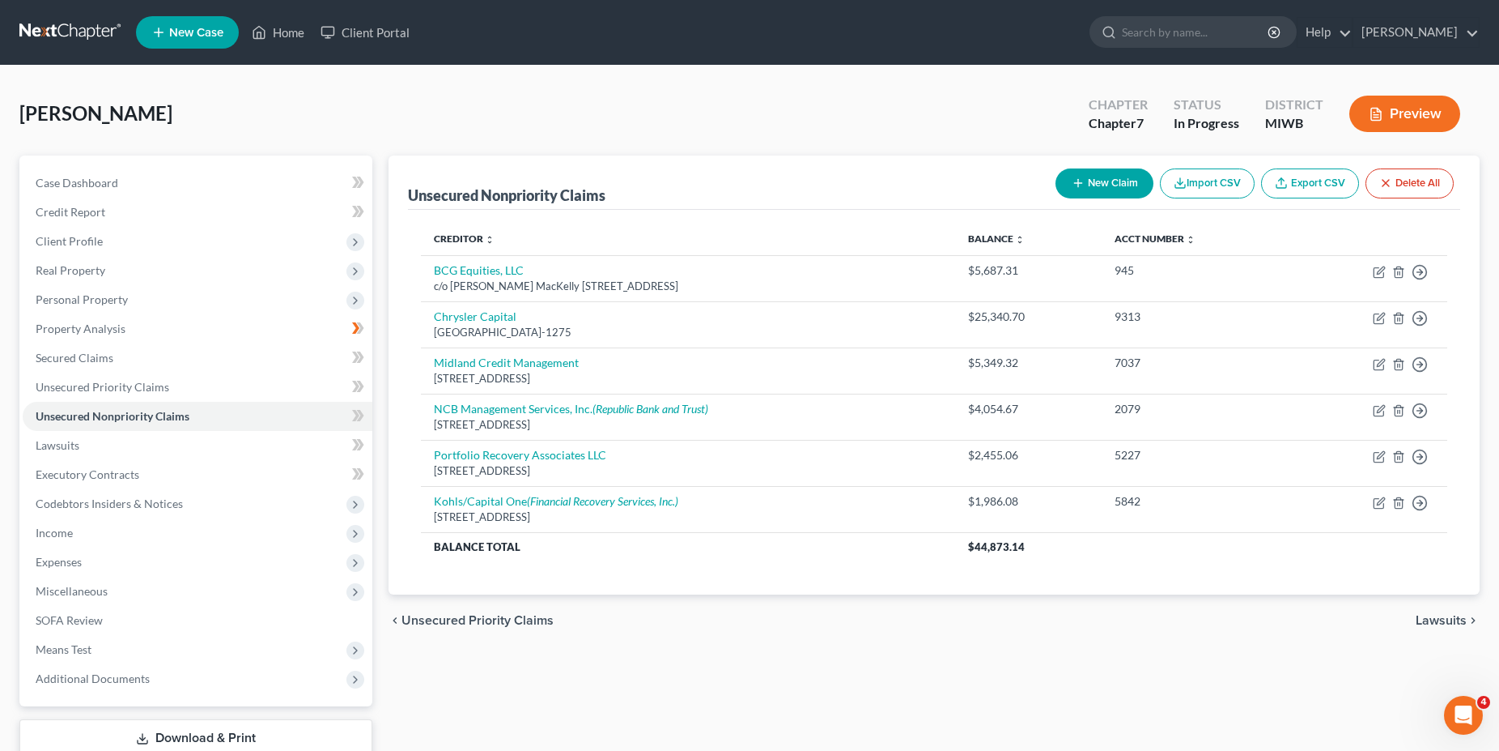
drag, startPoint x: 1152, startPoint y: 352, endPoint x: 1099, endPoint y: 182, distance: 178.2
click at [1099, 182] on div "Unsecured Nonpriority Claims New Claim Import CSV Export CSV Delete All Credito…" at bounding box center [934, 374] width 1091 height 439
click at [1101, 178] on button "New Claim" at bounding box center [1105, 183] width 98 height 30
select select "0"
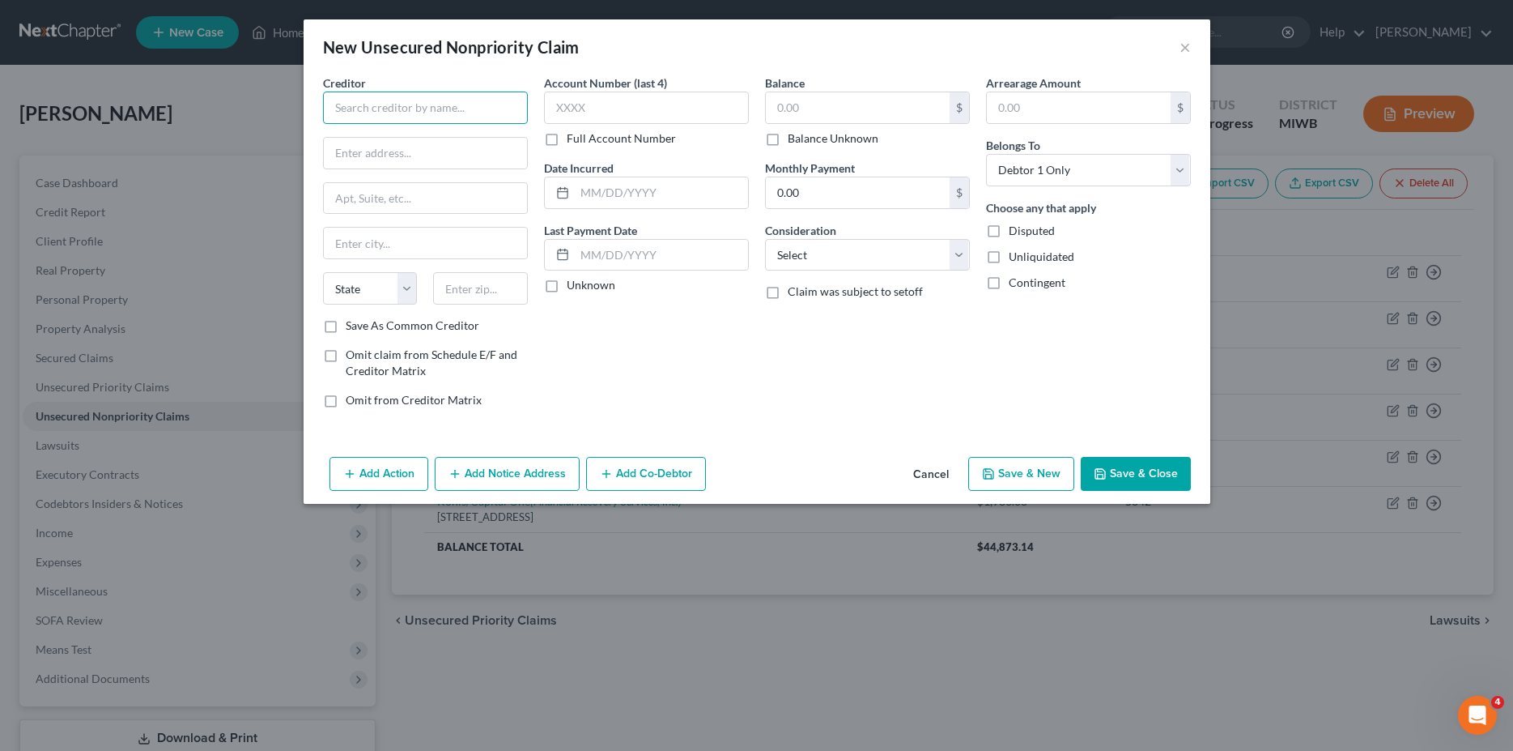
click at [466, 109] on input "text" at bounding box center [425, 107] width 205 height 32
type input "Duke Capital, LLC/ The Cash Sore"
type input "c/[PERSON_NAME] Law Firm PLLC"
type input "PO Box 470"
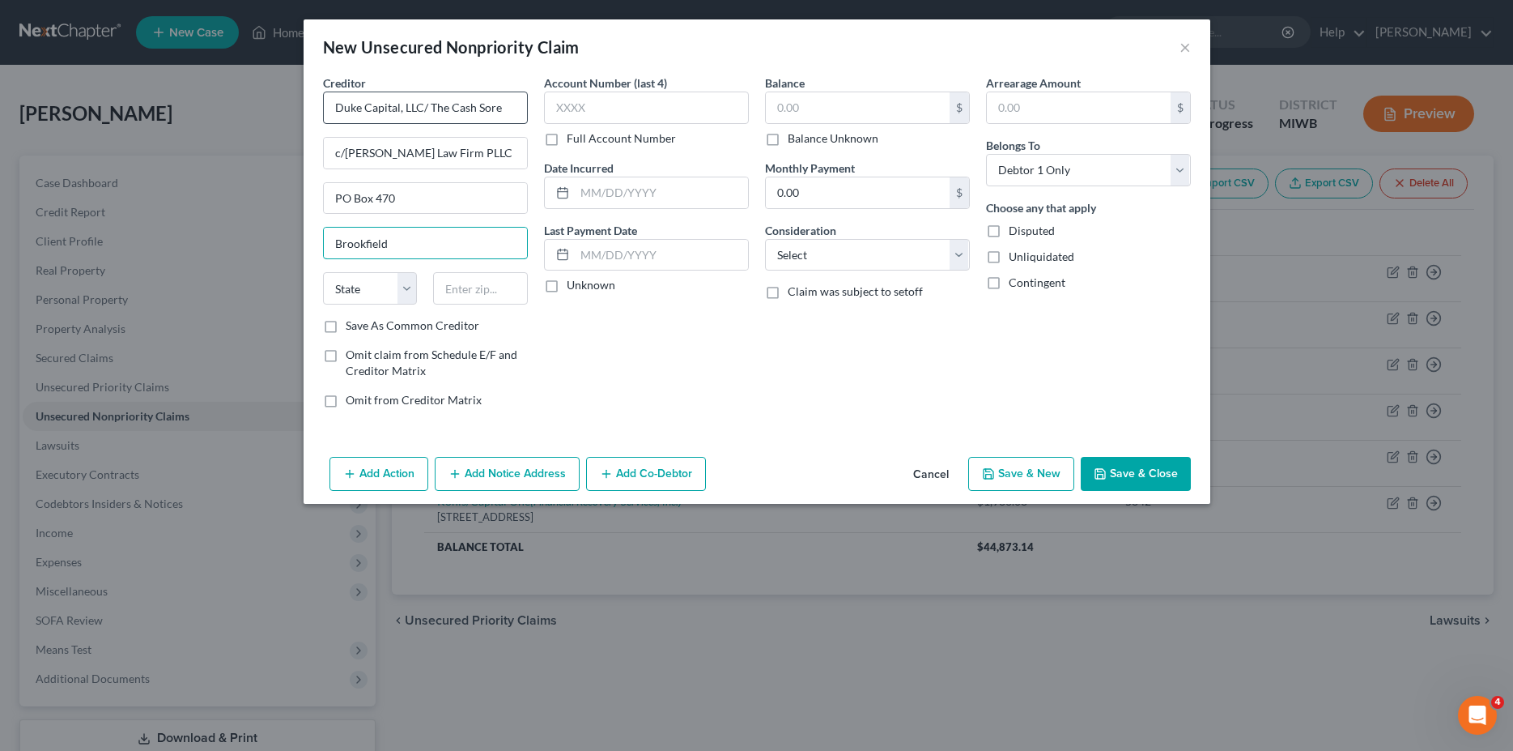
type input "Brookfield"
click at [323, 272] on select "State [US_STATE] AK AR AZ CA CO CT DE DC [GEOGRAPHIC_DATA] [GEOGRAPHIC_DATA] GU…" at bounding box center [370, 288] width 95 height 32
select select "52"
click option "WI" at bounding box center [0, 0] width 0 height 0
click at [600, 102] on input "text" at bounding box center [646, 107] width 205 height 32
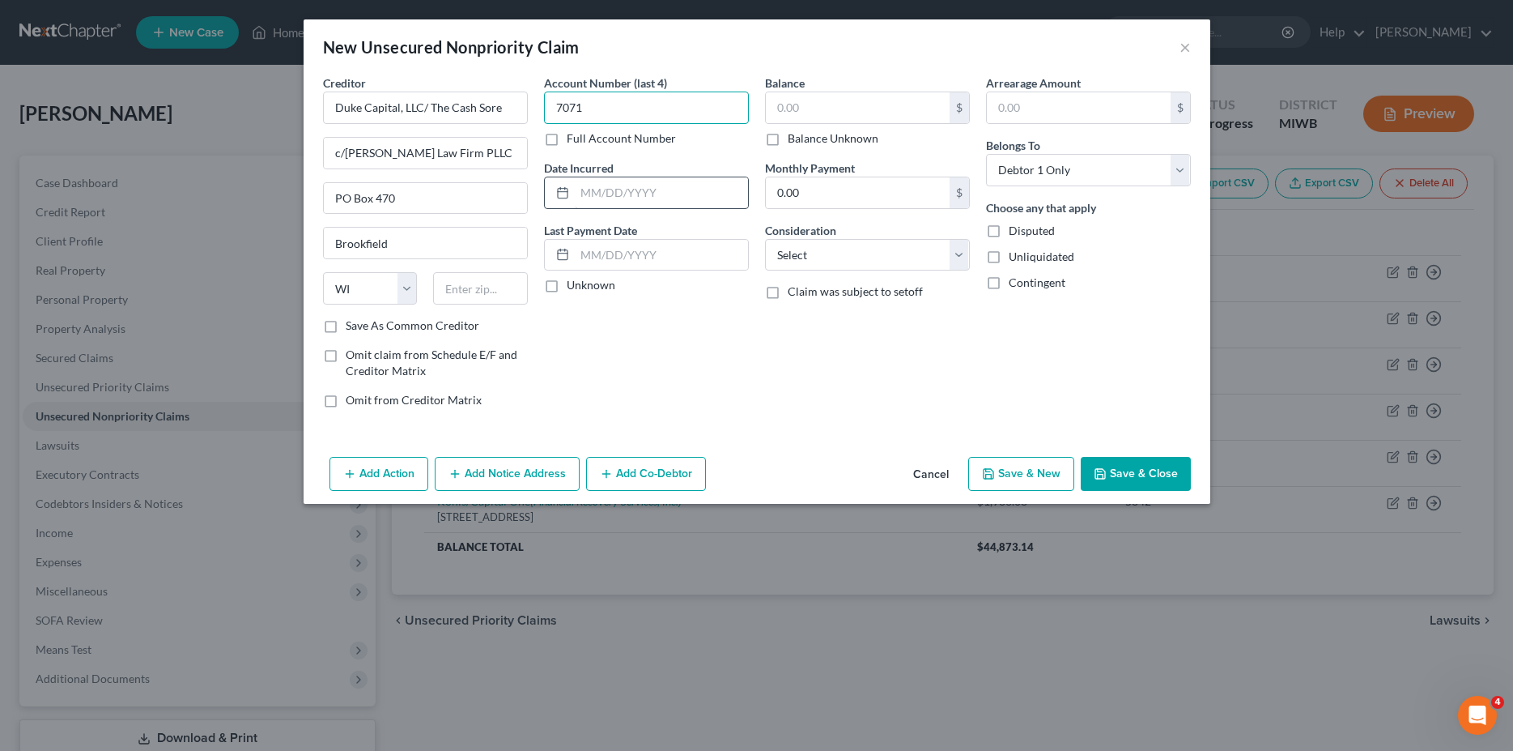
type input "7071"
click at [668, 189] on input "text" at bounding box center [661, 192] width 173 height 31
type input "0"
click at [567, 287] on label "Unknown" at bounding box center [591, 285] width 49 height 16
click at [573, 287] on input "Unknown" at bounding box center [578, 282] width 11 height 11
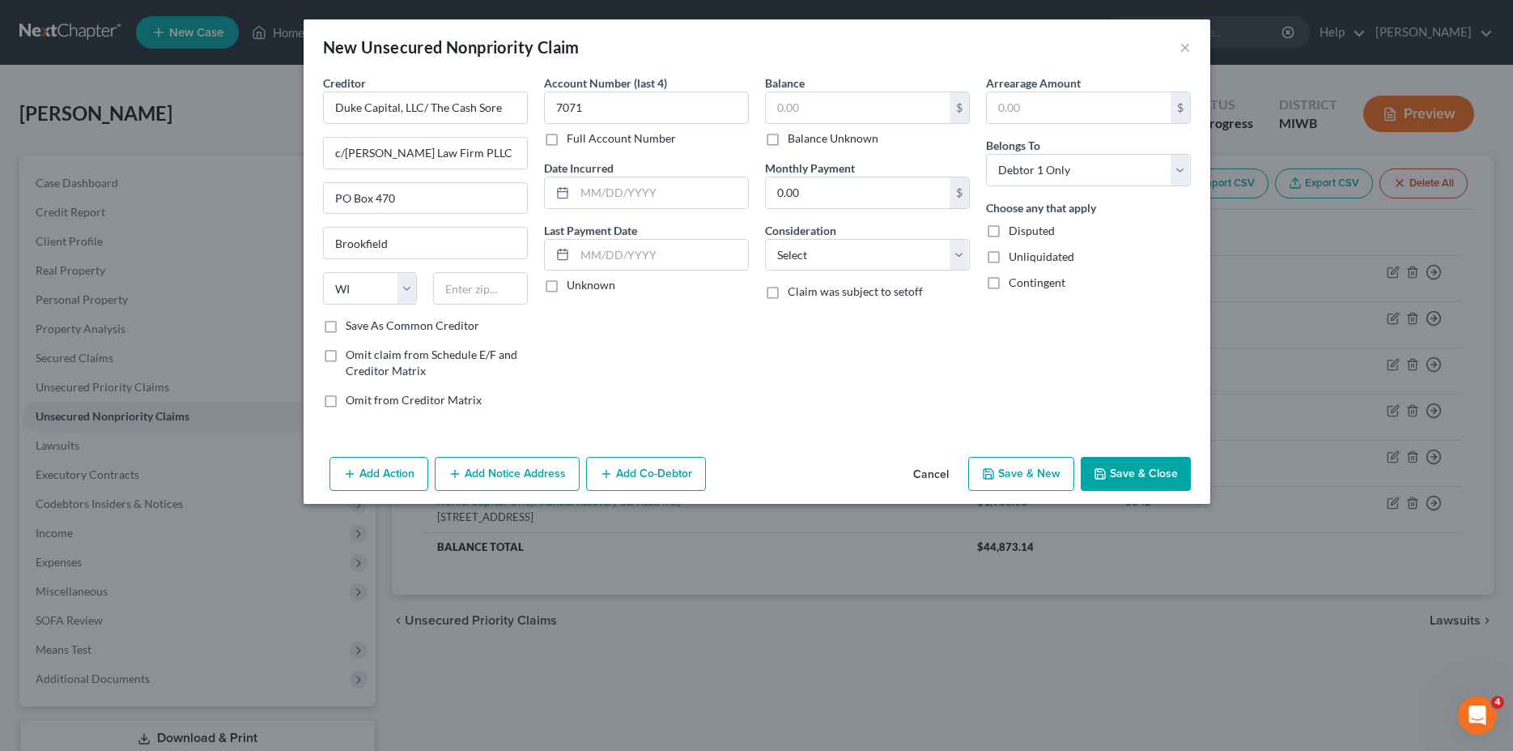
checkbox input "true"
click at [806, 108] on input "text" at bounding box center [858, 107] width 184 height 31
type input "5,537.31"
click at [1056, 101] on input "text" at bounding box center [1079, 107] width 184 height 31
type input "5,537.31"
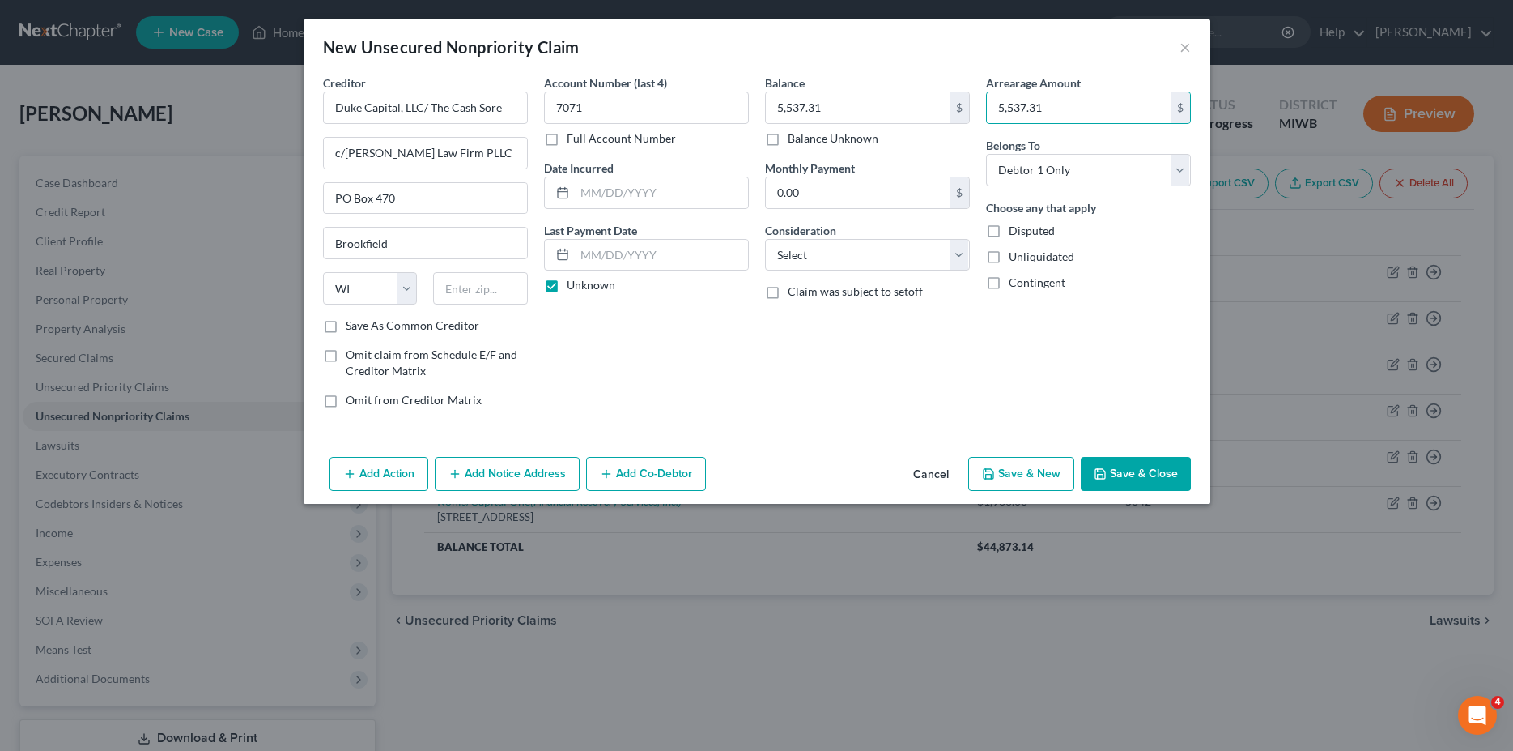
click at [1009, 254] on label "Unliquidated" at bounding box center [1042, 257] width 66 height 16
click at [1015, 254] on input "Unliquidated" at bounding box center [1020, 254] width 11 height 11
checkbox input "true"
click at [1131, 469] on button "Save & Close" at bounding box center [1136, 474] width 110 height 34
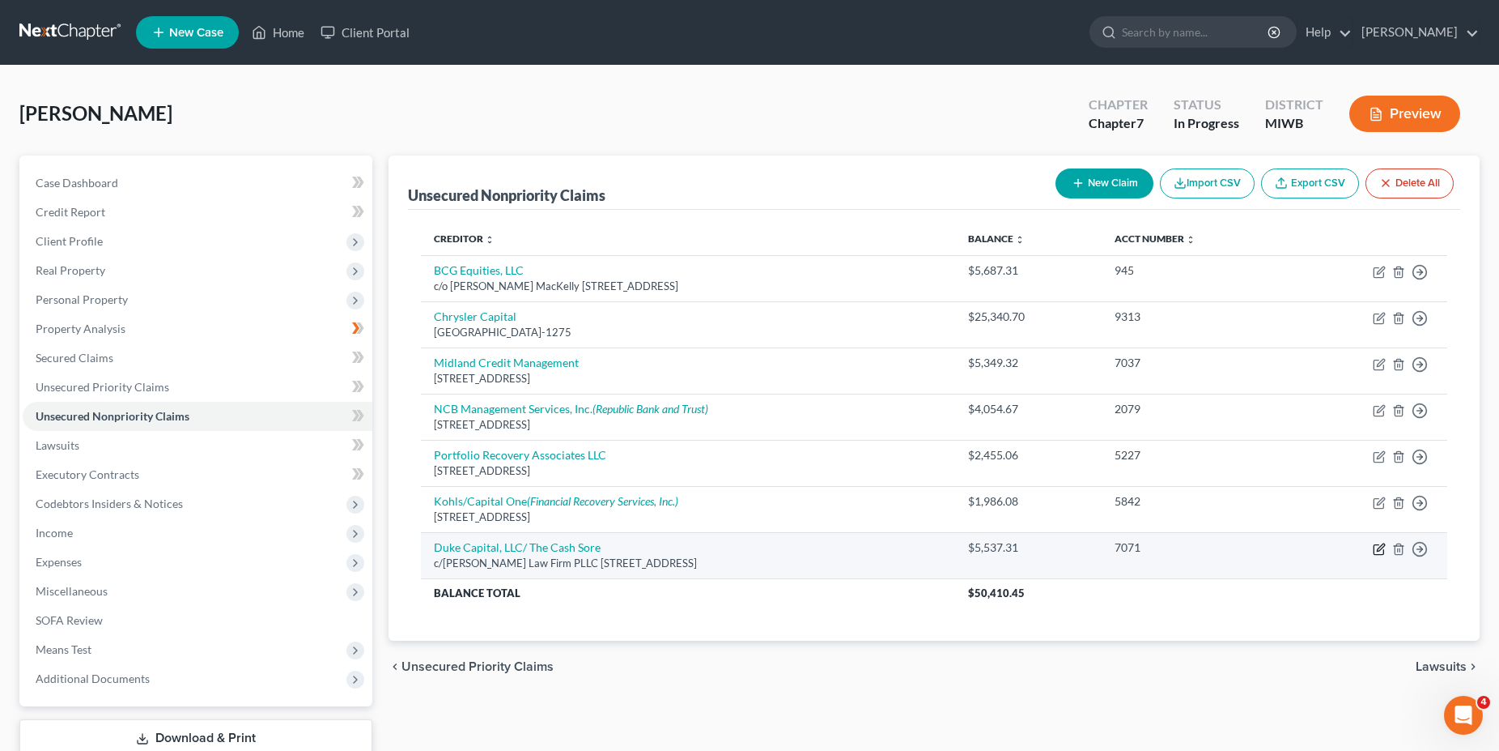
click at [1384, 545] on icon "button" at bounding box center [1379, 548] width 13 height 13
select select "52"
select select "0"
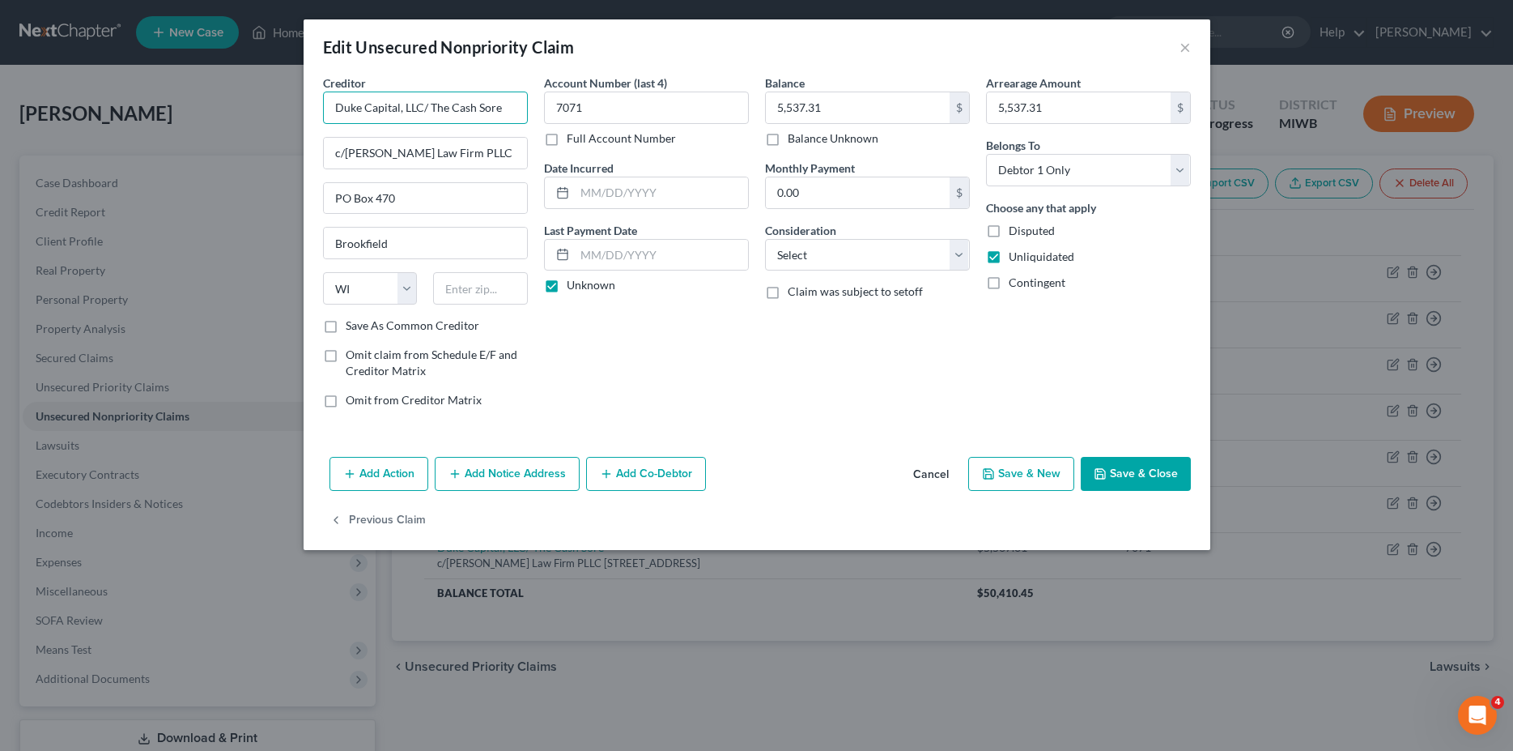
click at [483, 106] on input "Duke Capital, LLC/ The Cash Sore" at bounding box center [425, 107] width 205 height 32
type input "Duke Capital, LLC/ The Cash Store"
click at [1137, 470] on button "Save & Close" at bounding box center [1136, 474] width 110 height 34
